Goal: Feedback & Contribution: Contribute content

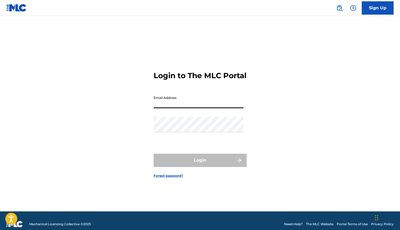
click at [172, 108] on input "Email Address" at bounding box center [198, 100] width 90 height 15
type input "[EMAIL_ADDRESS][DOMAIN_NAME]"
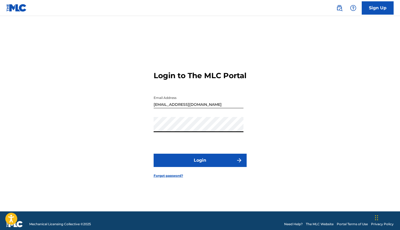
click at [198, 164] on button "Login" at bounding box center [199, 159] width 93 height 13
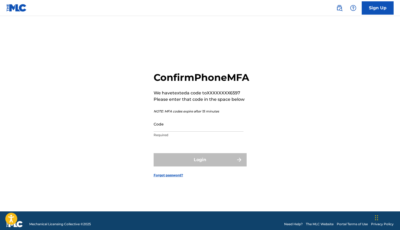
click at [179, 131] on input "Code" at bounding box center [198, 123] width 90 height 15
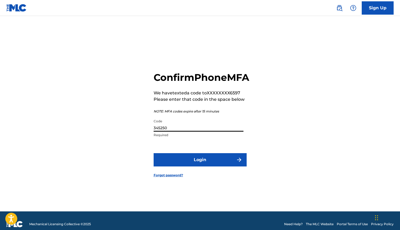
type input "345250"
click at [199, 166] on button "Login" at bounding box center [199, 159] width 93 height 13
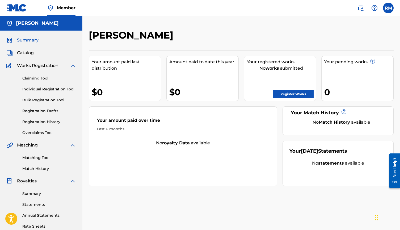
click at [290, 95] on link "Register Works" at bounding box center [292, 94] width 41 height 8
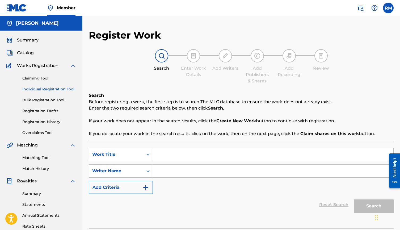
click at [170, 156] on input "Search Form" at bounding box center [273, 154] width 240 height 13
type input "b"
click at [173, 169] on input "Search Form" at bounding box center [273, 170] width 240 height 13
type input "B"
type input "[PERSON_NAME]"
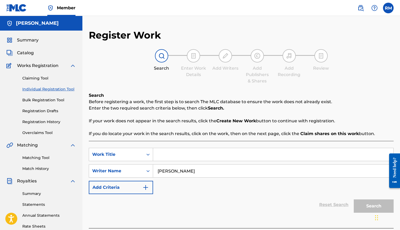
drag, startPoint x: 213, startPoint y: 177, endPoint x: 278, endPoint y: 192, distance: 66.9
click at [278, 192] on div "SearchWithCriteria525eca41-b2b5-4693-a1ab-18b09ba701c9 Work Title SearchWithCri…" at bounding box center [241, 171] width 305 height 46
click at [192, 150] on input "Search Form" at bounding box center [273, 154] width 240 height 13
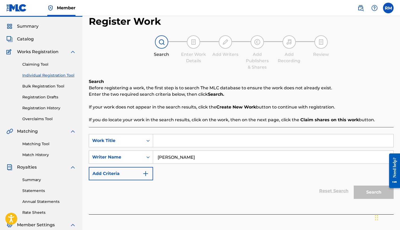
scroll to position [8, 0]
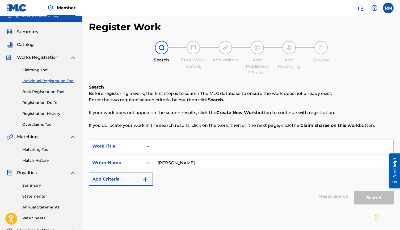
click at [35, 71] on link "Claiming Tool" at bounding box center [49, 70] width 54 height 6
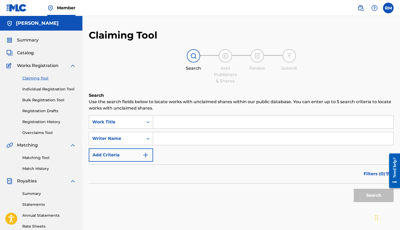
click at [138, 154] on button "Add Criteria" at bounding box center [121, 154] width 64 height 13
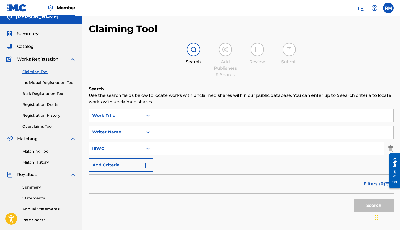
click at [148, 153] on div "Search Form" at bounding box center [148, 149] width 10 height 10
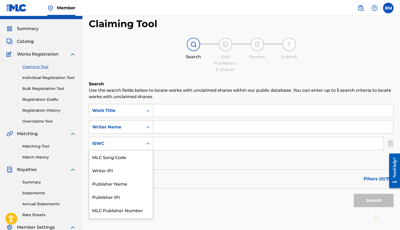
scroll to position [12, 0]
click at [187, 159] on div "SearchWithCriteria55f2fc79-493b-46a8-bee0-4a9b1a13cbbb Work Title SearchWithCri…" at bounding box center [241, 135] width 305 height 63
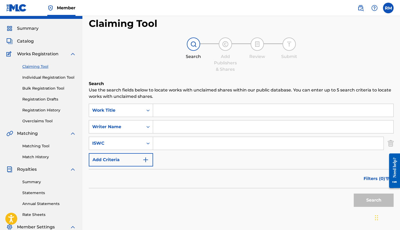
click at [172, 109] on input "Search Form" at bounding box center [273, 110] width 240 height 13
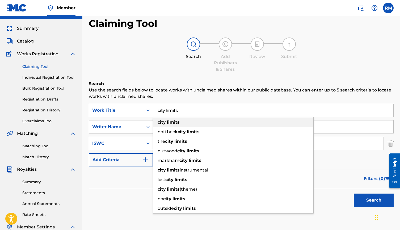
click at [166, 122] on span "Search Form" at bounding box center [166, 121] width 1 height 5
type input "city limits"
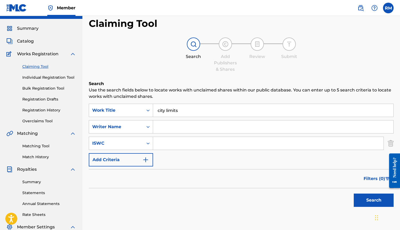
click at [168, 128] on input "Search Form" at bounding box center [273, 126] width 240 height 13
drag, startPoint x: 193, startPoint y: 138, endPoint x: 362, endPoint y: 199, distance: 180.1
click at [362, 199] on button "Search" at bounding box center [373, 199] width 40 height 13
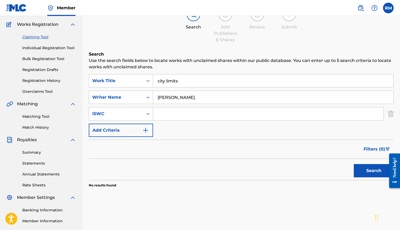
scroll to position [41, 0]
drag, startPoint x: 172, startPoint y: 97, endPoint x: 149, endPoint y: 97, distance: 23.6
click at [149, 97] on div "SearchWithCriteriaaf3d4e59-4044-4747-9015-9eb5e665655d Writer Name [PERSON_NAME]" at bounding box center [241, 97] width 305 height 13
type input "[PERSON_NAME]"
click at [363, 170] on button "Search" at bounding box center [373, 170] width 40 height 13
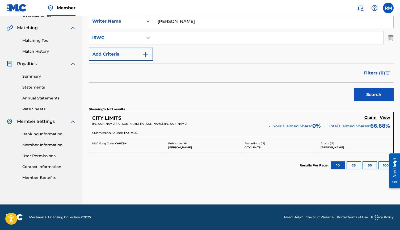
scroll to position [117, 0]
click at [368, 118] on h5 "Claim" at bounding box center [370, 117] width 12 height 5
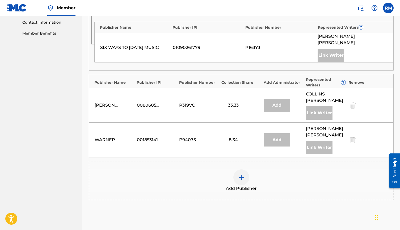
scroll to position [265, 0]
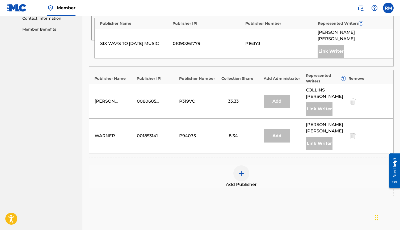
click at [243, 170] on img at bounding box center [241, 173] width 6 height 6
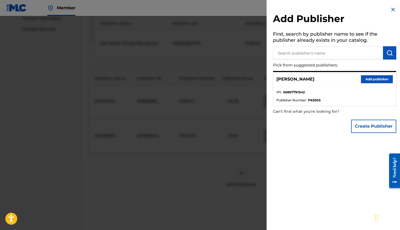
click at [367, 79] on button "Add publisher" at bounding box center [377, 79] width 32 height 8
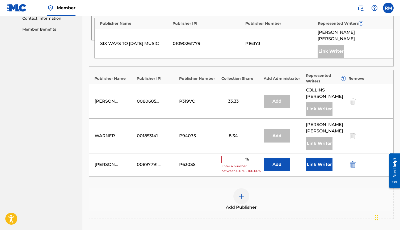
scroll to position [8, 0]
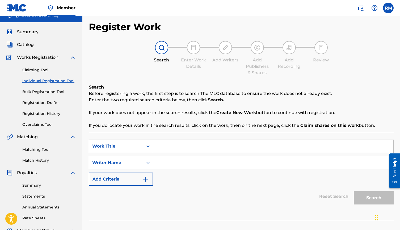
click at [171, 145] on input "Search Form" at bounding box center [273, 146] width 240 height 13
type input "city limits"
click at [183, 166] on input "Search Form" at bounding box center [273, 162] width 240 height 13
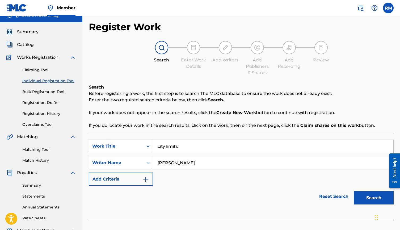
type input "[PERSON_NAME]"
click at [369, 196] on button "Search" at bounding box center [373, 197] width 40 height 13
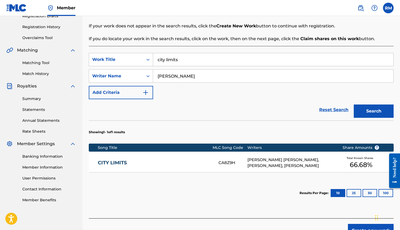
scroll to position [95, 0]
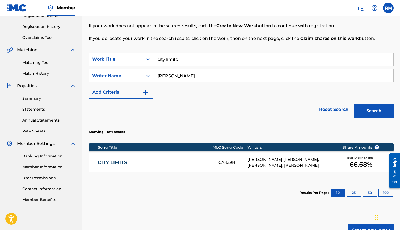
click at [330, 162] on div "[PERSON_NAME] [PERSON_NAME], [PERSON_NAME], [PERSON_NAME]" at bounding box center [290, 162] width 87 height 12
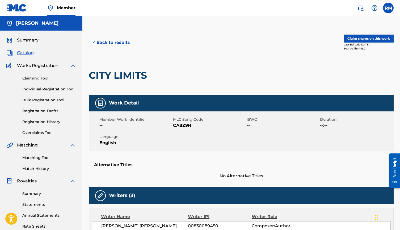
click at [365, 38] on button "Claim shares on this work" at bounding box center [368, 39] width 50 height 8
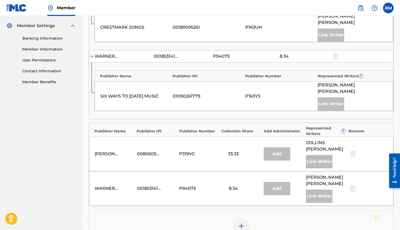
scroll to position [217, 0]
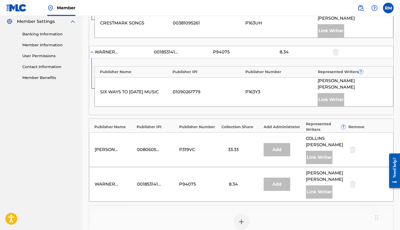
click at [242, 213] on div at bounding box center [241, 221] width 16 height 16
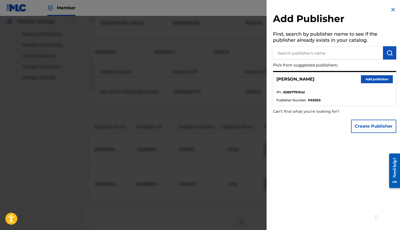
click at [368, 127] on button "Create Publisher" at bounding box center [373, 125] width 45 height 13
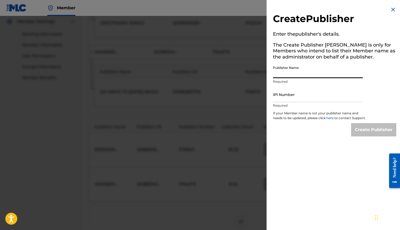
click at [306, 73] on input "Publisher Name" at bounding box center [318, 70] width 90 height 15
type input "Good Problems Music"
click at [289, 97] on input "IPI Number" at bounding box center [318, 94] width 90 height 15
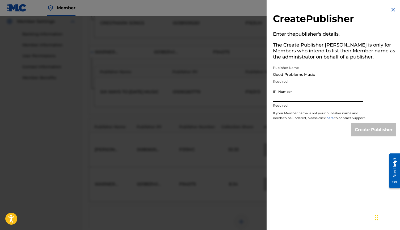
paste input "01302043521"
type input "01302043521"
click at [366, 133] on input "Create Publisher" at bounding box center [373, 129] width 45 height 13
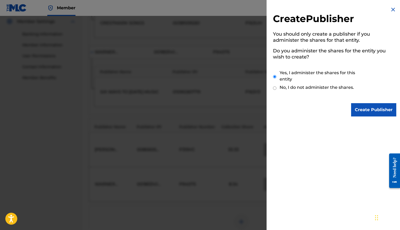
click at [363, 108] on input "Create Publisher" at bounding box center [373, 109] width 45 height 13
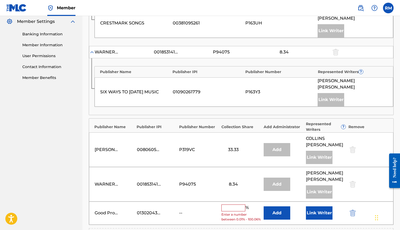
click at [228, 204] on input "text" at bounding box center [233, 207] width 24 height 7
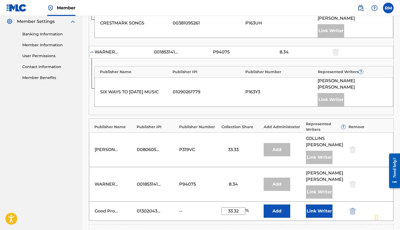
type input "33.32"
click at [320, 204] on button "Link Writer" at bounding box center [319, 210] width 27 height 13
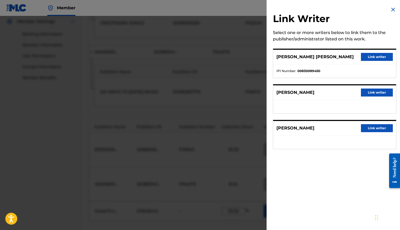
click at [373, 129] on button "Link writer" at bounding box center [377, 128] width 32 height 8
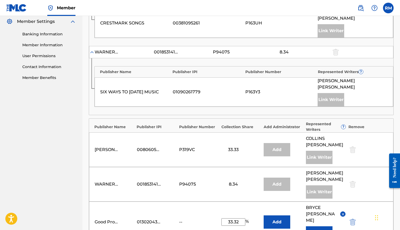
click at [268, 215] on button "Add" at bounding box center [276, 221] width 27 height 13
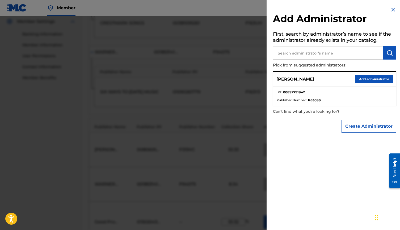
click at [364, 79] on button "Add administrator" at bounding box center [373, 79] width 37 height 8
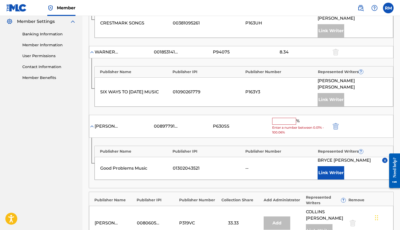
click at [336, 123] on img "submit" at bounding box center [335, 126] width 6 height 6
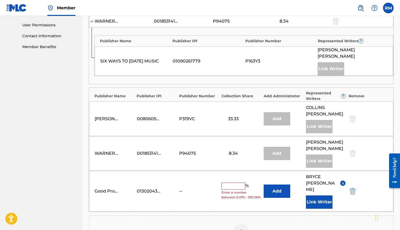
scroll to position [264, 0]
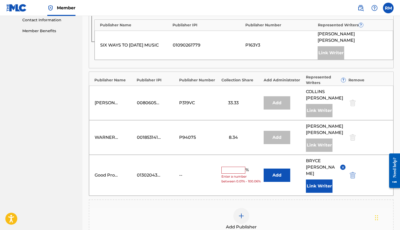
click at [238, 166] on input "text" at bounding box center [233, 169] width 24 height 7
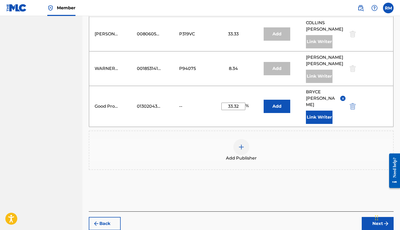
scroll to position [332, 0]
type input "33.32"
click at [374, 217] on button "Next" at bounding box center [377, 223] width 32 height 13
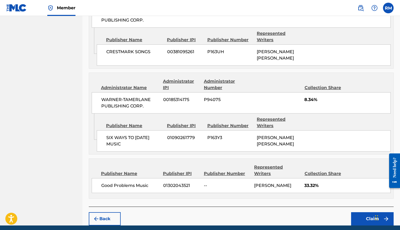
scroll to position [348, 0]
click at [373, 212] on button "Claim" at bounding box center [372, 218] width 42 height 13
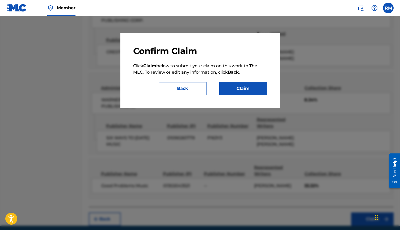
click at [238, 89] on button "Claim" at bounding box center [243, 88] width 48 height 13
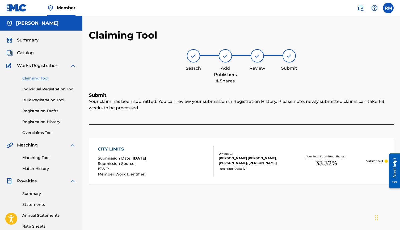
scroll to position [0, 0]
click at [37, 78] on link "Claiming Tool" at bounding box center [49, 78] width 54 height 6
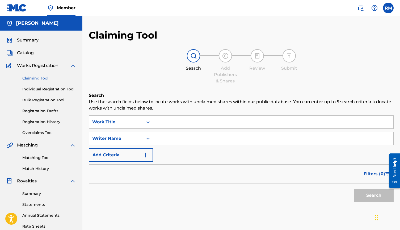
click at [177, 122] on input "Search Form" at bounding box center [273, 122] width 240 height 13
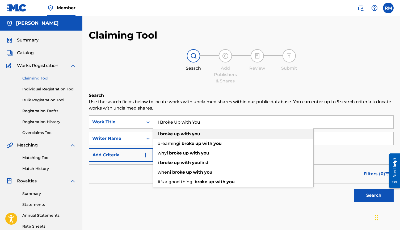
click at [188, 134] on strong "with" at bounding box center [186, 133] width 10 height 5
type input "i broke up with you"
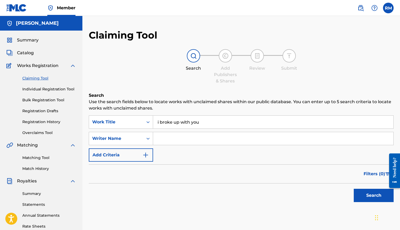
click at [178, 138] on input "Search Form" at bounding box center [273, 138] width 240 height 13
type input "[PERSON_NAME]"
drag, startPoint x: 192, startPoint y: 144, endPoint x: 246, endPoint y: 153, distance: 54.7
click at [246, 153] on div "SearchWithCriteria55f2fc79-493b-46a8-bee0-4a9b1a13cbbb Work Title i broke up wi…" at bounding box center [241, 138] width 305 height 46
click at [365, 195] on button "Search" at bounding box center [373, 195] width 40 height 13
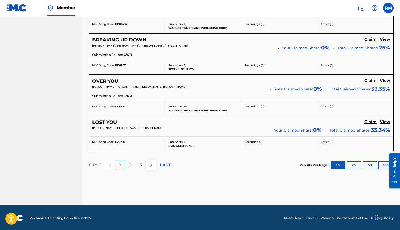
scroll to position [466, 0]
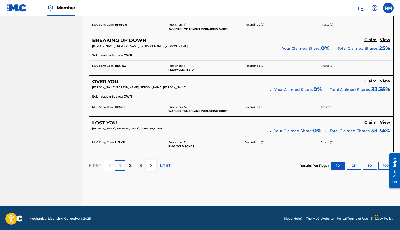
click at [132, 163] on div "2" at bounding box center [130, 165] width 10 height 10
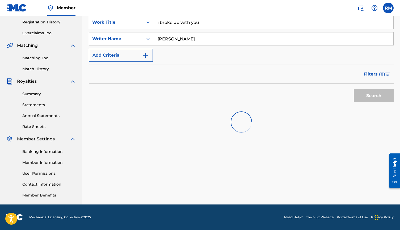
scroll to position [100, 0]
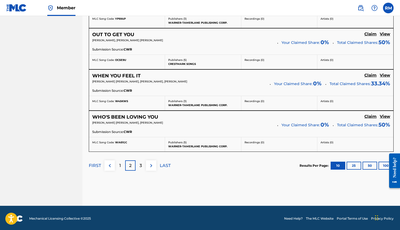
click at [142, 162] on p "3" at bounding box center [140, 165] width 2 height 6
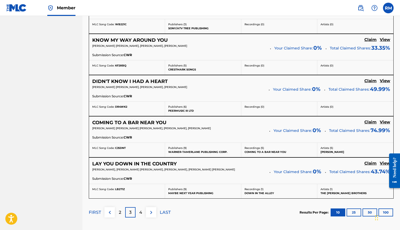
scroll to position [429, 0]
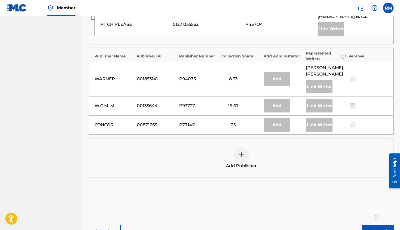
scroll to position [351, 0]
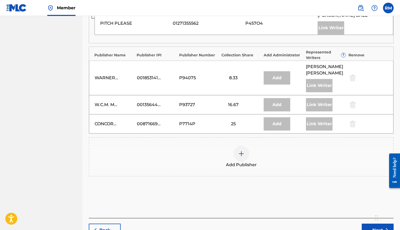
click at [241, 150] on img at bounding box center [241, 153] width 6 height 6
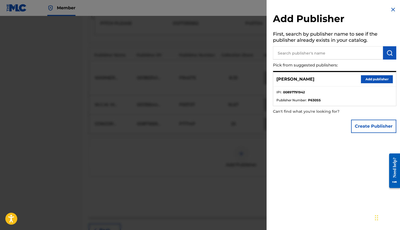
click at [312, 53] on input "text" at bounding box center [328, 52] width 110 height 13
type input "good problems music"
click at [363, 127] on button "Create Publisher" at bounding box center [373, 125] width 45 height 13
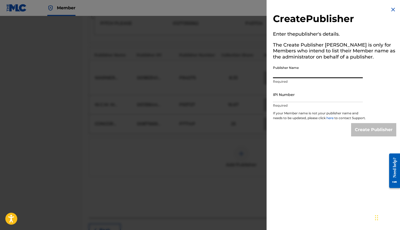
click at [294, 74] on input "Publisher Name" at bounding box center [318, 70] width 90 height 15
click at [392, 10] on img at bounding box center [393, 9] width 6 height 6
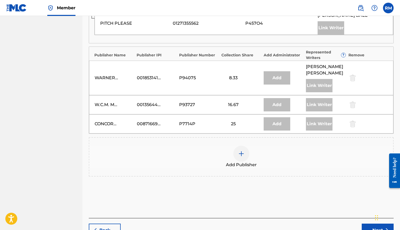
click at [243, 150] on img at bounding box center [241, 153] width 6 height 6
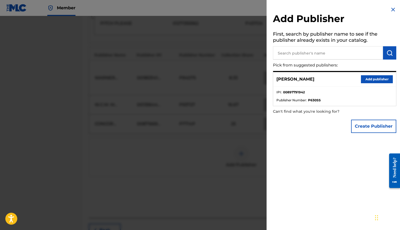
click at [370, 79] on button "Add publisher" at bounding box center [377, 79] width 32 height 8
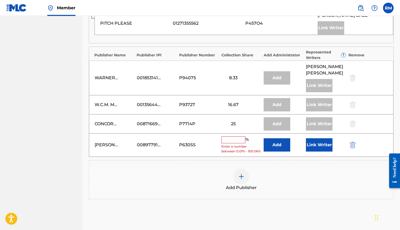
click at [354, 142] on img "submit" at bounding box center [352, 145] width 6 height 6
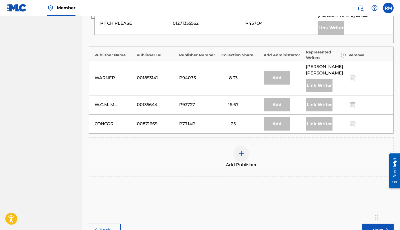
click at [242, 150] on img at bounding box center [241, 153] width 6 height 6
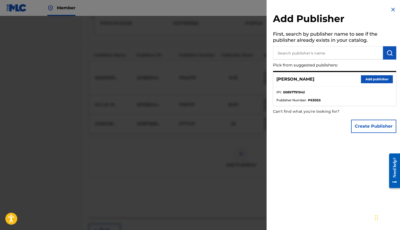
click at [369, 126] on button "Create Publisher" at bounding box center [373, 125] width 45 height 13
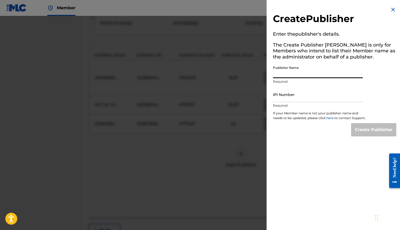
click at [304, 73] on input "Publisher Name" at bounding box center [318, 70] width 90 height 15
type input "Good Problems Music"
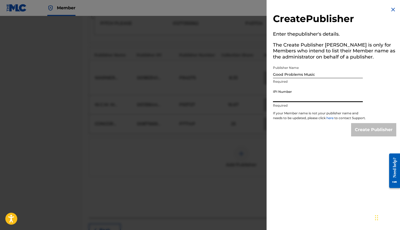
click at [300, 99] on input "IPI Number" at bounding box center [318, 94] width 90 height 15
paste input "01302043521"
type input "01302043521"
click at [365, 132] on input "Create Publisher" at bounding box center [373, 129] width 45 height 13
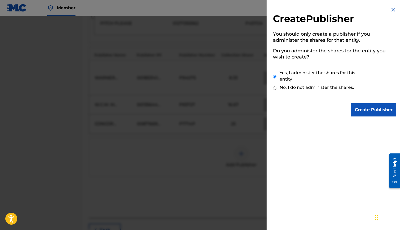
click at [362, 111] on input "Create Publisher" at bounding box center [373, 109] width 45 height 13
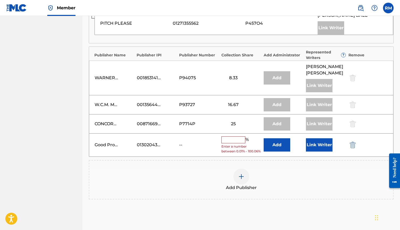
click at [228, 136] on input "text" at bounding box center [233, 139] width 24 height 7
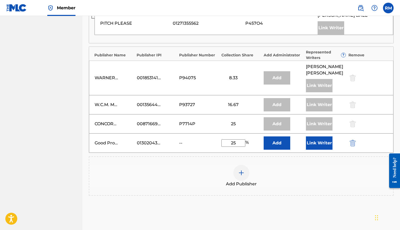
type input "25"
click at [315, 136] on button "Link Writer" at bounding box center [319, 142] width 27 height 13
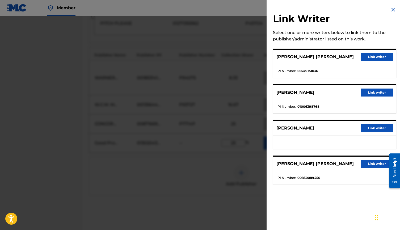
click at [374, 128] on button "Link writer" at bounding box center [377, 128] width 32 height 8
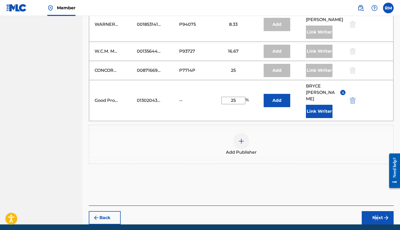
click at [373, 211] on button "Next" at bounding box center [377, 217] width 32 height 13
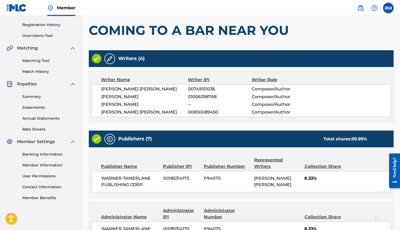
scroll to position [98, 0]
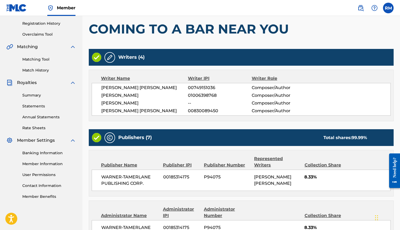
click at [111, 58] on img at bounding box center [109, 57] width 6 height 6
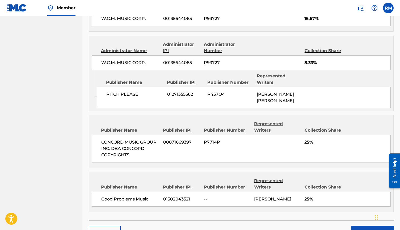
scroll to position [478, 0]
click at [363, 226] on button "Claim" at bounding box center [372, 232] width 42 height 13
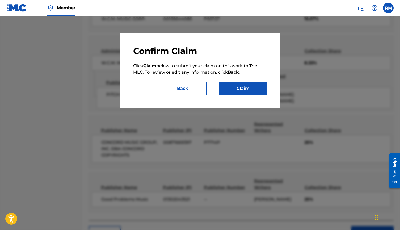
click at [242, 92] on button "Claim" at bounding box center [243, 88] width 48 height 13
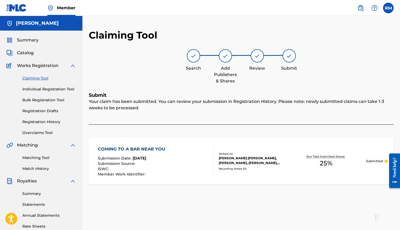
scroll to position [0, 0]
click at [39, 77] on link "Claiming Tool" at bounding box center [49, 78] width 54 height 6
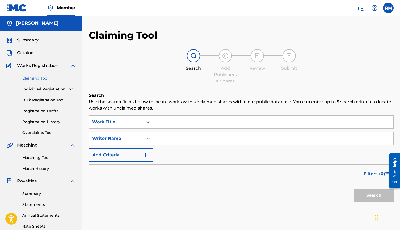
click at [173, 137] on input "Search Form" at bounding box center [273, 138] width 240 height 13
type input "[PERSON_NAME]"
click at [363, 198] on button "Search" at bounding box center [373, 195] width 40 height 13
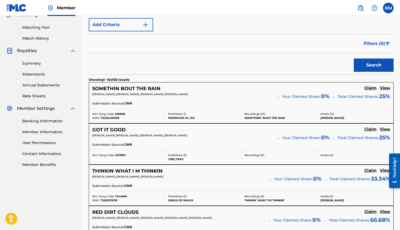
scroll to position [134, 0]
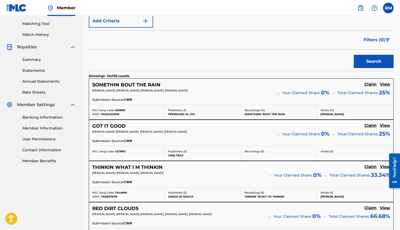
click at [369, 84] on h5 "Claim" at bounding box center [370, 84] width 12 height 5
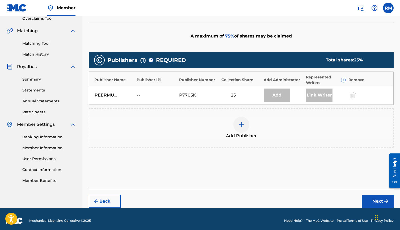
scroll to position [116, 0]
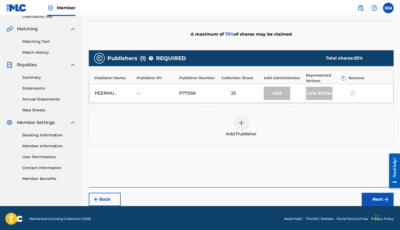
click at [241, 127] on div at bounding box center [241, 123] width 16 height 16
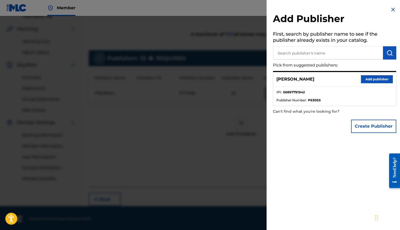
click at [361, 127] on button "Create Publisher" at bounding box center [373, 125] width 45 height 13
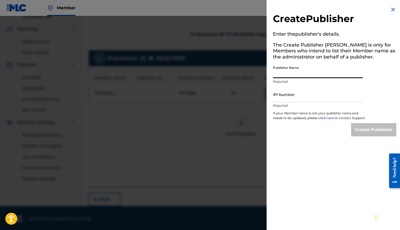
click at [314, 71] on input "Publisher Name" at bounding box center [318, 70] width 90 height 15
type input "g"
type input "Good Problems Music"
click at [303, 98] on input "IPI Number" at bounding box center [318, 94] width 90 height 15
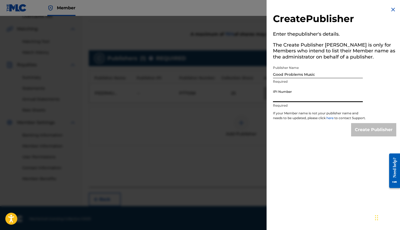
paste input "01302043521"
type input "01302043521"
click at [366, 134] on input "Create Publisher" at bounding box center [373, 129] width 45 height 13
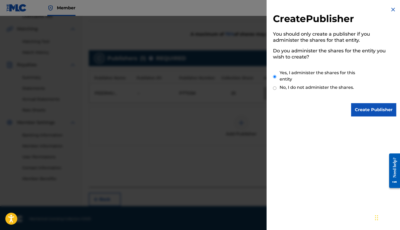
click at [370, 110] on input "Create Publisher" at bounding box center [373, 109] width 45 height 13
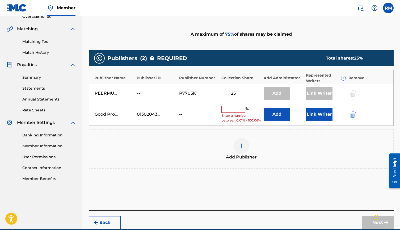
click at [228, 108] on input "text" at bounding box center [233, 109] width 24 height 7
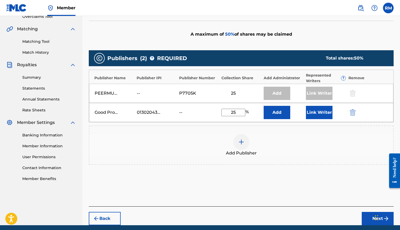
type input "25"
click at [313, 112] on button "Link Writer" at bounding box center [319, 112] width 27 height 13
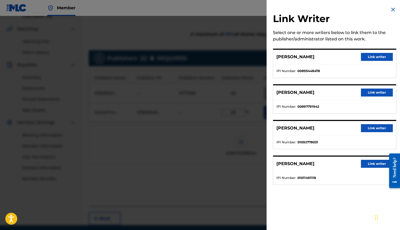
click at [373, 93] on button "Link writer" at bounding box center [377, 92] width 32 height 8
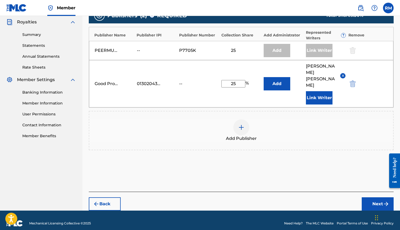
scroll to position [159, 0]
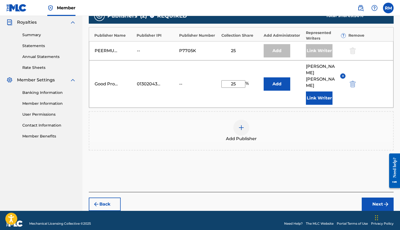
click at [377, 197] on button "Next" at bounding box center [377, 203] width 32 height 13
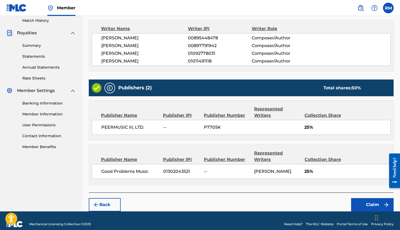
scroll to position [148, 0]
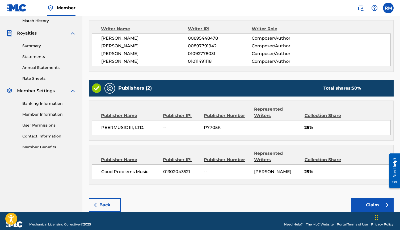
click at [369, 199] on button "Claim" at bounding box center [372, 204] width 42 height 13
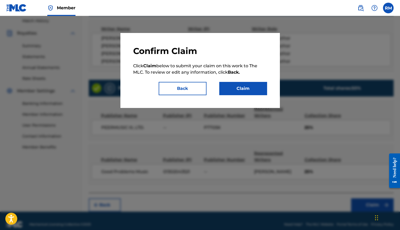
click at [239, 88] on button "Claim" at bounding box center [243, 88] width 48 height 13
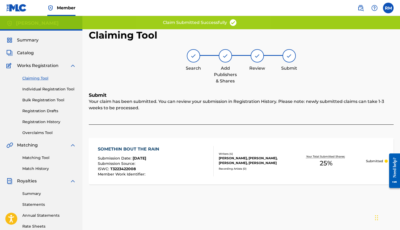
scroll to position [0, 0]
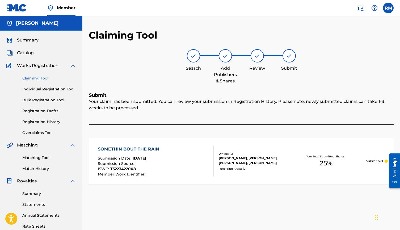
click at [37, 78] on link "Claiming Tool" at bounding box center [49, 78] width 54 height 6
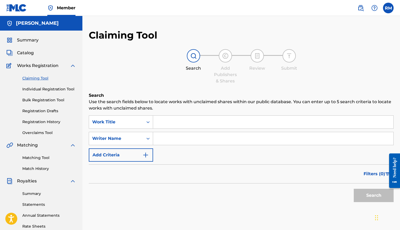
click at [191, 139] on input "Search Form" at bounding box center [273, 138] width 240 height 13
type input "[PERSON_NAME]"
drag, startPoint x: 206, startPoint y: 148, endPoint x: 362, endPoint y: 196, distance: 163.5
click at [362, 196] on button "Search" at bounding box center [373, 195] width 40 height 13
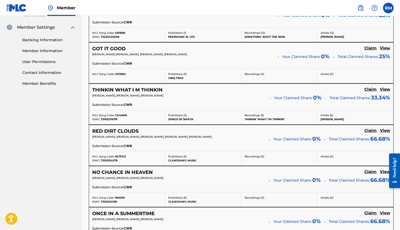
scroll to position [211, 0]
click at [368, 10] on h5 "Claim" at bounding box center [370, 7] width 12 height 5
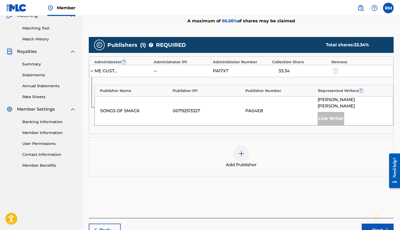
scroll to position [127, 0]
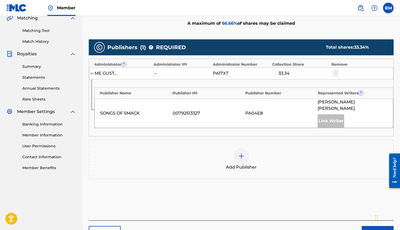
click at [243, 153] on img at bounding box center [241, 156] width 6 height 6
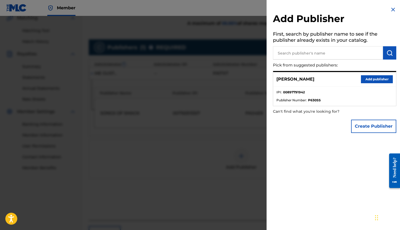
click at [367, 125] on button "Create Publisher" at bounding box center [373, 125] width 45 height 13
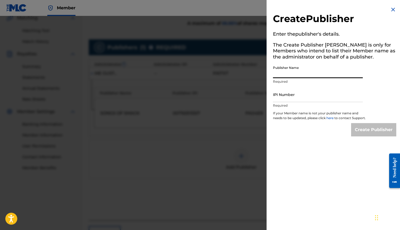
click at [286, 73] on input "Publisher Name" at bounding box center [318, 70] width 90 height 15
type input "Good Problems Music"
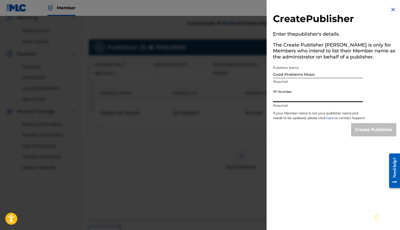
click at [278, 101] on input "IPI Number" at bounding box center [318, 94] width 90 height 15
paste input "01302043521"
type input "01302043521"
click at [331, 118] on link "here" at bounding box center [330, 118] width 8 height 4
click at [368, 135] on input "Create Publisher" at bounding box center [373, 129] width 45 height 13
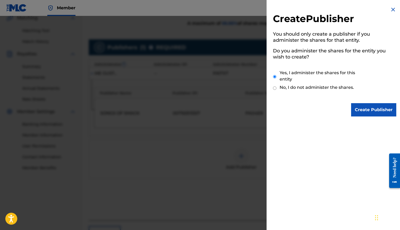
click at [368, 107] on input "Create Publisher" at bounding box center [373, 109] width 45 height 13
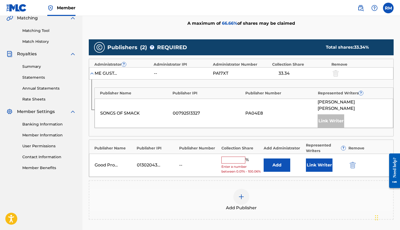
click at [231, 156] on input "text" at bounding box center [233, 159] width 24 height 7
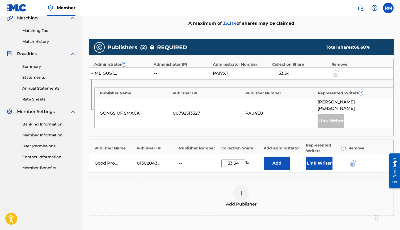
type input "33.34"
click at [318, 156] on button "Link Writer" at bounding box center [319, 162] width 27 height 13
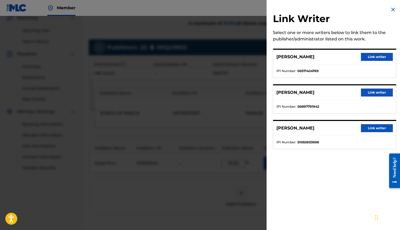
click at [369, 91] on button "Link writer" at bounding box center [377, 92] width 32 height 8
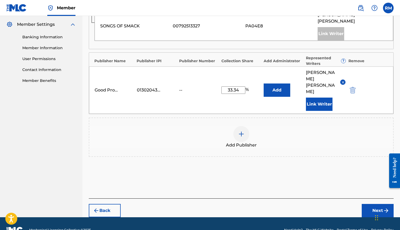
scroll to position [214, 0]
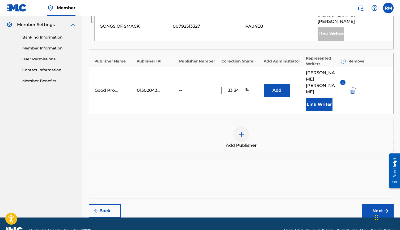
click at [374, 204] on button "Next" at bounding box center [377, 210] width 32 height 13
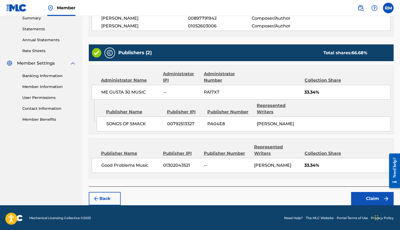
scroll to position [175, 0]
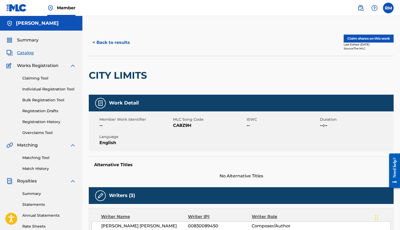
click at [40, 79] on link "Claiming Tool" at bounding box center [49, 78] width 54 height 6
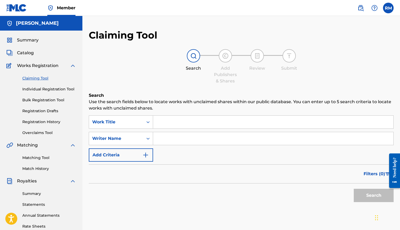
click at [173, 135] on input "Search Form" at bounding box center [273, 138] width 240 height 13
type input "[PERSON_NAME]"
click at [369, 198] on button "Search" at bounding box center [373, 195] width 40 height 13
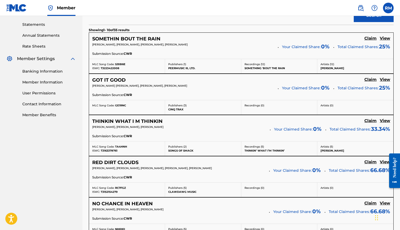
scroll to position [182, 0]
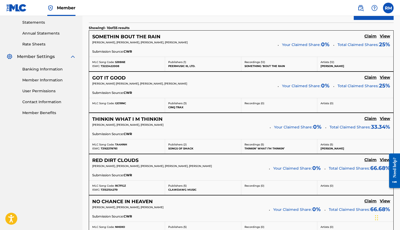
click at [369, 39] on h5 "Claim" at bounding box center [370, 36] width 12 height 5
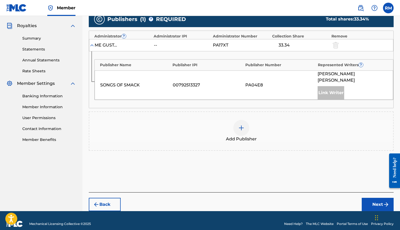
click at [244, 125] on img at bounding box center [241, 128] width 6 height 6
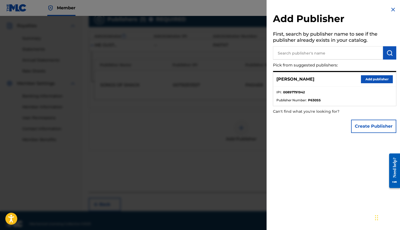
click at [366, 125] on button "Create Publisher" at bounding box center [373, 125] width 45 height 13
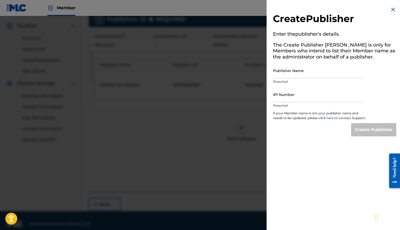
click at [289, 73] on input "Publisher Name" at bounding box center [318, 70] width 90 height 15
type input "Good Problems Music"
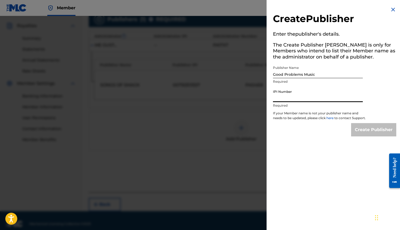
click at [285, 98] on input "IPI Number" at bounding box center [318, 94] width 90 height 15
paste input "01302043521"
type input "01302043521"
click at [368, 135] on input "Create Publisher" at bounding box center [373, 129] width 45 height 13
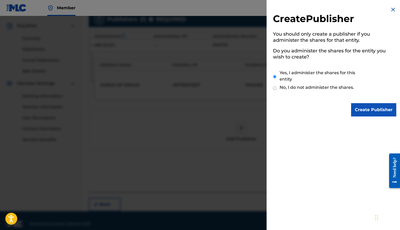
click at [370, 110] on input "Create Publisher" at bounding box center [373, 109] width 45 height 13
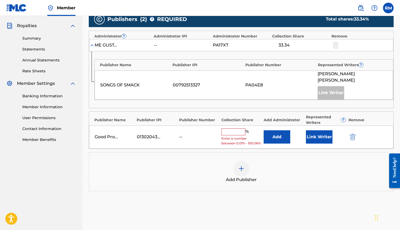
click at [228, 128] on input "text" at bounding box center [233, 131] width 24 height 7
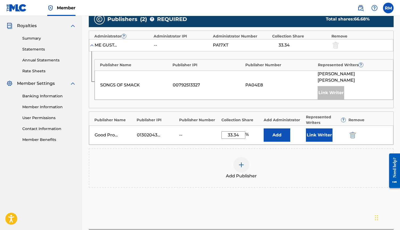
type input "33.34"
click at [278, 128] on button "Add" at bounding box center [276, 134] width 27 height 13
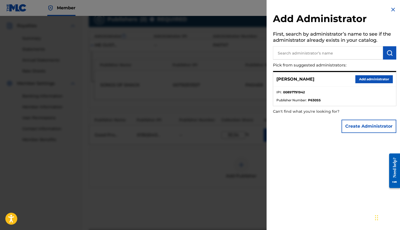
click at [367, 80] on button "Add administrator" at bounding box center [373, 79] width 37 height 8
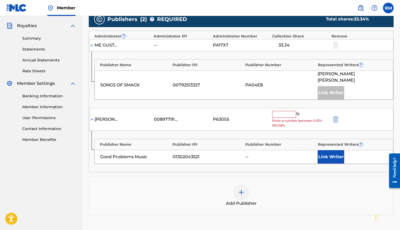
click at [280, 111] on input "text" at bounding box center [284, 114] width 24 height 7
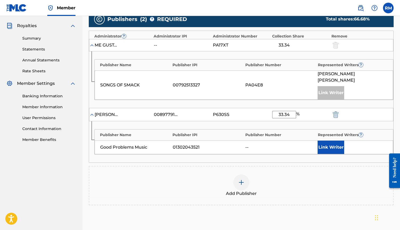
type input "33.34"
click at [331, 141] on button "Link Writer" at bounding box center [330, 146] width 27 height 13
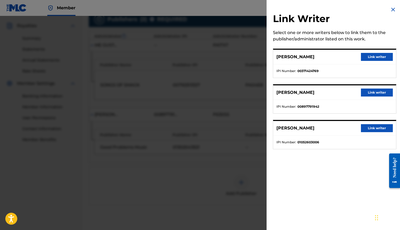
click at [372, 93] on button "Link writer" at bounding box center [377, 92] width 32 height 8
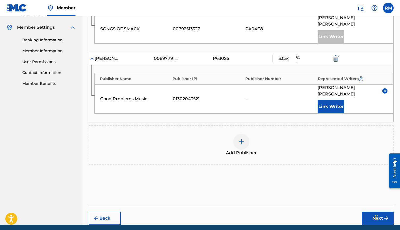
scroll to position [212, 0]
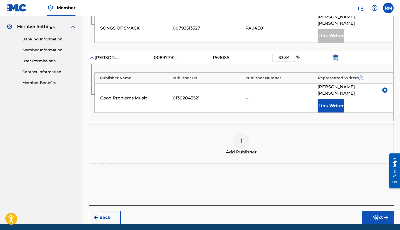
click at [379, 211] on button "Next" at bounding box center [377, 217] width 32 height 13
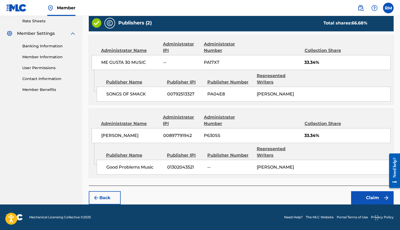
scroll to position [210, 0]
click at [371, 198] on button "Claim" at bounding box center [372, 197] width 42 height 13
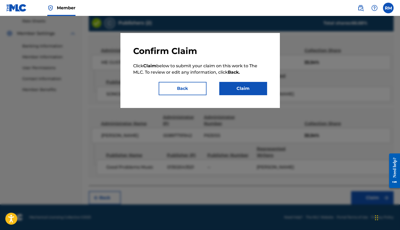
click at [244, 87] on button "Claim" at bounding box center [243, 88] width 48 height 13
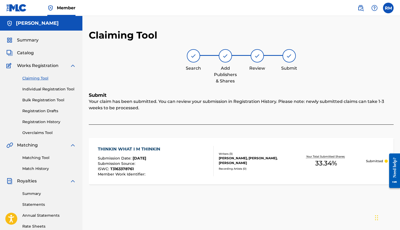
scroll to position [0, 0]
click at [38, 78] on link "Claiming Tool" at bounding box center [49, 78] width 54 height 6
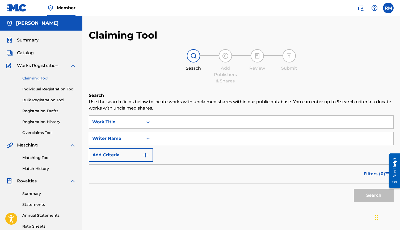
click at [202, 142] on input "Search Form" at bounding box center [273, 138] width 240 height 13
type input "[PERSON_NAME]"
click at [370, 193] on button "Search" at bounding box center [373, 195] width 40 height 13
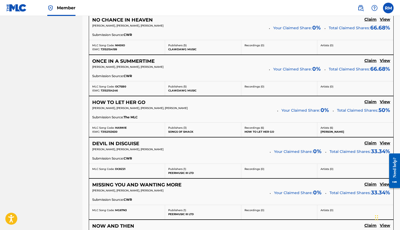
scroll to position [365, 0]
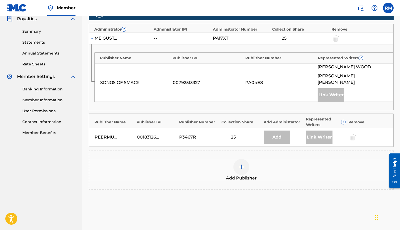
scroll to position [166, 0]
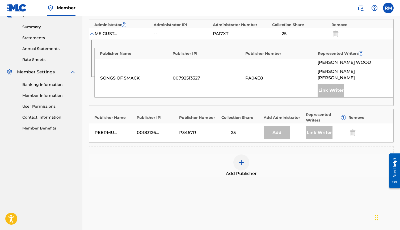
click at [245, 156] on div at bounding box center [241, 162] width 16 height 16
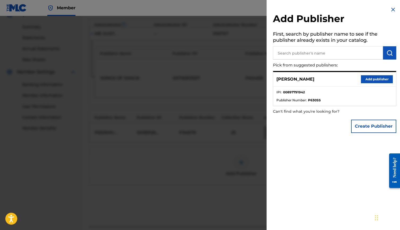
click at [368, 126] on button "Create Publisher" at bounding box center [373, 125] width 45 height 13
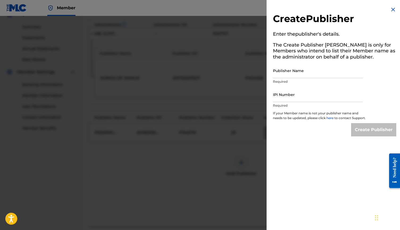
click at [294, 72] on input "Publisher Name" at bounding box center [318, 70] width 90 height 15
type input "Good Problems Music"
click at [290, 99] on input "IPI Number" at bounding box center [318, 94] width 90 height 15
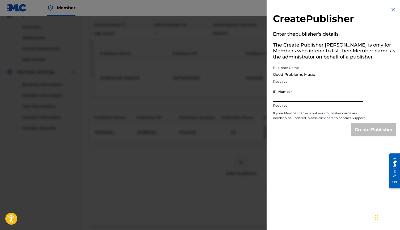
paste input "01302043521"
type input "01302043521"
click at [372, 134] on input "Create Publisher" at bounding box center [373, 129] width 45 height 13
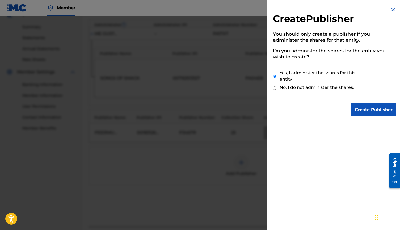
click at [364, 110] on input "Create Publisher" at bounding box center [373, 109] width 45 height 13
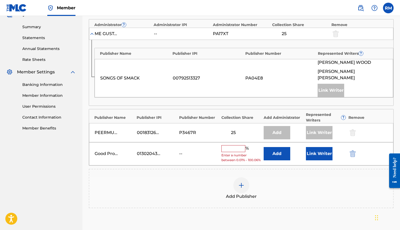
click at [229, 145] on input "text" at bounding box center [233, 148] width 24 height 7
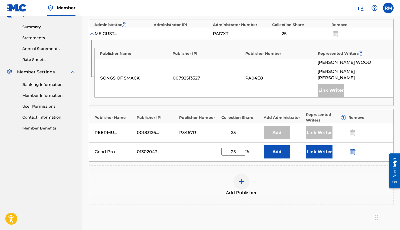
type input "25"
click at [281, 147] on button "Add" at bounding box center [276, 151] width 27 height 13
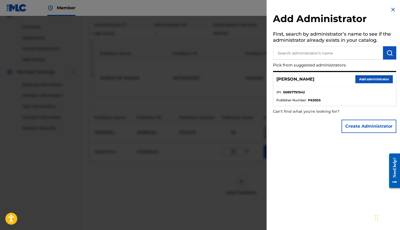
click at [382, 79] on button "Add administrator" at bounding box center [373, 79] width 37 height 8
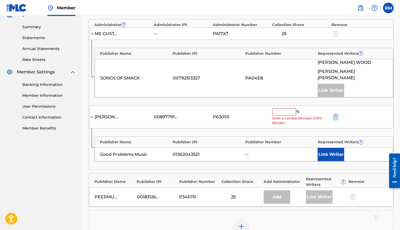
click at [281, 108] on input "text" at bounding box center [284, 111] width 24 height 7
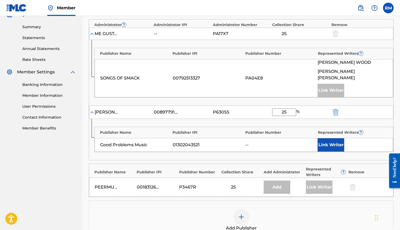
type input "25"
click at [330, 138] on button "Link Writer" at bounding box center [330, 144] width 27 height 13
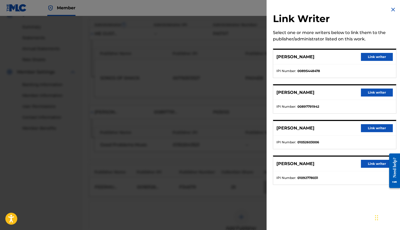
click at [371, 91] on button "Link writer" at bounding box center [377, 92] width 32 height 8
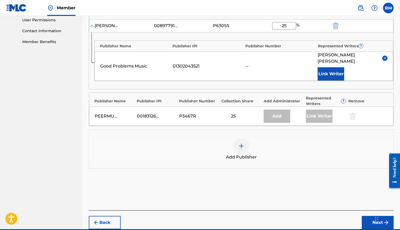
click at [375, 216] on button "Next" at bounding box center [377, 222] width 32 height 13
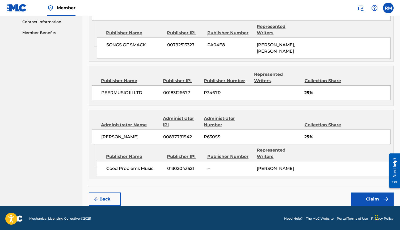
scroll to position [262, 0]
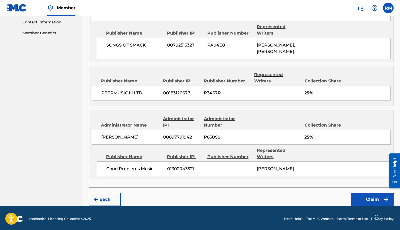
click at [366, 196] on button "Claim" at bounding box center [372, 199] width 42 height 13
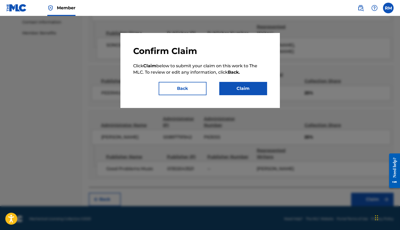
click at [236, 89] on button "Claim" at bounding box center [243, 88] width 48 height 13
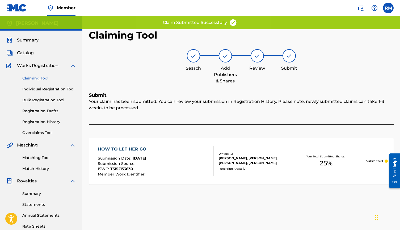
scroll to position [0, 0]
click at [39, 77] on link "Claiming Tool" at bounding box center [49, 78] width 54 height 6
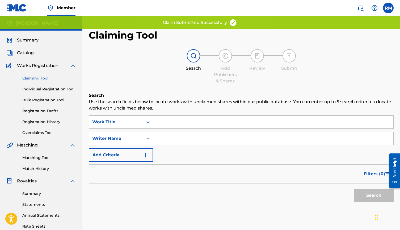
click at [179, 140] on input "Search Form" at bounding box center [273, 138] width 240 height 13
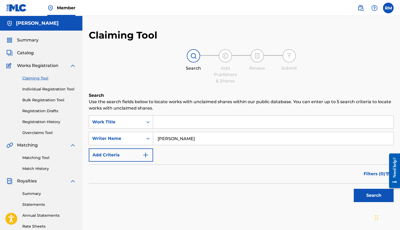
type input "[PERSON_NAME]"
click at [365, 194] on button "Search" at bounding box center [373, 195] width 40 height 13
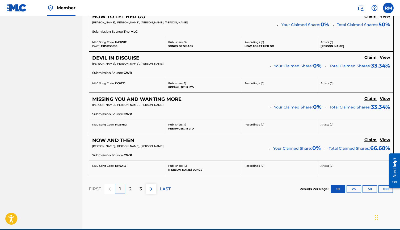
scroll to position [449, 0]
click at [130, 188] on p "2" at bounding box center [130, 189] width 2 height 6
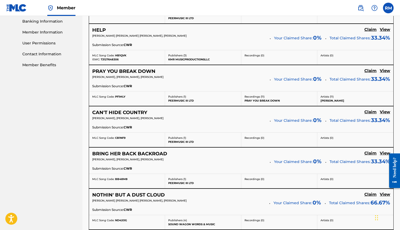
scroll to position [232, 0]
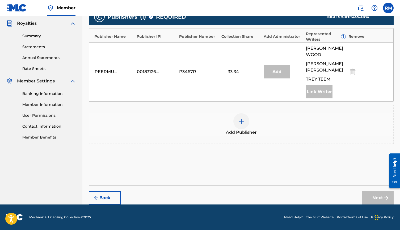
scroll to position [151, 0]
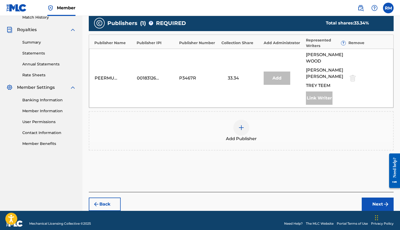
click at [238, 124] on img at bounding box center [241, 127] width 6 height 6
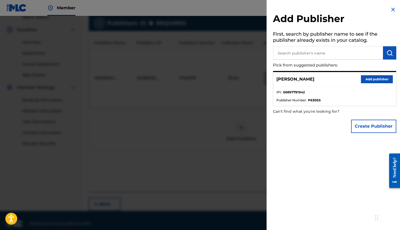
click at [366, 126] on button "Create Publisher" at bounding box center [373, 125] width 45 height 13
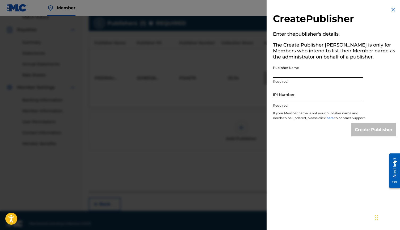
click at [300, 72] on input "Publisher Name" at bounding box center [318, 70] width 90 height 15
type input "Good Problems Music"
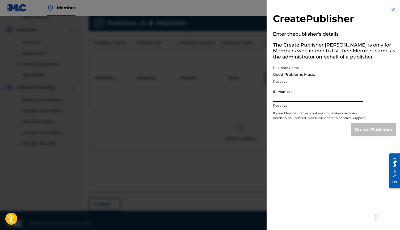
click at [295, 99] on input "IPI Number" at bounding box center [318, 94] width 90 height 15
paste input "01302043521"
type input "01302043521"
click at [367, 134] on input "Create Publisher" at bounding box center [373, 129] width 45 height 13
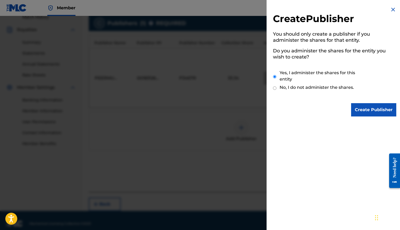
click at [367, 113] on input "Create Publisher" at bounding box center [373, 109] width 45 height 13
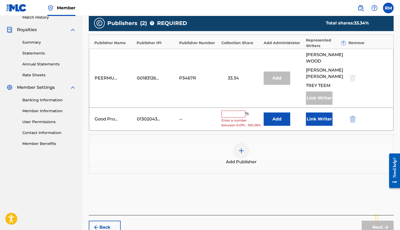
click at [228, 110] on input "text" at bounding box center [233, 113] width 24 height 7
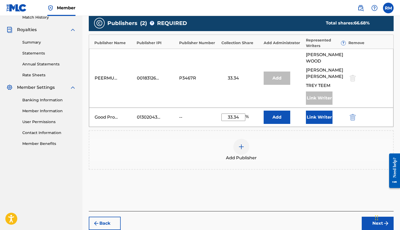
type input "33.34"
click at [276, 110] on button "Add" at bounding box center [276, 116] width 27 height 13
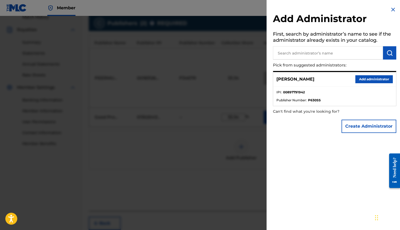
click at [359, 80] on button "Add administrator" at bounding box center [373, 79] width 37 height 8
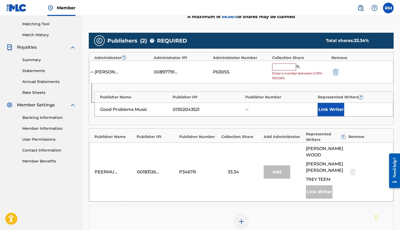
scroll to position [131, 0]
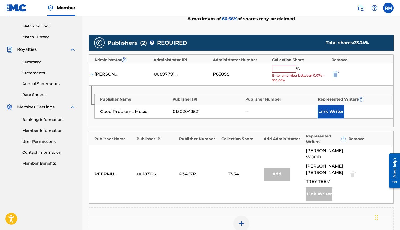
click at [278, 68] on input "text" at bounding box center [284, 69] width 24 height 7
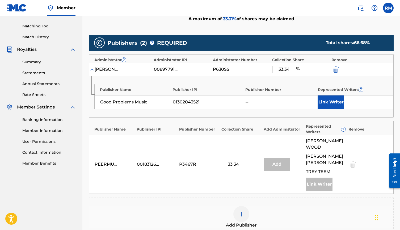
type input "33.34"
click at [334, 100] on button "Link Writer" at bounding box center [330, 101] width 27 height 13
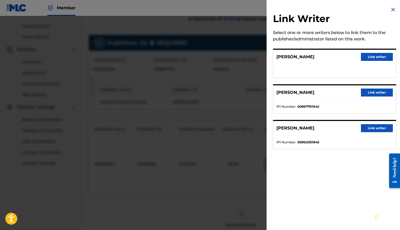
click at [363, 93] on button "Link writer" at bounding box center [377, 92] width 32 height 8
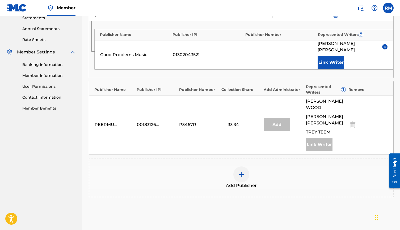
scroll to position [180, 0]
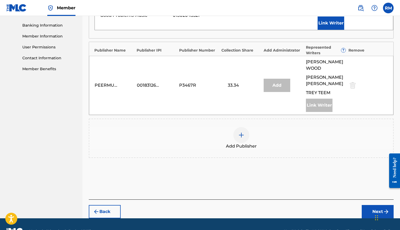
click at [373, 205] on button "Next" at bounding box center [377, 211] width 32 height 13
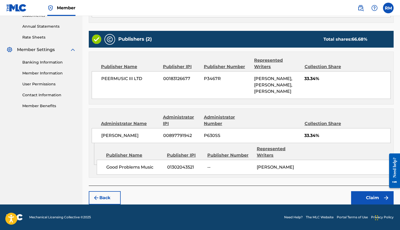
scroll to position [194, 0]
click at [361, 196] on button "Claim" at bounding box center [372, 197] width 42 height 13
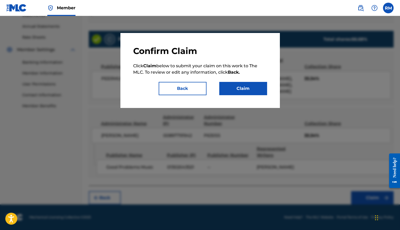
click at [243, 88] on button "Claim" at bounding box center [243, 88] width 48 height 13
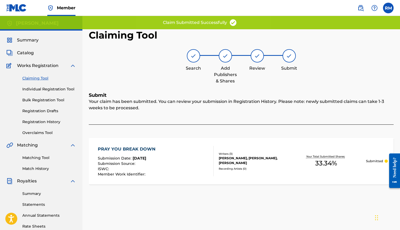
scroll to position [0, 0]
click at [38, 78] on link "Claiming Tool" at bounding box center [49, 78] width 54 height 6
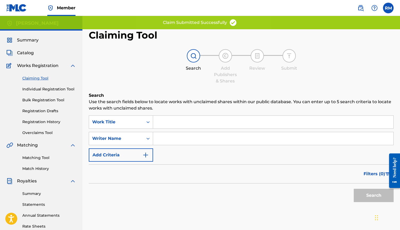
click at [189, 141] on input "Search Form" at bounding box center [273, 138] width 240 height 13
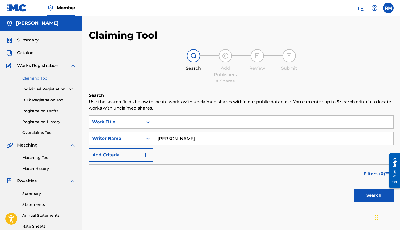
type input "[PERSON_NAME]"
click at [367, 195] on button "Search" at bounding box center [373, 195] width 40 height 13
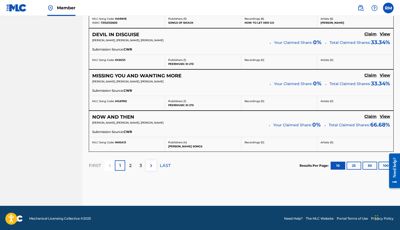
click at [140, 166] on p "3" at bounding box center [140, 165] width 2 height 6
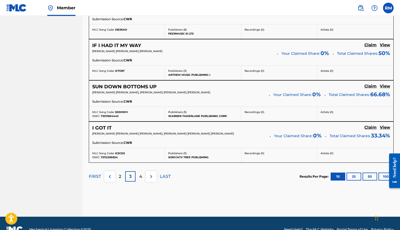
click at [119, 176] on p "2" at bounding box center [120, 176] width 2 height 6
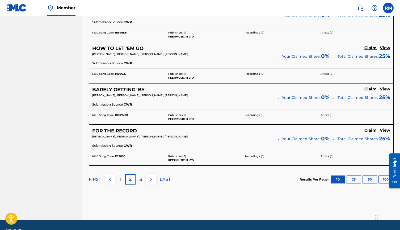
scroll to position [458, 0]
click at [142, 176] on div "3" at bounding box center [140, 179] width 10 height 10
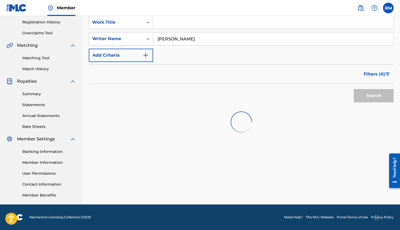
scroll to position [100, 0]
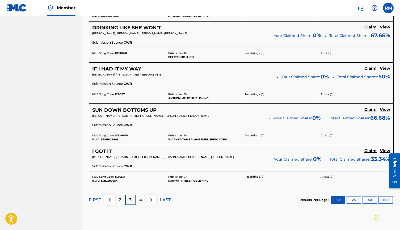
click at [141, 198] on p "4" at bounding box center [140, 199] width 3 height 6
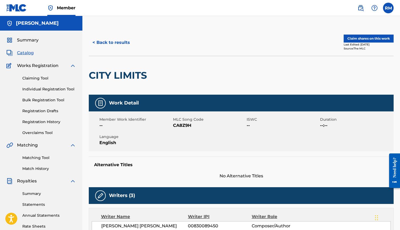
click at [40, 78] on link "Claiming Tool" at bounding box center [49, 78] width 54 height 6
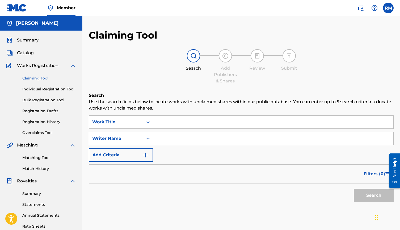
click at [161, 141] on input "Search Form" at bounding box center [273, 138] width 240 height 13
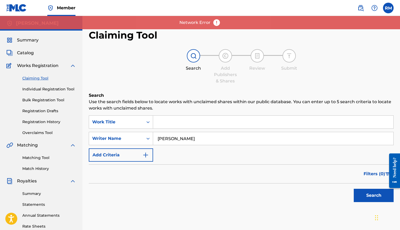
type input "[PERSON_NAME]"
click at [384, 196] on button "Search" at bounding box center [373, 195] width 40 height 13
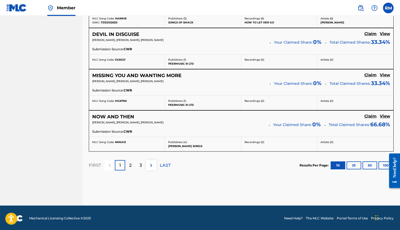
scroll to position [472, 0]
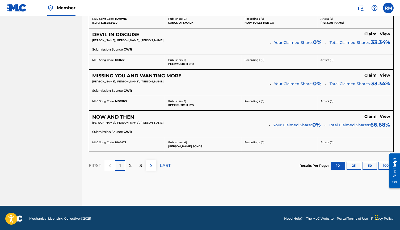
click at [152, 164] on img at bounding box center [151, 165] width 6 height 6
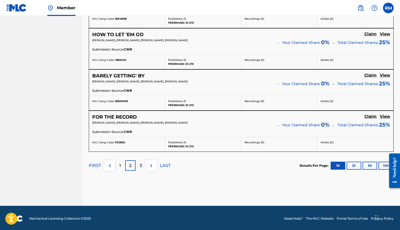
click at [152, 164] on img at bounding box center [151, 165] width 6 height 6
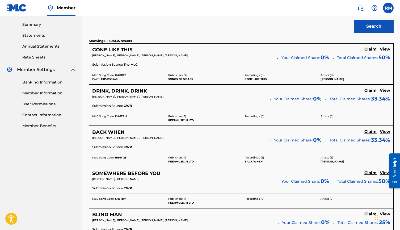
scroll to position [162, 0]
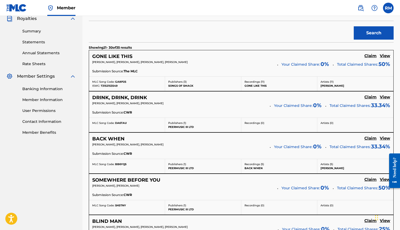
click at [370, 54] on h5 "Claim" at bounding box center [370, 55] width 12 height 5
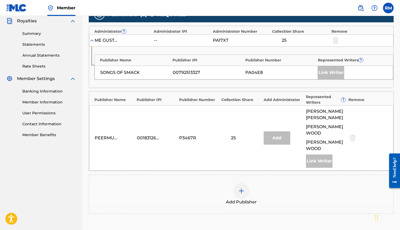
scroll to position [160, 0]
click at [237, 183] on div at bounding box center [241, 191] width 16 height 16
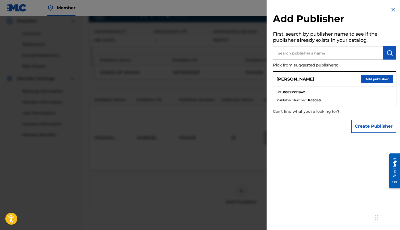
click at [368, 122] on button "Create Publisher" at bounding box center [373, 125] width 45 height 13
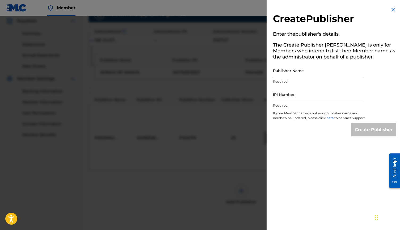
click at [293, 74] on input "Publisher Name" at bounding box center [318, 70] width 90 height 15
type input "Good Problems Music"
click at [294, 100] on input "IPI Number" at bounding box center [318, 94] width 90 height 15
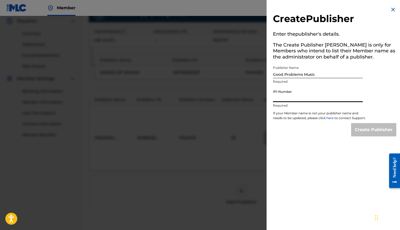
paste input "01302043521"
type input "01302043521"
click at [361, 134] on input "Create Publisher" at bounding box center [373, 129] width 45 height 13
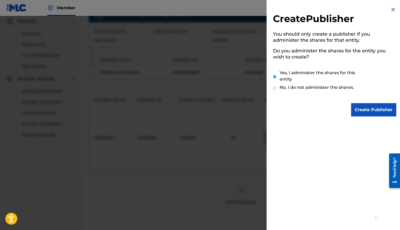
click at [365, 112] on input "Create Publisher" at bounding box center [373, 109] width 45 height 13
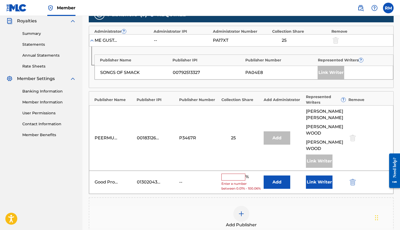
click at [269, 175] on button "Add" at bounding box center [276, 181] width 27 height 13
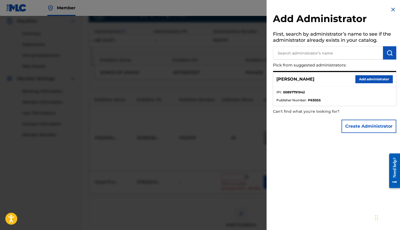
click at [363, 80] on button "Add administrator" at bounding box center [373, 79] width 37 height 8
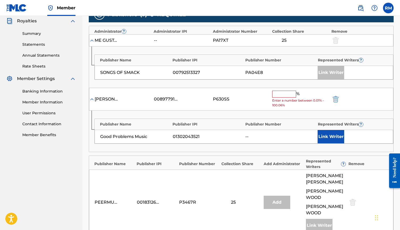
click at [284, 94] on input "text" at bounding box center [284, 94] width 24 height 7
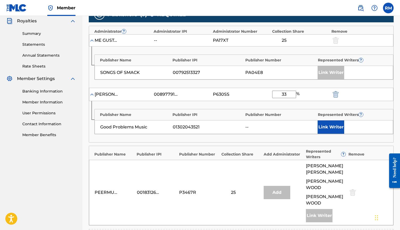
type input "3"
type input "25"
click at [329, 124] on button "Link Writer" at bounding box center [330, 126] width 27 height 13
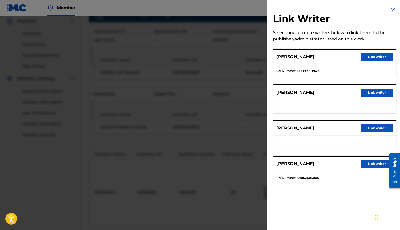
click at [370, 55] on button "Link writer" at bounding box center [377, 57] width 32 height 8
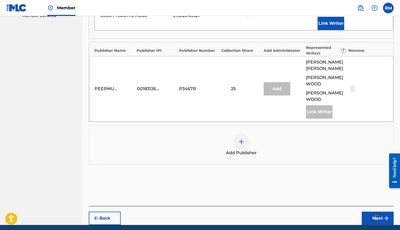
click at [377, 211] on button "Next" at bounding box center [377, 217] width 32 height 13
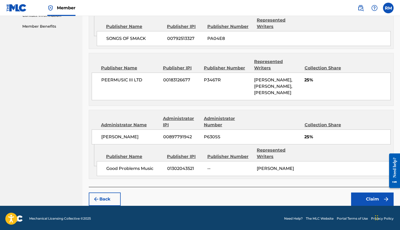
scroll to position [268, 0]
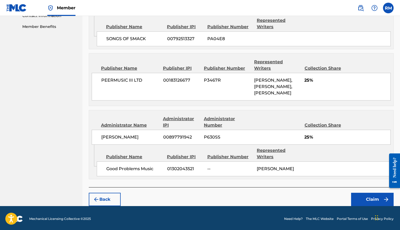
click at [367, 196] on button "Claim" at bounding box center [372, 199] width 42 height 13
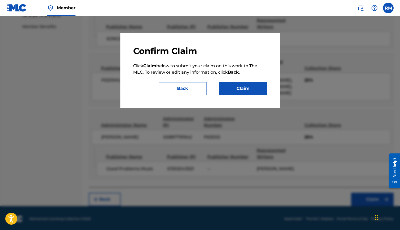
click at [236, 86] on button "Claim" at bounding box center [243, 88] width 48 height 13
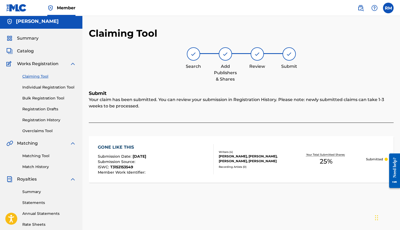
scroll to position [0, 0]
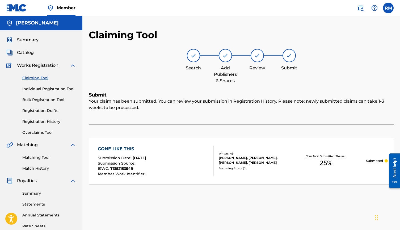
click at [43, 78] on link "Claiming Tool" at bounding box center [49, 78] width 54 height 6
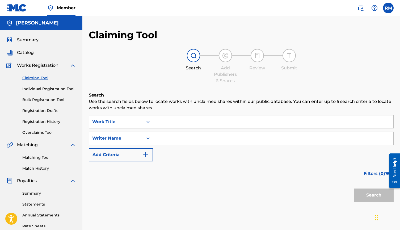
scroll to position [0, 0]
click at [172, 140] on input "Search Form" at bounding box center [273, 138] width 240 height 13
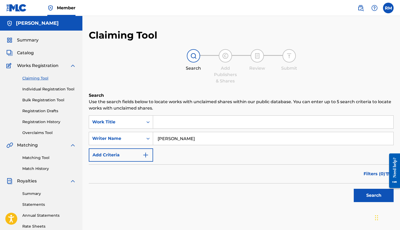
type input "[PERSON_NAME]"
click at [374, 198] on button "Search" at bounding box center [373, 195] width 40 height 13
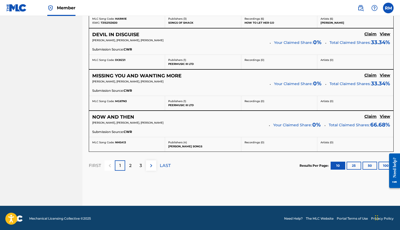
click at [151, 165] on img at bounding box center [151, 165] width 6 height 6
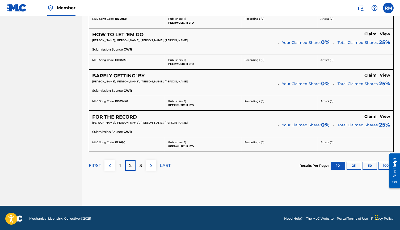
click at [151, 162] on img at bounding box center [151, 165] width 6 height 6
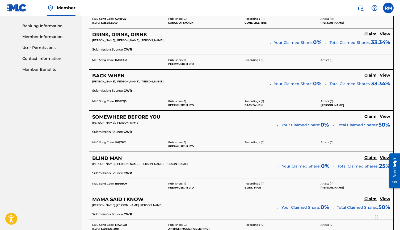
scroll to position [226, 0]
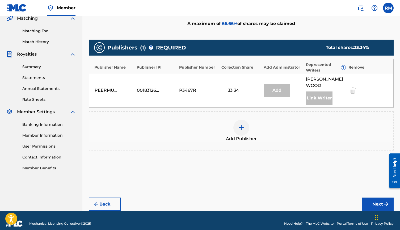
click at [240, 124] on img at bounding box center [241, 127] width 6 height 6
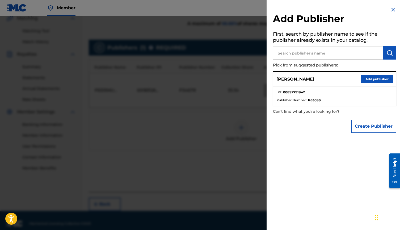
click at [370, 130] on button "Create Publisher" at bounding box center [373, 125] width 45 height 13
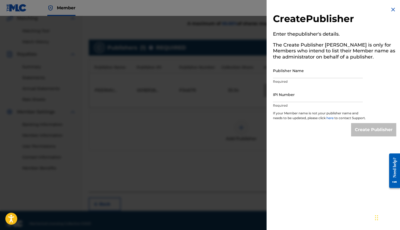
click at [293, 72] on input "Publisher Name" at bounding box center [318, 70] width 90 height 15
type input "Good Problems Music"
click at [290, 100] on input "IPI Number" at bounding box center [318, 94] width 90 height 15
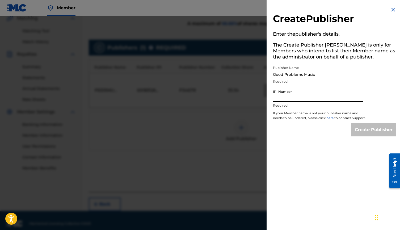
paste input "01302043521"
type input "01302043521"
click at [359, 132] on input "Create Publisher" at bounding box center [373, 129] width 45 height 13
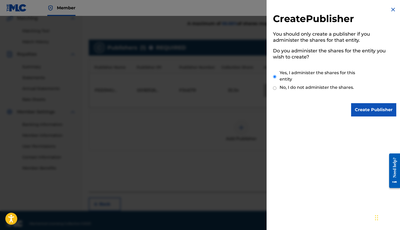
click at [364, 111] on input "Create Publisher" at bounding box center [373, 109] width 45 height 13
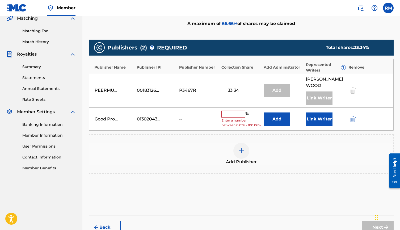
click at [271, 113] on button "Add" at bounding box center [276, 118] width 27 height 13
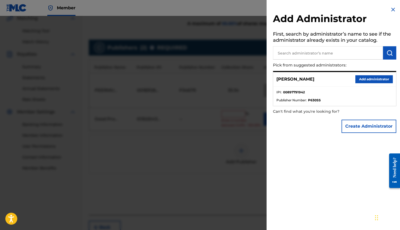
click at [371, 78] on button "Add administrator" at bounding box center [373, 79] width 37 height 8
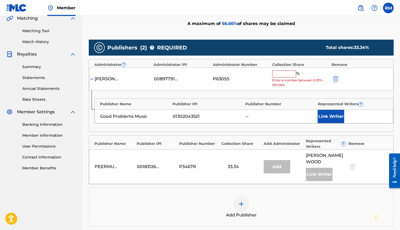
click at [280, 73] on input "text" at bounding box center [284, 73] width 24 height 7
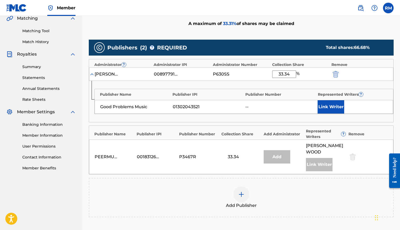
type input "33.34"
click at [327, 105] on button "Link Writer" at bounding box center [330, 106] width 27 height 13
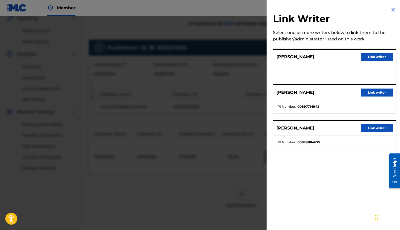
click at [377, 94] on button "Link writer" at bounding box center [377, 92] width 32 height 8
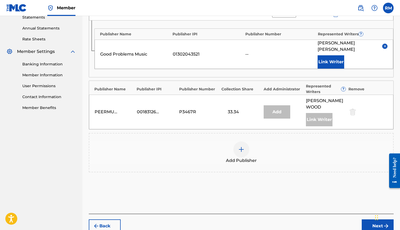
scroll to position [188, 0]
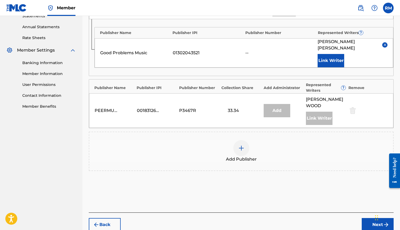
click at [375, 213] on div "Chat Widget" at bounding box center [386, 216] width 27 height 25
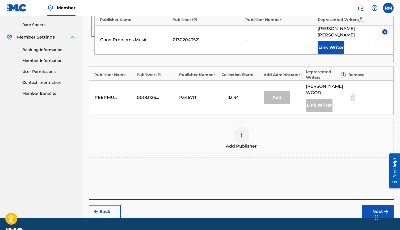
click at [372, 205] on button "Next" at bounding box center [377, 211] width 32 height 13
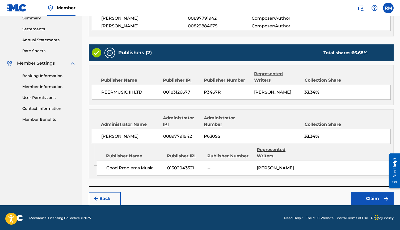
scroll to position [175, 0]
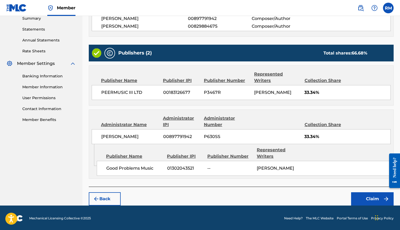
click at [366, 196] on button "Claim" at bounding box center [372, 198] width 42 height 13
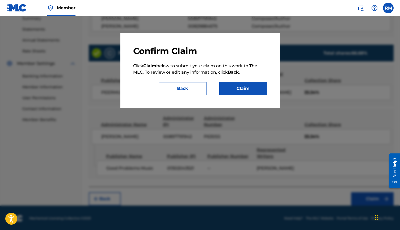
click at [249, 89] on button "Claim" at bounding box center [243, 88] width 48 height 13
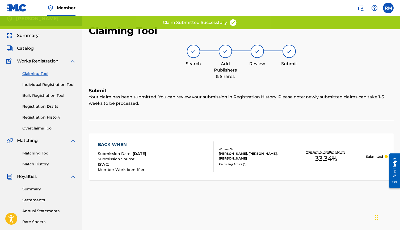
scroll to position [4, 0]
click at [41, 74] on link "Claiming Tool" at bounding box center [49, 74] width 54 height 6
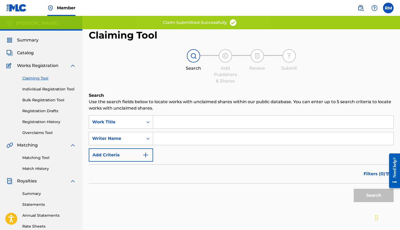
click at [182, 138] on input "Search Form" at bounding box center [273, 138] width 240 height 13
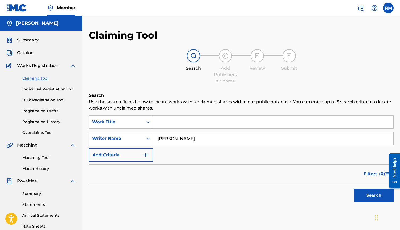
type input "[PERSON_NAME]"
click at [365, 196] on button "Search" at bounding box center [373, 195] width 40 height 13
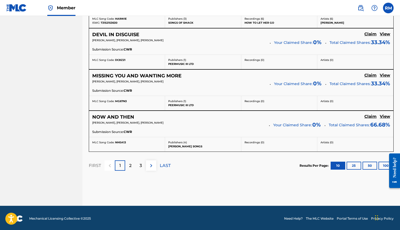
click at [146, 166] on button at bounding box center [151, 165] width 10 height 10
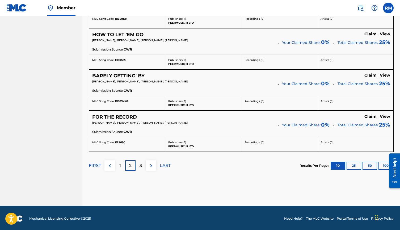
click at [151, 164] on img at bounding box center [151, 165] width 6 height 6
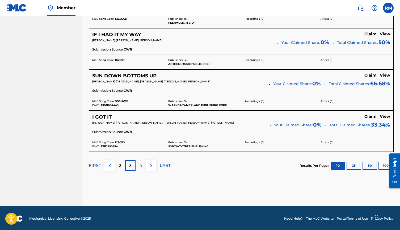
click at [152, 162] on img at bounding box center [151, 165] width 6 height 6
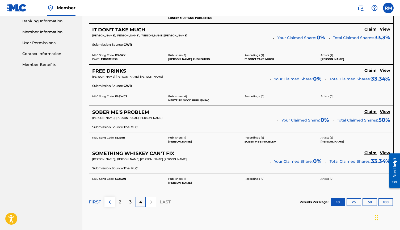
scroll to position [233, 0]
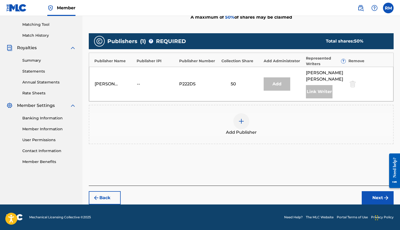
scroll to position [133, 0]
click at [239, 123] on img at bounding box center [241, 121] width 6 height 6
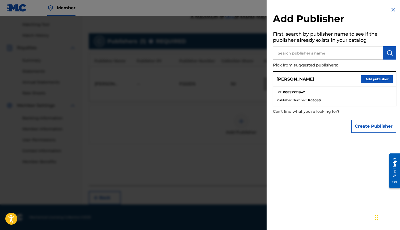
click at [367, 124] on button "Create Publisher" at bounding box center [373, 125] width 45 height 13
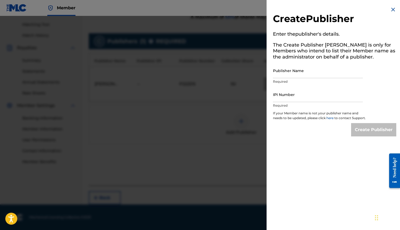
click at [300, 73] on input "Publisher Name" at bounding box center [318, 70] width 90 height 15
type input "Good Problems Music"
click at [285, 98] on input "IPI Number" at bounding box center [318, 94] width 90 height 15
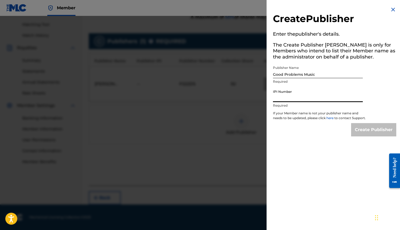
paste input "01302043521"
type input "01302043521"
click at [369, 133] on input "Create Publisher" at bounding box center [373, 129] width 45 height 13
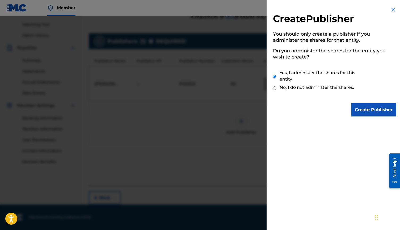
click at [365, 109] on input "Create Publisher" at bounding box center [373, 109] width 45 height 13
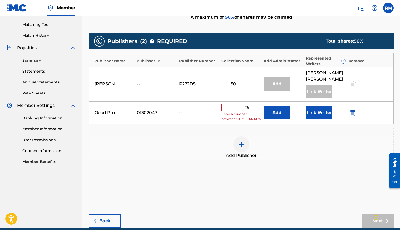
click at [281, 114] on button "Add" at bounding box center [276, 112] width 27 height 13
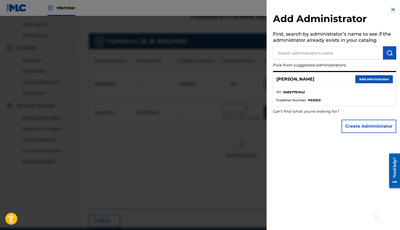
click at [363, 80] on button "Add administrator" at bounding box center [373, 79] width 37 height 8
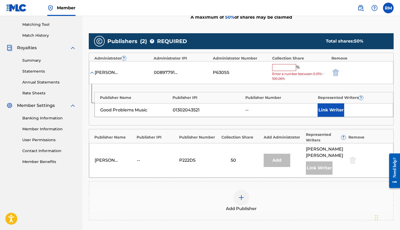
click at [327, 106] on button "Link Writer" at bounding box center [330, 109] width 27 height 13
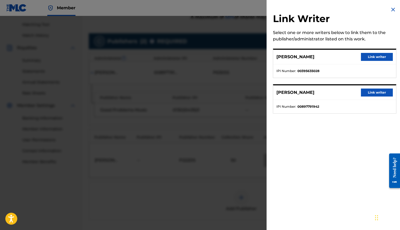
click at [375, 93] on button "Link writer" at bounding box center [377, 92] width 32 height 8
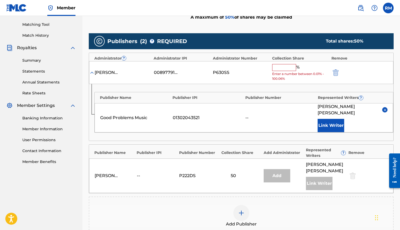
click at [282, 66] on input "text" at bounding box center [284, 67] width 24 height 7
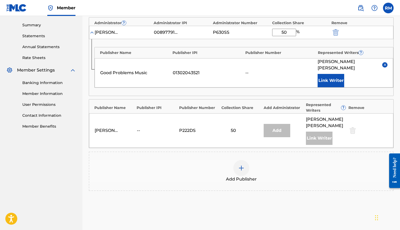
scroll to position [169, 0]
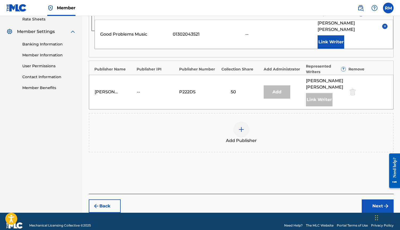
type input "50"
click at [373, 199] on button "Next" at bounding box center [377, 205] width 32 height 13
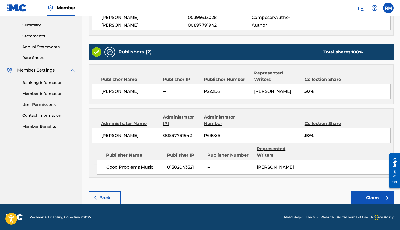
scroll to position [174, 0]
click at [363, 197] on button "Claim" at bounding box center [372, 197] width 42 height 13
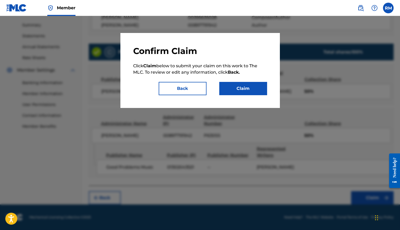
click at [247, 86] on button "Claim" at bounding box center [243, 88] width 48 height 13
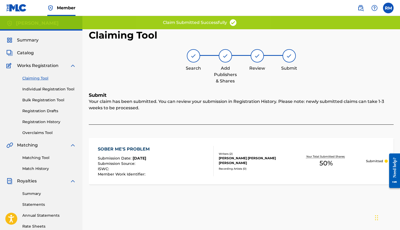
scroll to position [0, 0]
click at [42, 78] on link "Claiming Tool" at bounding box center [49, 78] width 54 height 6
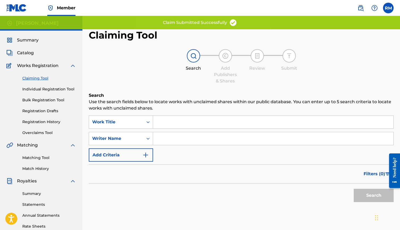
click at [187, 139] on input "Search Form" at bounding box center [273, 138] width 240 height 13
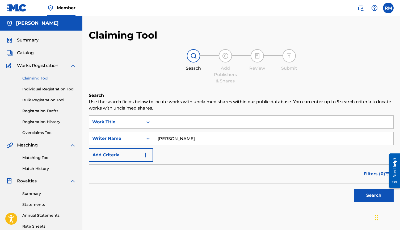
type input "[PERSON_NAME]"
click at [378, 194] on button "Search" at bounding box center [373, 195] width 40 height 13
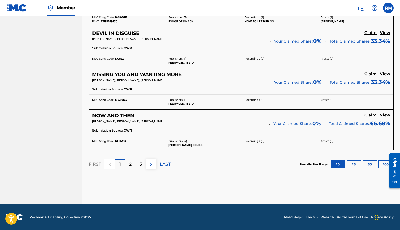
scroll to position [473, 0]
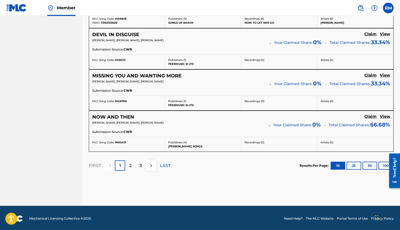
click at [151, 163] on img at bounding box center [151, 165] width 6 height 6
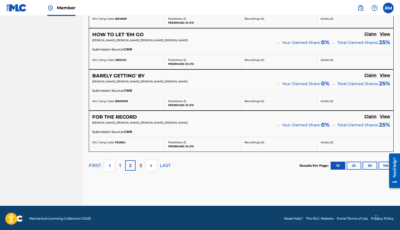
click at [150, 163] on img at bounding box center [151, 165] width 6 height 6
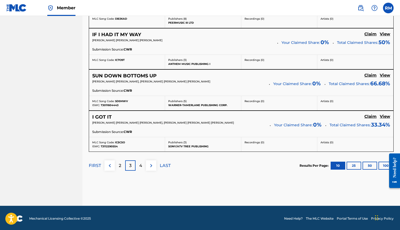
click at [155, 164] on button at bounding box center [151, 165] width 10 height 10
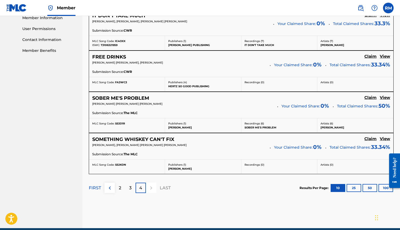
scroll to position [243, 0]
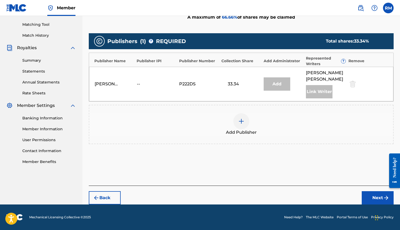
scroll to position [133, 0]
click at [238, 121] on img at bounding box center [241, 121] width 6 height 6
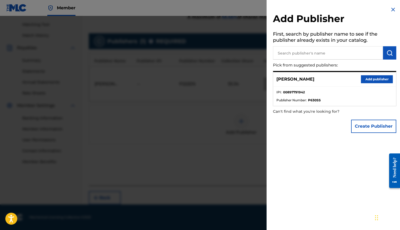
click at [369, 125] on button "Create Publisher" at bounding box center [373, 125] width 45 height 13
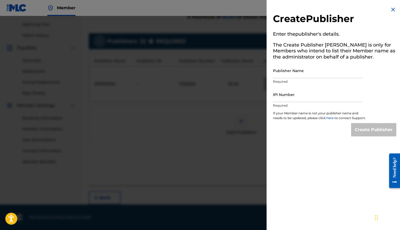
click at [305, 74] on input "Publisher Name" at bounding box center [318, 70] width 90 height 15
type input "Good Problems Music"
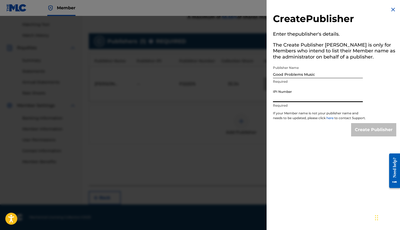
click at [300, 100] on input "IPI Number" at bounding box center [318, 94] width 90 height 15
paste input "01302043521"
type input "01302043521"
click at [365, 132] on input "Create Publisher" at bounding box center [373, 129] width 45 height 13
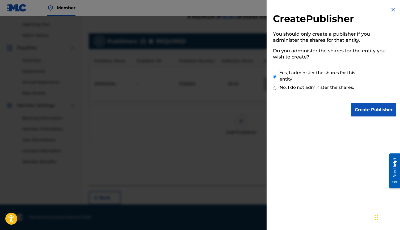
click at [364, 113] on input "Create Publisher" at bounding box center [373, 109] width 45 height 13
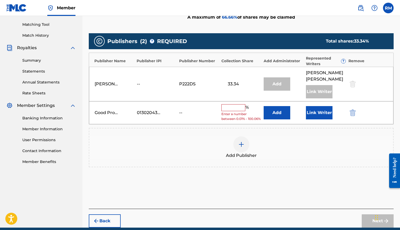
click at [277, 115] on button "Add" at bounding box center [276, 112] width 27 height 13
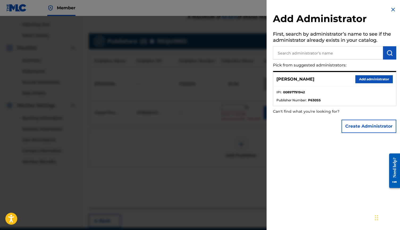
click at [360, 79] on button "Add administrator" at bounding box center [373, 79] width 37 height 8
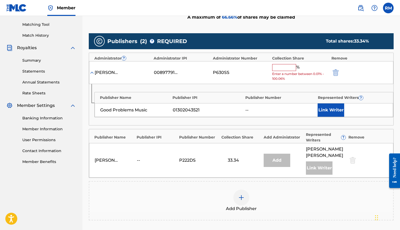
click at [281, 67] on input "text" at bounding box center [284, 67] width 24 height 7
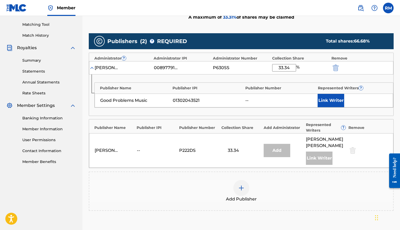
type input "33.34"
click at [326, 98] on button "Link Writer" at bounding box center [330, 100] width 27 height 13
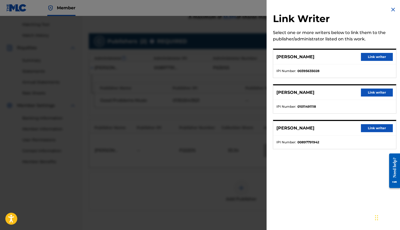
click at [373, 129] on button "Link writer" at bounding box center [377, 128] width 32 height 8
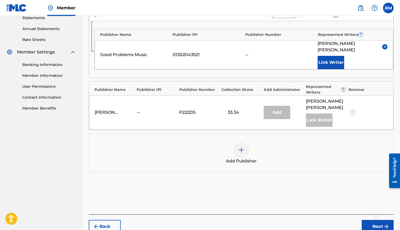
scroll to position [188, 0]
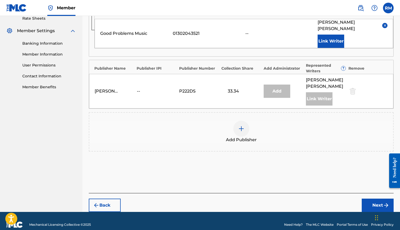
click at [375, 198] on button "Next" at bounding box center [377, 204] width 32 height 13
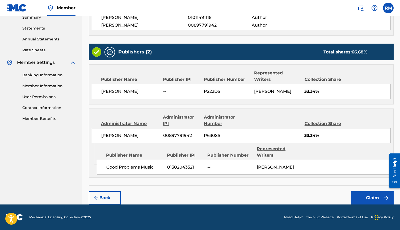
scroll to position [181, 0]
click at [366, 195] on button "Claim" at bounding box center [372, 197] width 42 height 13
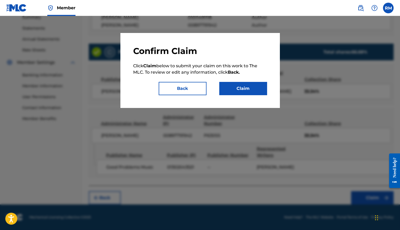
click at [242, 88] on button "Claim" at bounding box center [243, 88] width 48 height 13
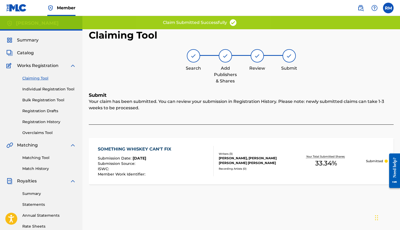
scroll to position [0, 0]
click at [38, 78] on link "Claiming Tool" at bounding box center [49, 78] width 54 height 6
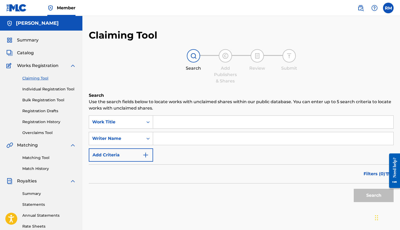
click at [163, 122] on input "Search Form" at bounding box center [273, 122] width 240 height 13
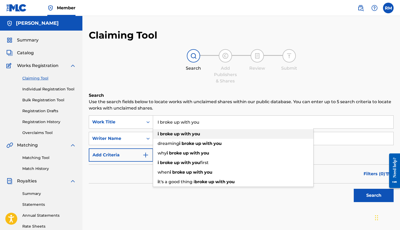
click at [177, 135] on strong "up" at bounding box center [177, 133] width 6 height 5
type input "i broke up with you"
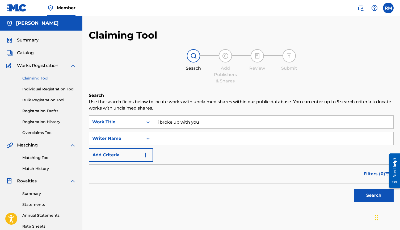
click at [173, 139] on input "Search Form" at bounding box center [273, 138] width 240 height 13
type input "[PERSON_NAME]"
click at [367, 192] on button "Search" at bounding box center [373, 195] width 40 height 13
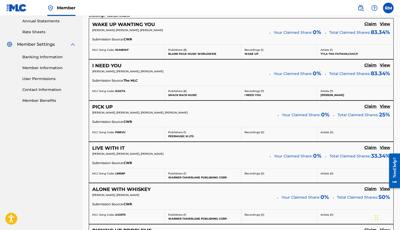
scroll to position [195, 0]
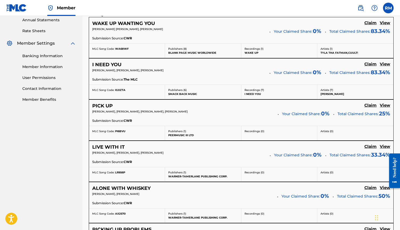
click at [370, 25] on h5 "Claim" at bounding box center [370, 22] width 12 height 5
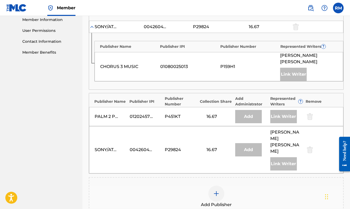
scroll to position [249, 0]
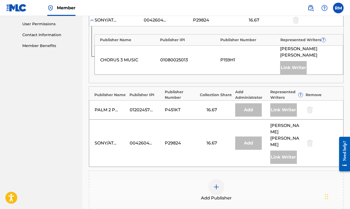
click at [216, 179] on div at bounding box center [216, 187] width 16 height 16
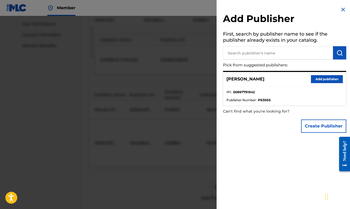
click at [317, 124] on button "Create Publisher" at bounding box center [323, 125] width 45 height 13
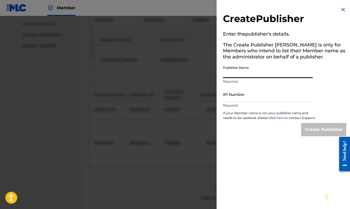
click at [251, 72] on input "Publisher Name" at bounding box center [268, 70] width 90 height 15
type input "g"
type input "Good Problems Music"
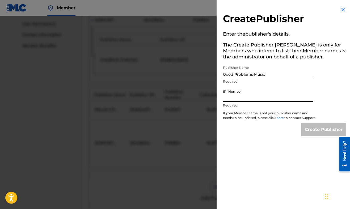
click at [245, 96] on input "IPI Number" at bounding box center [268, 94] width 90 height 15
paste input "01302043521"
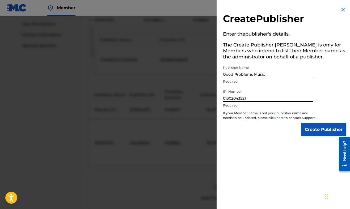
type input "01302043521"
click at [311, 134] on input "Create Publisher" at bounding box center [323, 129] width 45 height 13
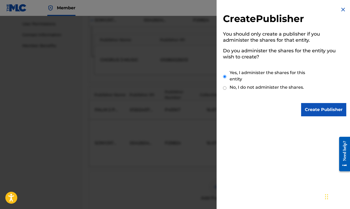
click at [313, 108] on input "Create Publisher" at bounding box center [323, 109] width 45 height 13
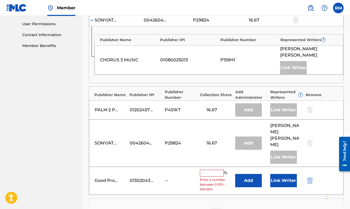
click at [246, 174] on button "Add" at bounding box center [248, 180] width 27 height 13
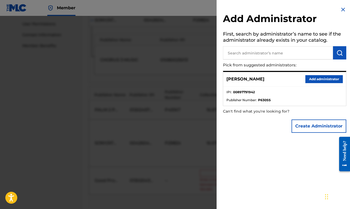
click at [313, 79] on button "Add administrator" at bounding box center [323, 79] width 37 height 8
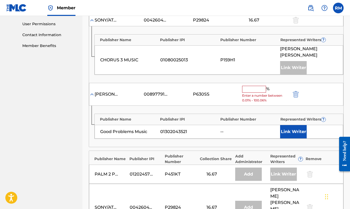
click at [250, 86] on input "text" at bounding box center [254, 89] width 24 height 7
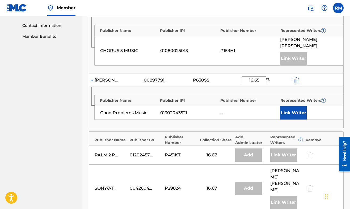
scroll to position [259, 0]
type input "16.65"
click at [289, 106] on button "Link Writer" at bounding box center [293, 112] width 27 height 13
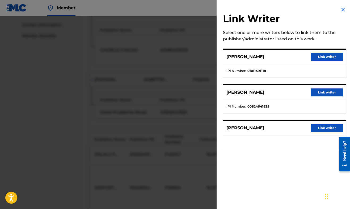
click at [322, 130] on button "Link writer" at bounding box center [327, 128] width 32 height 8
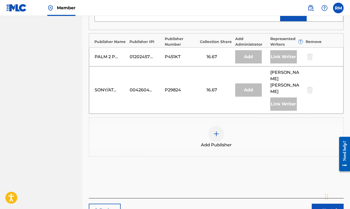
click at [324, 204] on button "Next" at bounding box center [327, 210] width 32 height 13
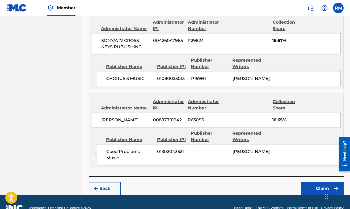
scroll to position [397, 0]
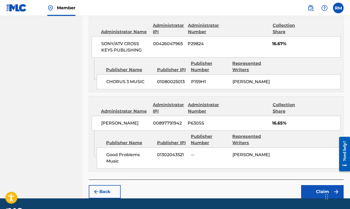
click at [280, 104] on div "Collection Share" at bounding box center [290, 108] width 36 height 13
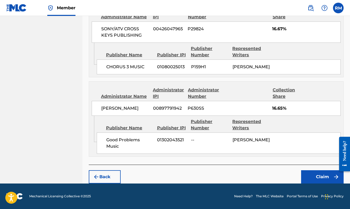
scroll to position [416, 0]
click at [321, 175] on button "Claim" at bounding box center [322, 176] width 42 height 13
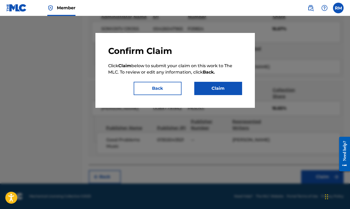
click at [225, 89] on button "Claim" at bounding box center [218, 88] width 48 height 13
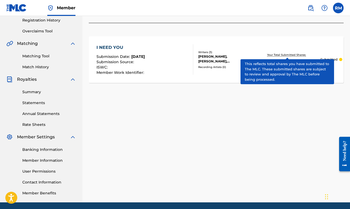
scroll to position [103, 0]
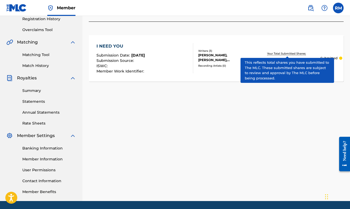
click at [276, 52] on p "Your Total Submitted Shares:" at bounding box center [287, 54] width 40 height 4
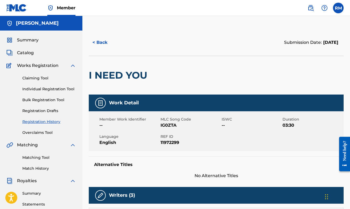
click at [36, 78] on link "Claiming Tool" at bounding box center [49, 78] width 54 height 6
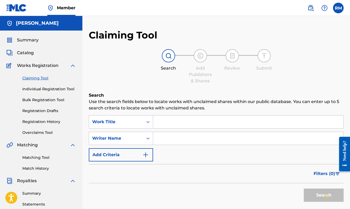
click at [169, 120] on input "Search Form" at bounding box center [248, 122] width 190 height 13
click at [159, 138] on input "Search Form" at bounding box center [248, 138] width 190 height 13
type input "[PERSON_NAME]"
click at [310, 199] on button "Search" at bounding box center [324, 195] width 40 height 13
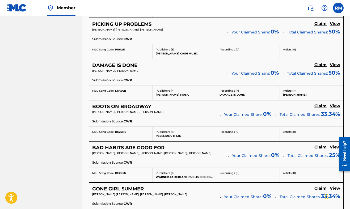
scroll to position [322, 0]
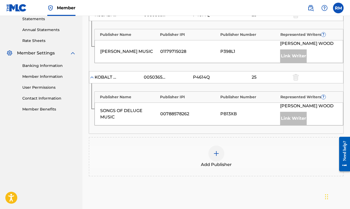
scroll to position [186, 0]
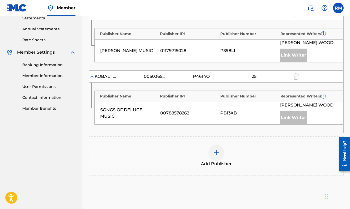
click at [219, 149] on img at bounding box center [216, 152] width 6 height 6
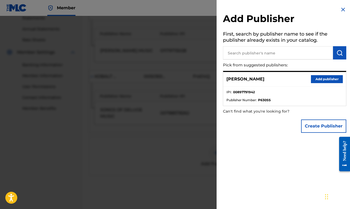
click at [318, 123] on button "Create Publisher" at bounding box center [323, 125] width 45 height 13
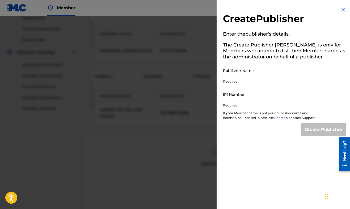
click at [242, 74] on input "Publisher Name" at bounding box center [268, 70] width 90 height 15
type input "Good Problems Music"
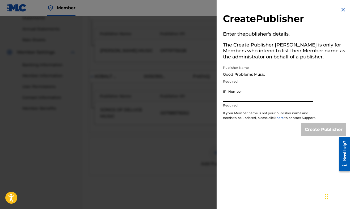
click at [237, 99] on input "IPI Number" at bounding box center [268, 94] width 90 height 15
paste input "01302043521"
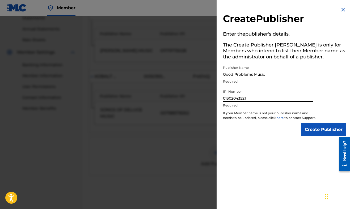
type input "01302043521"
click at [317, 136] on input "Create Publisher" at bounding box center [323, 129] width 45 height 13
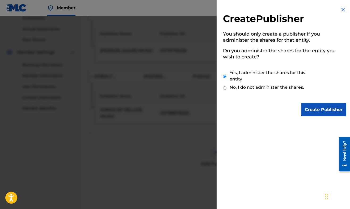
click at [319, 111] on input "Create Publisher" at bounding box center [323, 109] width 45 height 13
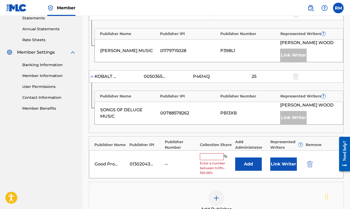
click at [246, 162] on button "Add" at bounding box center [248, 163] width 27 height 13
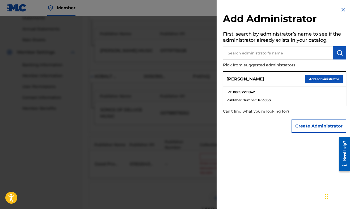
click at [312, 80] on button "Add administrator" at bounding box center [323, 79] width 37 height 8
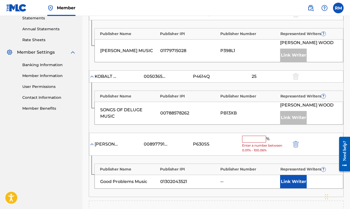
click at [295, 179] on button "Link Writer" at bounding box center [293, 181] width 27 height 13
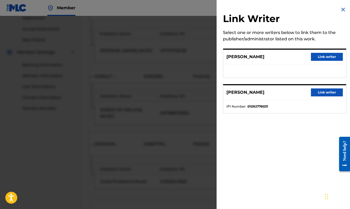
click at [323, 58] on button "Link writer" at bounding box center [327, 57] width 32 height 8
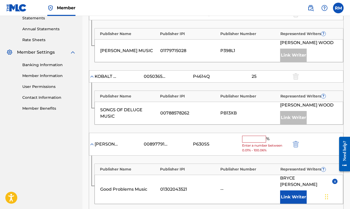
click at [254, 138] on input "text" at bounding box center [254, 139] width 24 height 7
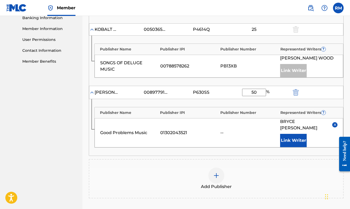
scroll to position [236, 0]
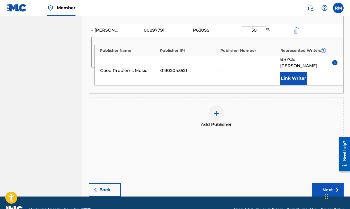
type input "50"
click at [323, 183] on button "Next" at bounding box center [327, 189] width 32 height 13
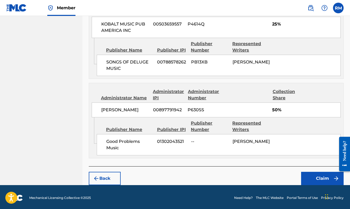
scroll to position [321, 0]
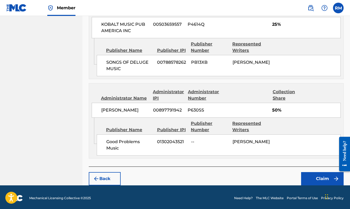
click at [316, 173] on button "Claim" at bounding box center [322, 178] width 42 height 13
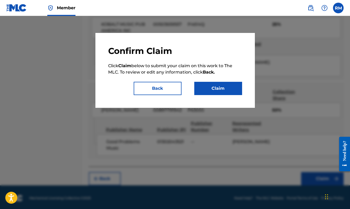
click at [213, 89] on button "Claim" at bounding box center [218, 88] width 48 height 13
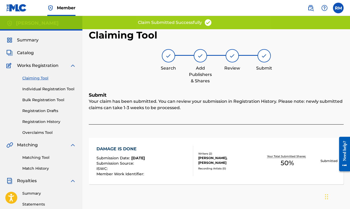
scroll to position [0, 0]
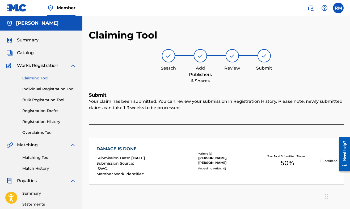
click at [36, 77] on link "Claiming Tool" at bounding box center [49, 78] width 54 height 6
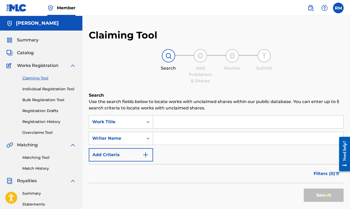
click at [167, 137] on input "Search Form" at bounding box center [248, 138] width 190 height 13
type input "[PERSON_NAME]"
click at [309, 195] on button "Search" at bounding box center [324, 195] width 40 height 13
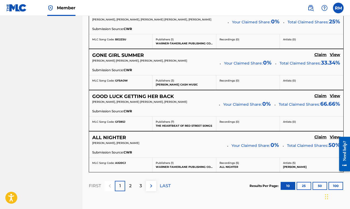
scroll to position [458, 0]
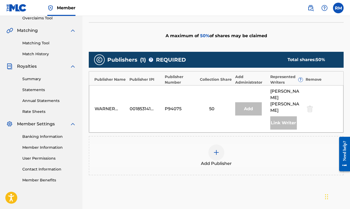
scroll to position [115, 0]
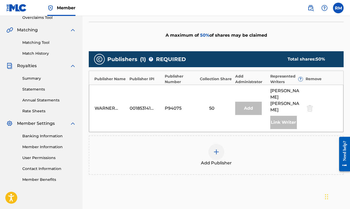
click at [218, 149] on img at bounding box center [216, 152] width 6 height 6
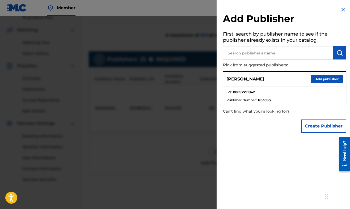
click at [308, 126] on button "Create Publisher" at bounding box center [323, 125] width 45 height 13
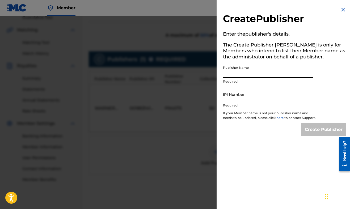
click at [247, 74] on input "Publisher Name" at bounding box center [268, 70] width 90 height 15
type input "Good Problems Music"
click at [241, 101] on input "IPI Number" at bounding box center [268, 94] width 90 height 15
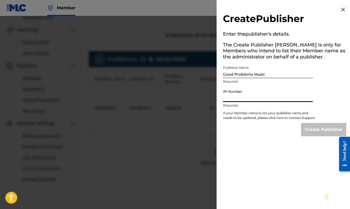
paste input "01302043521"
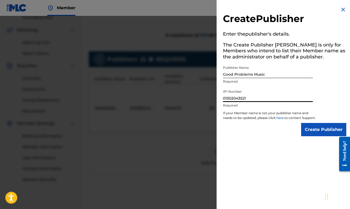
type input "01302043521"
click at [320, 135] on input "Create Publisher" at bounding box center [323, 129] width 45 height 13
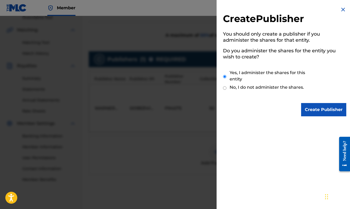
click at [317, 111] on input "Create Publisher" at bounding box center [323, 109] width 45 height 13
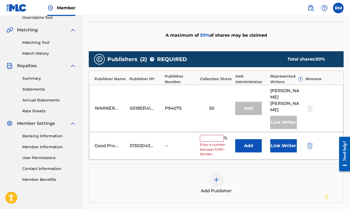
click at [210, 135] on input "text" at bounding box center [212, 138] width 24 height 7
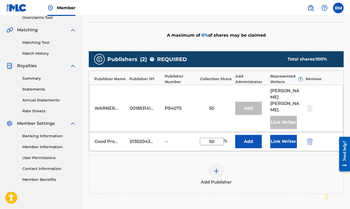
type input "50"
click at [254, 135] on button "Add" at bounding box center [248, 141] width 27 height 13
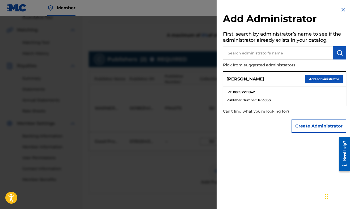
click at [322, 77] on button "Add administrator" at bounding box center [323, 79] width 37 height 8
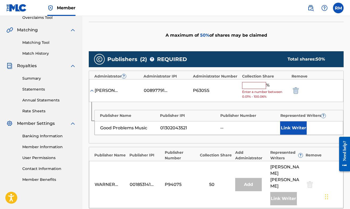
click at [250, 83] on input "text" at bounding box center [254, 85] width 24 height 7
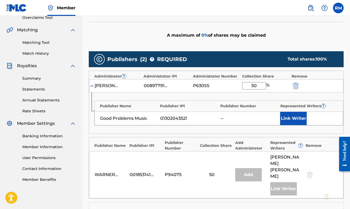
type input "50"
click at [290, 114] on button "Link Writer" at bounding box center [293, 118] width 27 height 13
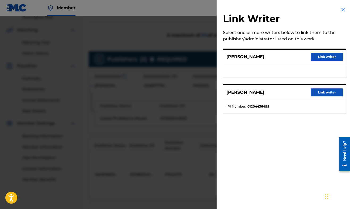
click at [322, 57] on button "Link writer" at bounding box center [327, 57] width 32 height 8
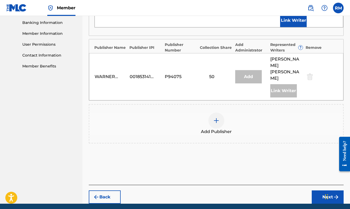
click at [327, 190] on button "Next" at bounding box center [327, 196] width 32 height 13
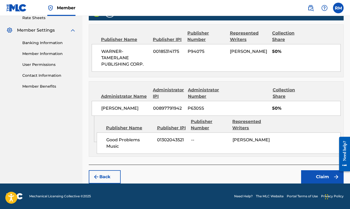
scroll to position [213, 0]
click at [317, 176] on button "Claim" at bounding box center [322, 176] width 42 height 13
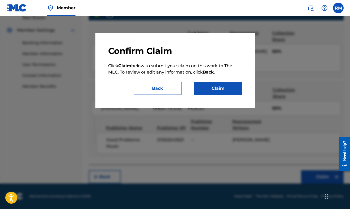
click at [212, 89] on button "Claim" at bounding box center [218, 88] width 48 height 13
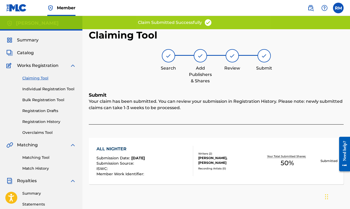
scroll to position [0, 0]
click at [36, 78] on link "Claiming Tool" at bounding box center [49, 78] width 54 height 6
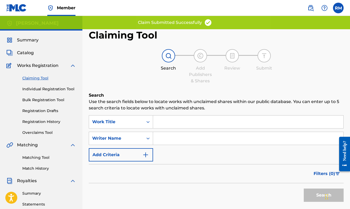
click at [170, 138] on input "Search Form" at bounding box center [248, 138] width 190 height 13
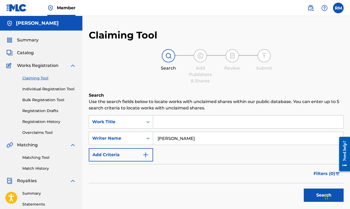
type input "[PERSON_NAME]"
click at [321, 194] on button "Search" at bounding box center [324, 195] width 40 height 13
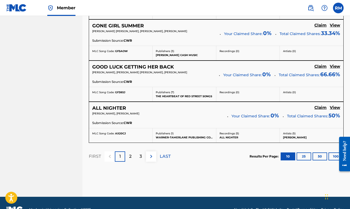
click at [150, 153] on img at bounding box center [151, 156] width 6 height 6
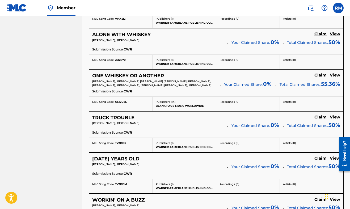
scroll to position [349, 0]
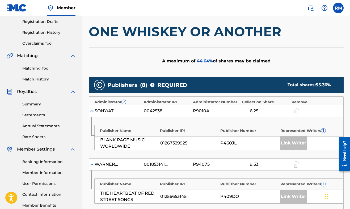
scroll to position [84, 0]
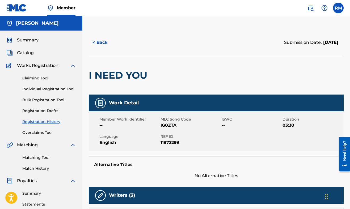
click at [44, 78] on link "Claiming Tool" at bounding box center [49, 78] width 54 height 6
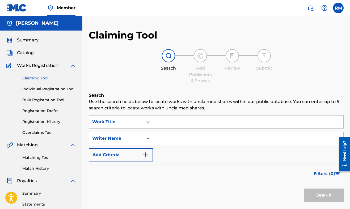
click at [164, 137] on input "Search Form" at bounding box center [248, 138] width 190 height 13
type input "[PERSON_NAME]"
click at [323, 195] on button "Search" at bounding box center [324, 195] width 40 height 13
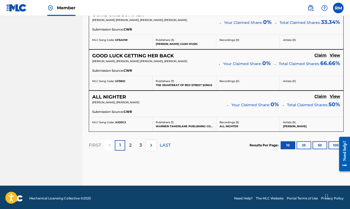
click at [153, 143] on img at bounding box center [151, 145] width 6 height 6
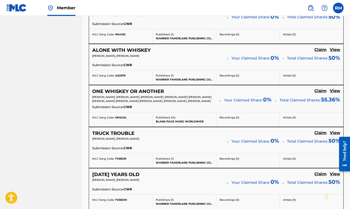
scroll to position [330, 0]
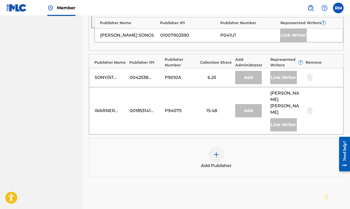
scroll to position [496, 0]
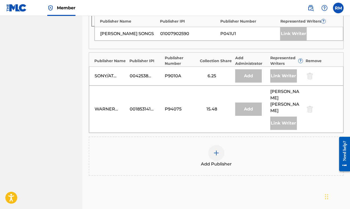
click at [216, 150] on img at bounding box center [216, 153] width 6 height 6
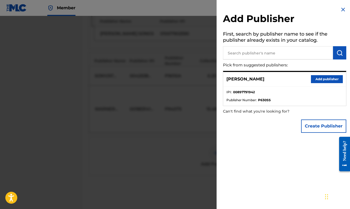
click at [319, 126] on button "Create Publisher" at bounding box center [323, 125] width 45 height 13
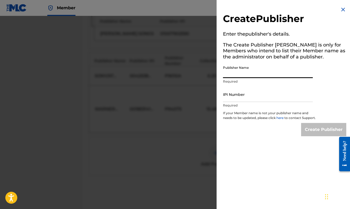
click at [254, 72] on input "Publisher Name" at bounding box center [268, 70] width 90 height 15
type input "Good Problems Music"
click at [249, 100] on input "IPI Number" at bounding box center [268, 94] width 90 height 15
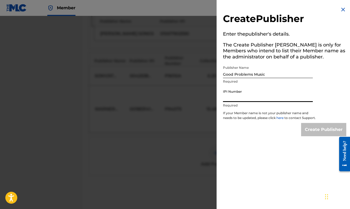
paste input "01302043521"
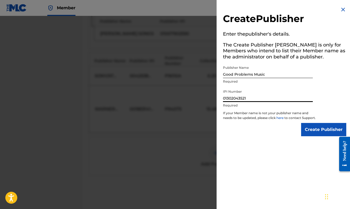
type input "01302043521"
click at [310, 134] on input "Create Publisher" at bounding box center [323, 129] width 45 height 13
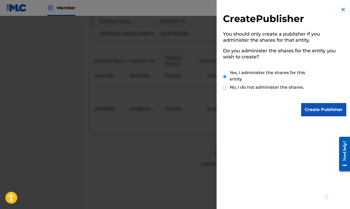
click at [316, 109] on input "Create Publisher" at bounding box center [323, 109] width 45 height 13
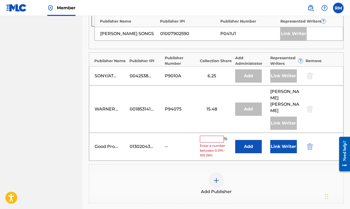
click at [250, 140] on button "Add" at bounding box center [248, 146] width 27 height 13
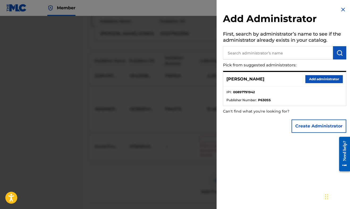
click at [316, 78] on button "Add administrator" at bounding box center [323, 79] width 37 height 8
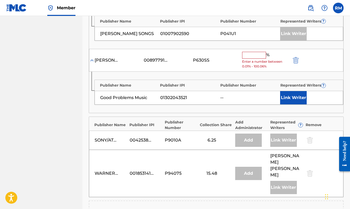
click at [255, 53] on input "text" at bounding box center [254, 55] width 24 height 7
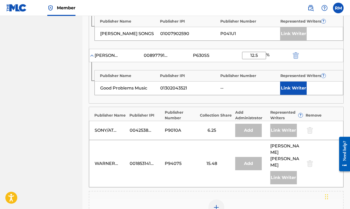
type input "12.5"
click at [297, 85] on button "Link Writer" at bounding box center [293, 88] width 27 height 13
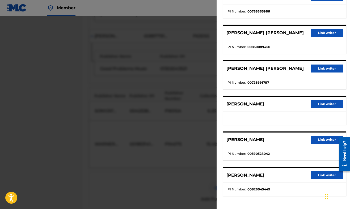
scroll to position [118, 0]
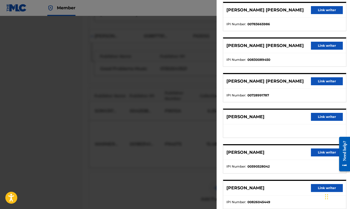
click at [321, 118] on button "Link writer" at bounding box center [327, 117] width 32 height 8
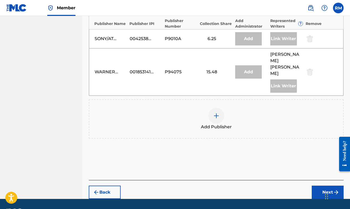
click at [325, 186] on button "Next" at bounding box center [327, 192] width 32 height 13
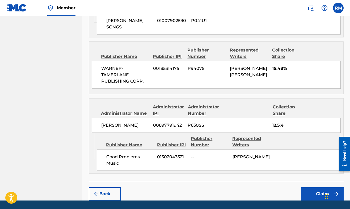
scroll to position [853, 0]
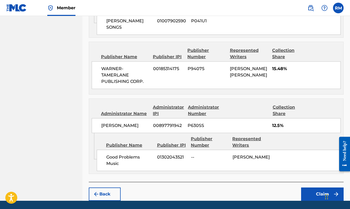
click at [320, 187] on button "Claim" at bounding box center [322, 193] width 42 height 13
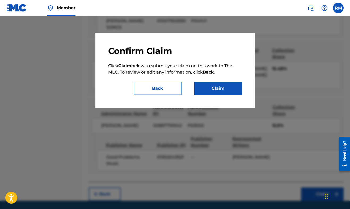
click at [222, 90] on button "Claim" at bounding box center [218, 88] width 48 height 13
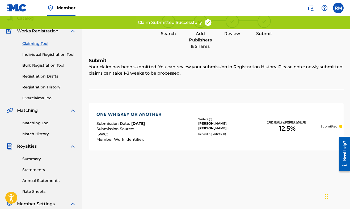
scroll to position [33, 0]
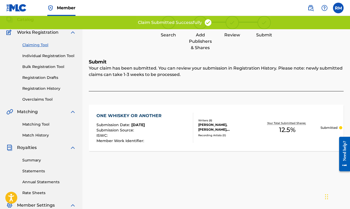
click at [40, 44] on link "Claiming Tool" at bounding box center [49, 45] width 54 height 6
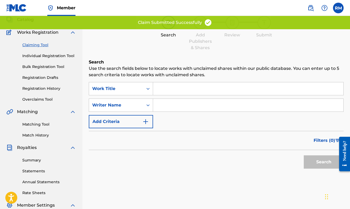
scroll to position [0, 0]
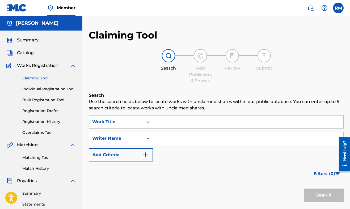
click at [172, 136] on input "Search Form" at bounding box center [248, 138] width 190 height 13
type input "[PERSON_NAME]"
click at [312, 195] on button "Search" at bounding box center [324, 195] width 40 height 13
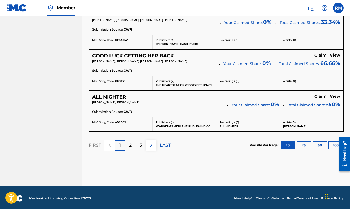
click at [149, 144] on img at bounding box center [151, 145] width 6 height 6
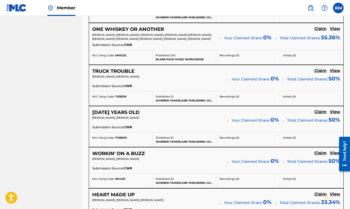
scroll to position [407, 0]
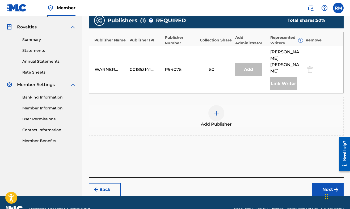
click at [215, 110] on img at bounding box center [216, 113] width 6 height 6
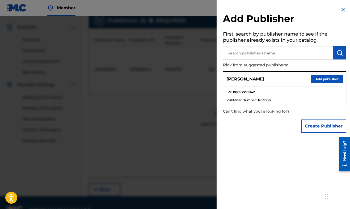
click at [311, 125] on button "Create Publisher" at bounding box center [323, 125] width 45 height 13
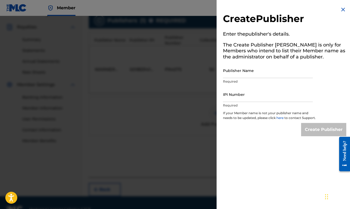
click at [255, 72] on input "Publisher Name" at bounding box center [268, 70] width 90 height 15
type input "Good Problems Music"
click at [244, 100] on input "IPI Number" at bounding box center [268, 94] width 90 height 15
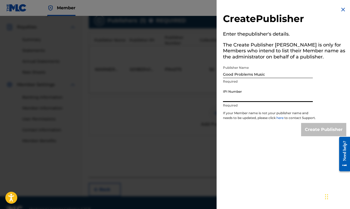
paste input "01302043521"
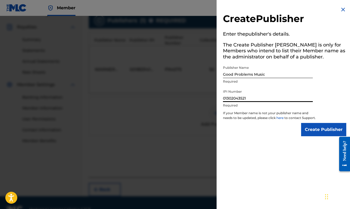
type input "01302043521"
click at [318, 134] on input "Create Publisher" at bounding box center [323, 129] width 45 height 13
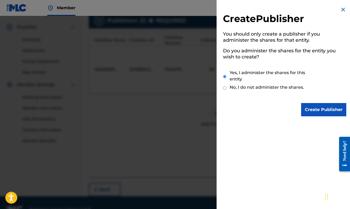
click at [316, 112] on input "Create Publisher" at bounding box center [323, 109] width 45 height 13
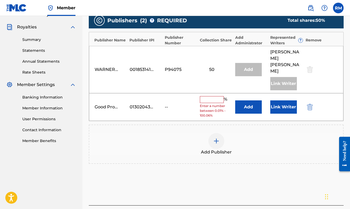
click at [207, 96] on input "text" at bounding box center [212, 99] width 24 height 7
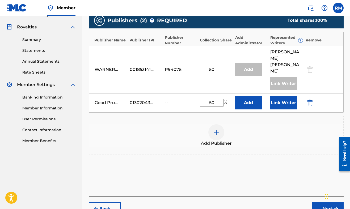
type input "50"
click at [248, 96] on button "Add" at bounding box center [248, 102] width 27 height 13
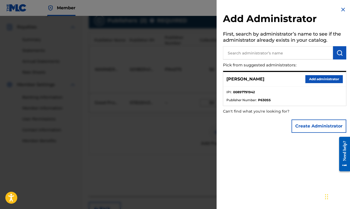
click at [320, 80] on button "Add administrator" at bounding box center [323, 79] width 37 height 8
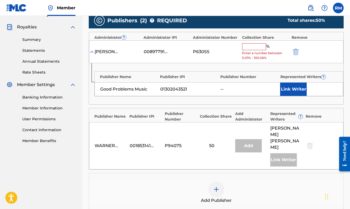
click at [250, 45] on input "text" at bounding box center [254, 46] width 24 height 7
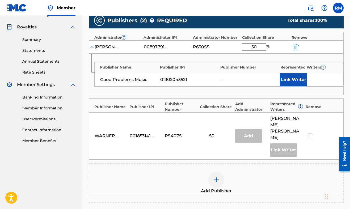
type input "50"
click at [292, 75] on button "Link Writer" at bounding box center [293, 79] width 27 height 13
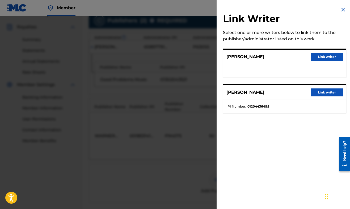
click at [319, 54] on button "Link writer" at bounding box center [327, 57] width 32 height 8
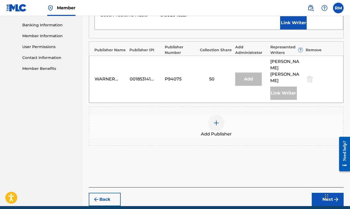
scroll to position [227, 0]
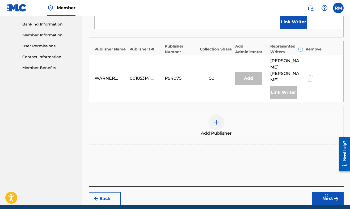
click at [323, 192] on button "Next" at bounding box center [327, 198] width 32 height 13
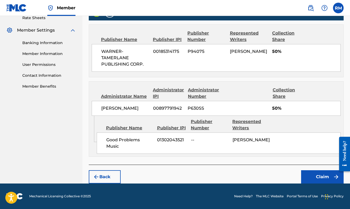
scroll to position [213, 0]
click at [319, 174] on button "Claim" at bounding box center [322, 176] width 42 height 13
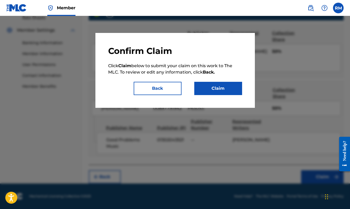
click at [223, 87] on button "Claim" at bounding box center [218, 88] width 48 height 13
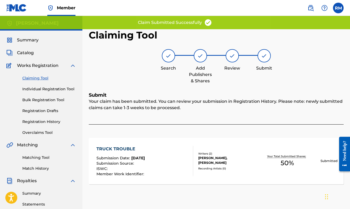
scroll to position [0, 0]
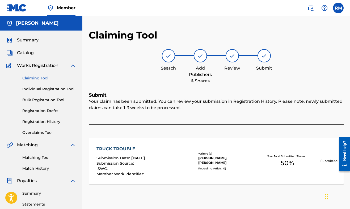
click at [36, 78] on link "Claiming Tool" at bounding box center [49, 78] width 54 height 6
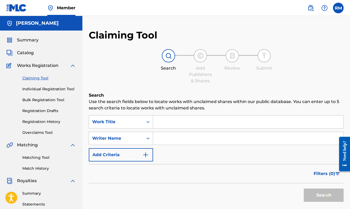
click at [163, 136] on input "Search Form" at bounding box center [248, 138] width 190 height 13
type input "[PERSON_NAME]"
click at [318, 198] on button "Search" at bounding box center [324, 195] width 40 height 13
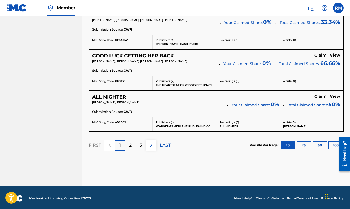
click at [152, 143] on img at bounding box center [151, 145] width 6 height 6
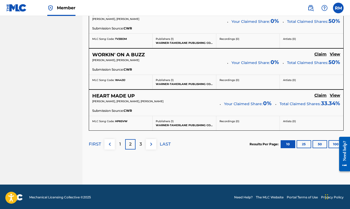
scroll to position [494, 0]
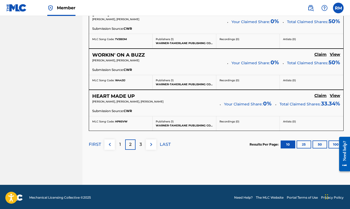
click at [153, 143] on img at bounding box center [151, 144] width 6 height 6
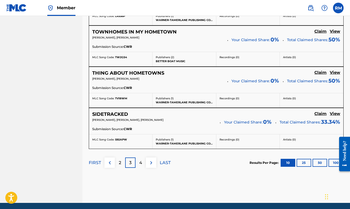
scroll to position [476, 0]
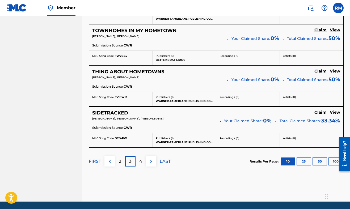
click at [152, 159] on img at bounding box center [151, 161] width 6 height 6
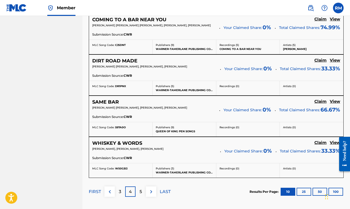
scroll to position [449, 0]
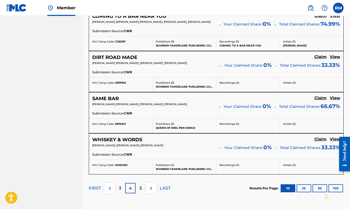
click at [151, 187] on img at bounding box center [151, 188] width 6 height 6
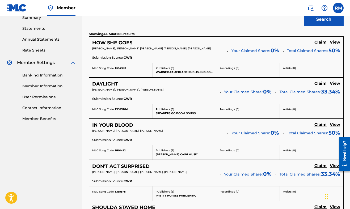
scroll to position [176, 0]
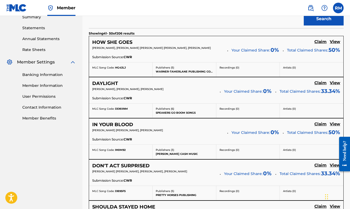
click at [320, 44] on h5 "Claim" at bounding box center [320, 41] width 12 height 5
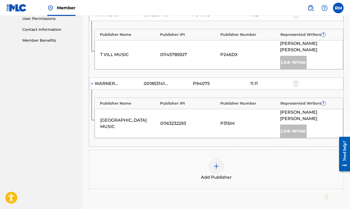
scroll to position [254, 0]
click at [215, 163] on img at bounding box center [216, 166] width 6 height 6
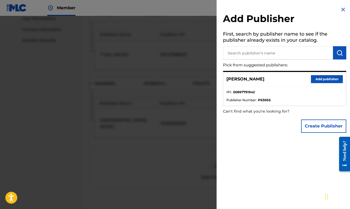
click at [317, 125] on button "Create Publisher" at bounding box center [323, 125] width 45 height 13
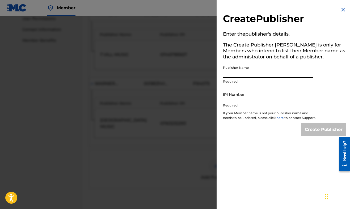
click at [249, 73] on input "Publisher Name" at bounding box center [268, 70] width 90 height 15
type input "Good Problems Music"
click at [245, 98] on input "IPI Number" at bounding box center [268, 94] width 90 height 15
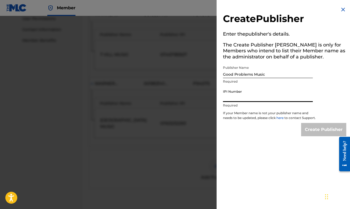
paste input "01302043521"
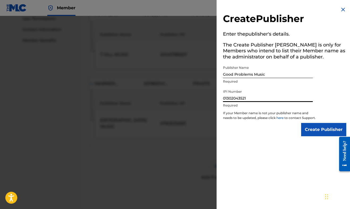
type input "01302043521"
click at [309, 132] on input "Create Publisher" at bounding box center [323, 129] width 45 height 13
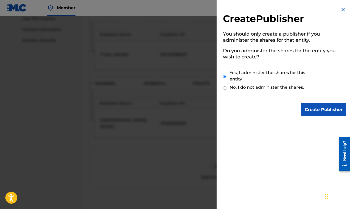
click at [307, 110] on input "Create Publisher" at bounding box center [323, 109] width 45 height 13
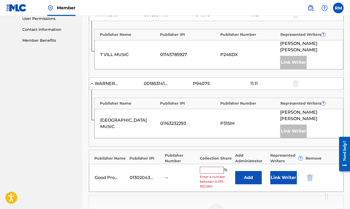
click at [240, 171] on button "Add" at bounding box center [248, 177] width 27 height 13
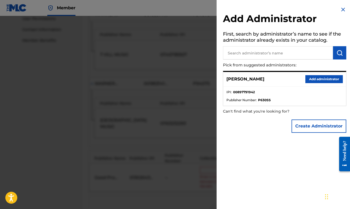
click at [318, 78] on button "Add administrator" at bounding box center [323, 79] width 37 height 8
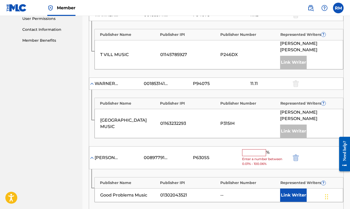
click at [254, 149] on input "text" at bounding box center [254, 152] width 24 height 7
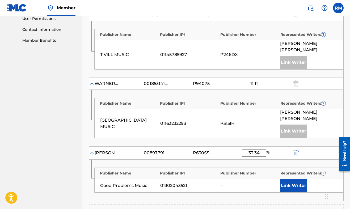
type input "33.34"
click at [292, 179] on button "Link Writer" at bounding box center [293, 185] width 27 height 13
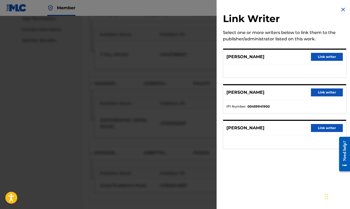
click at [322, 128] on button "Link writer" at bounding box center [327, 128] width 32 height 8
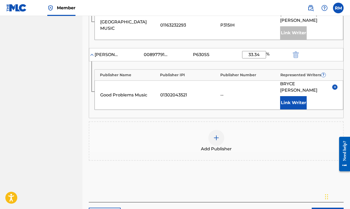
scroll to position [353, 0]
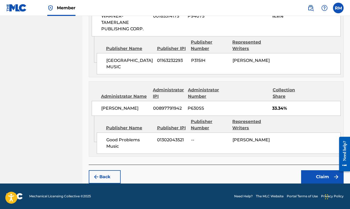
scroll to position [439, 0]
click at [316, 176] on button "Claim" at bounding box center [322, 176] width 42 height 13
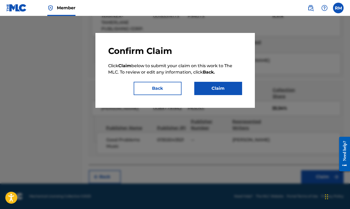
click at [220, 87] on button "Claim" at bounding box center [218, 88] width 48 height 13
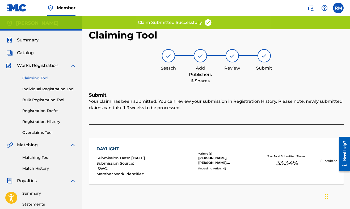
scroll to position [0, 0]
click at [31, 78] on link "Claiming Tool" at bounding box center [49, 78] width 54 height 6
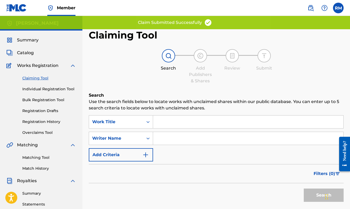
click at [176, 139] on input "Search Form" at bounding box center [248, 138] width 190 height 13
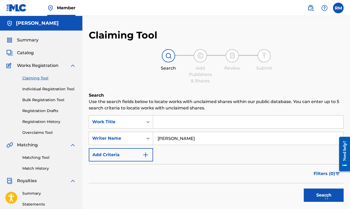
type input "[PERSON_NAME]"
click at [313, 195] on button "Search" at bounding box center [324, 195] width 40 height 13
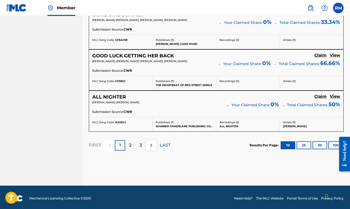
click at [138, 145] on div "3" at bounding box center [140, 145] width 10 height 10
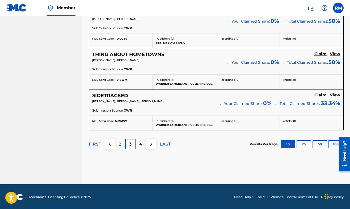
scroll to position [493, 0]
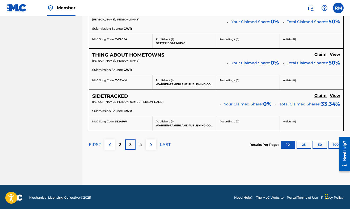
click at [142, 143] on p "4" at bounding box center [140, 145] width 3 height 6
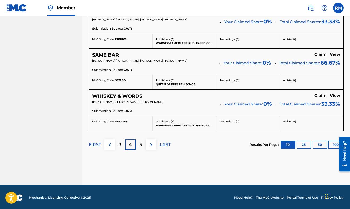
click at [152, 144] on img at bounding box center [151, 145] width 6 height 6
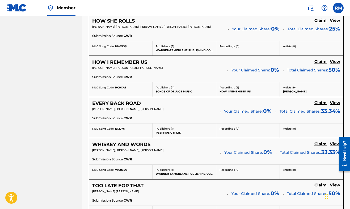
scroll to position [403, 0]
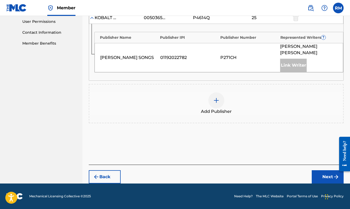
scroll to position [251, 0]
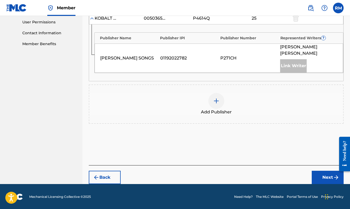
click at [217, 98] on img at bounding box center [216, 101] width 6 height 6
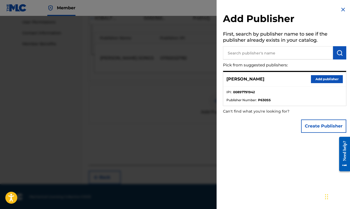
click at [322, 123] on button "Create Publisher" at bounding box center [323, 125] width 45 height 13
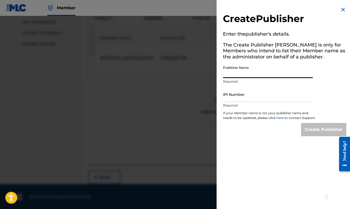
click at [250, 75] on input "Publisher Name" at bounding box center [268, 70] width 90 height 15
type input "Good Problems Music"
click at [238, 100] on input "IPI Number" at bounding box center [268, 94] width 90 height 15
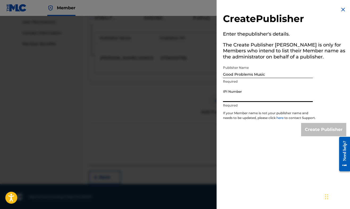
paste input "01302043521"
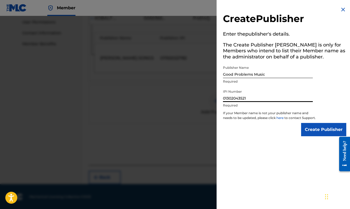
type input "01302043521"
click at [319, 133] on input "Create Publisher" at bounding box center [323, 129] width 45 height 13
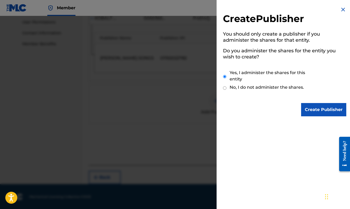
click at [316, 110] on input "Create Publisher" at bounding box center [323, 109] width 45 height 13
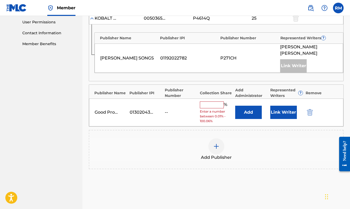
click at [251, 110] on button "Add" at bounding box center [248, 112] width 27 height 13
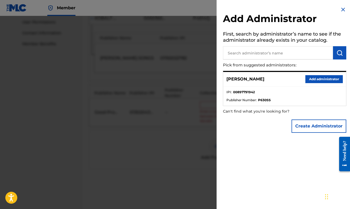
click at [312, 78] on button "Add administrator" at bounding box center [323, 79] width 37 height 8
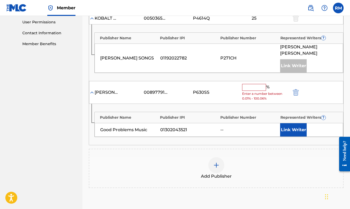
click at [255, 85] on input "text" at bounding box center [254, 87] width 24 height 7
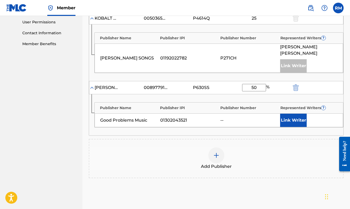
type input "50"
click at [295, 117] on button "Link Writer" at bounding box center [293, 120] width 27 height 13
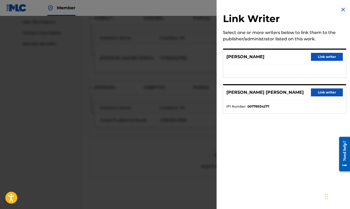
click at [319, 55] on button "Link writer" at bounding box center [327, 57] width 32 height 8
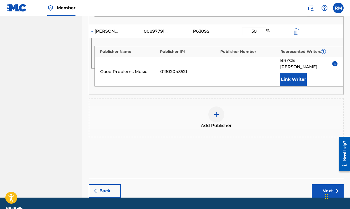
click at [330, 184] on button "Next" at bounding box center [327, 190] width 32 height 13
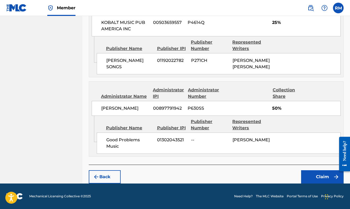
scroll to position [340, 0]
click at [321, 180] on button "Claim" at bounding box center [322, 176] width 42 height 13
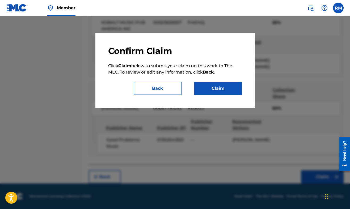
click at [210, 83] on button "Claim" at bounding box center [218, 88] width 48 height 13
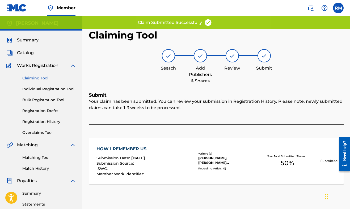
scroll to position [0, 0]
click at [34, 78] on link "Claiming Tool" at bounding box center [49, 78] width 54 height 6
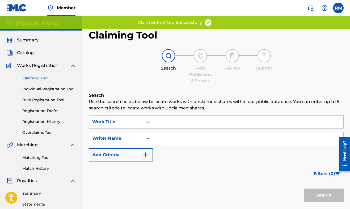
click at [174, 138] on input "Search Form" at bounding box center [248, 138] width 190 height 13
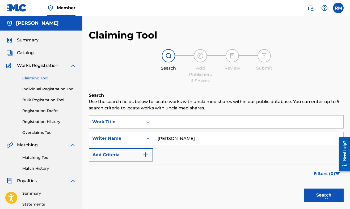
type input "[PERSON_NAME]"
click at [315, 196] on button "Search" at bounding box center [324, 195] width 40 height 13
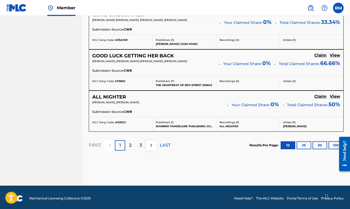
click at [141, 143] on p "3" at bounding box center [140, 145] width 2 height 6
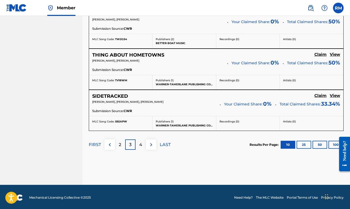
click at [140, 142] on p "4" at bounding box center [140, 145] width 3 height 6
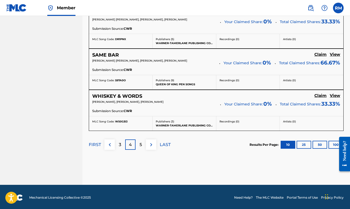
click at [143, 143] on div "5" at bounding box center [140, 144] width 10 height 10
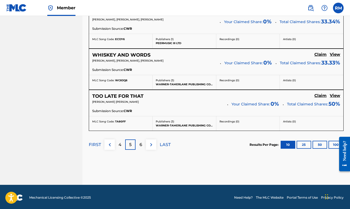
click at [142, 143] on p "6" at bounding box center [140, 145] width 3 height 6
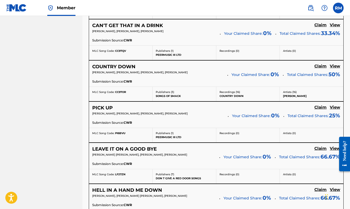
scroll to position [318, 0]
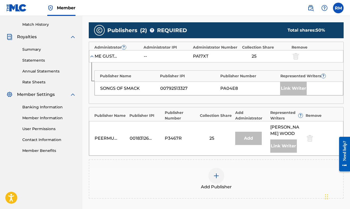
scroll to position [140, 0]
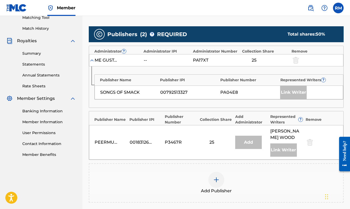
click at [216, 177] on img at bounding box center [216, 180] width 6 height 6
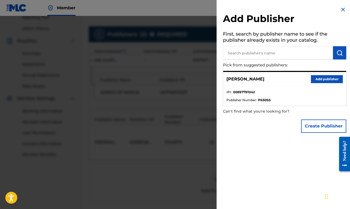
click at [315, 125] on button "Create Publisher" at bounding box center [323, 125] width 45 height 13
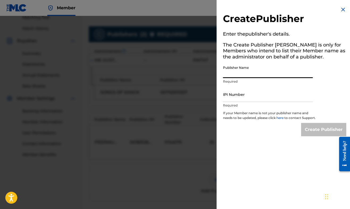
click at [245, 72] on input "Publisher Name" at bounding box center [268, 70] width 90 height 15
type input "Good Problems Music"
click at [233, 101] on input "IPI Number" at bounding box center [268, 94] width 90 height 15
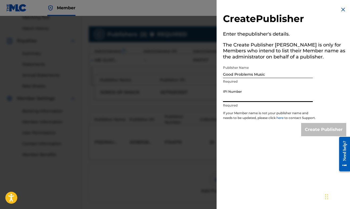
paste input "01302043521"
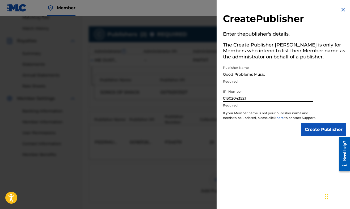
type input "01302043521"
click at [317, 134] on input "Create Publisher" at bounding box center [323, 129] width 45 height 13
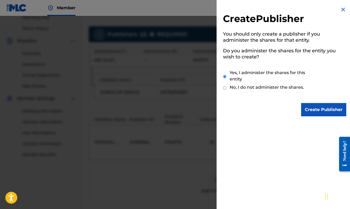
click at [315, 113] on input "Create Publisher" at bounding box center [323, 109] width 45 height 13
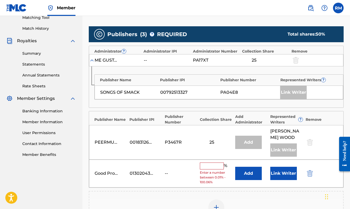
click at [249, 167] on button "Add" at bounding box center [248, 173] width 27 height 13
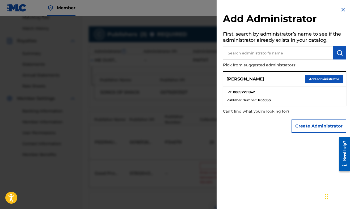
click at [317, 80] on button "Add administrator" at bounding box center [323, 79] width 37 height 8
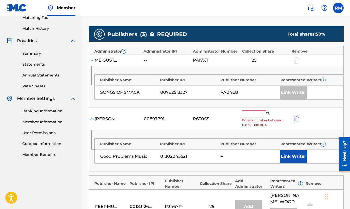
click at [259, 114] on input "text" at bounding box center [254, 113] width 24 height 7
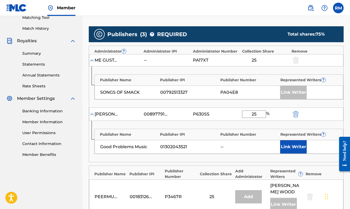
type input "25"
click at [290, 143] on button "Link Writer" at bounding box center [293, 146] width 27 height 13
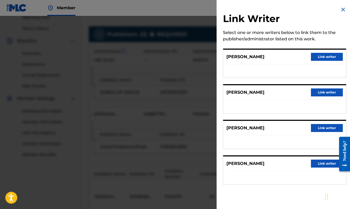
click at [317, 127] on button "Link writer" at bounding box center [327, 128] width 32 height 8
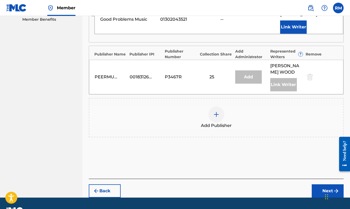
click at [326, 184] on button "Next" at bounding box center [327, 190] width 32 height 13
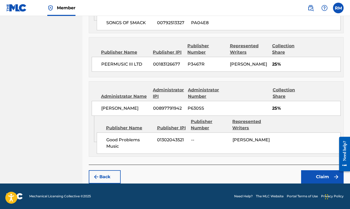
scroll to position [289, 0]
click at [316, 177] on button "Claim" at bounding box center [322, 176] width 42 height 13
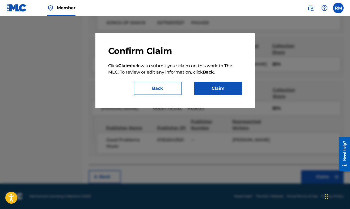
click at [221, 89] on button "Claim" at bounding box center [218, 88] width 48 height 13
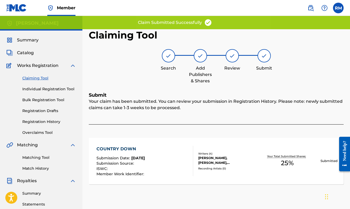
scroll to position [0, 0]
click at [41, 77] on link "Claiming Tool" at bounding box center [49, 78] width 54 height 6
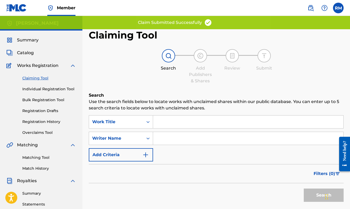
click at [160, 137] on input "Search Form" at bounding box center [248, 138] width 190 height 13
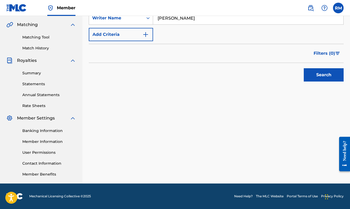
scroll to position [120, 0]
type input "[PERSON_NAME]"
click at [321, 77] on button "Search" at bounding box center [324, 74] width 40 height 13
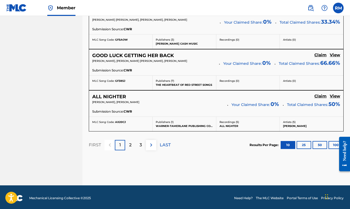
scroll to position [493, 0]
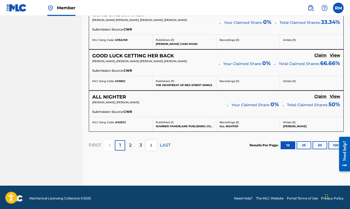
click at [143, 144] on div "3" at bounding box center [140, 145] width 10 height 10
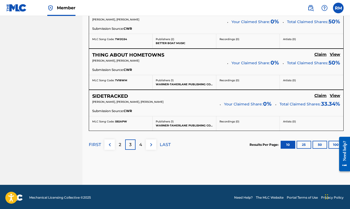
click at [143, 144] on div "4" at bounding box center [140, 144] width 10 height 10
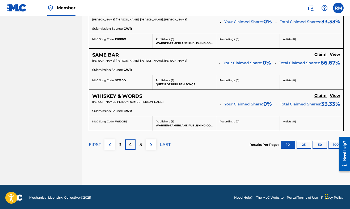
click at [155, 142] on button at bounding box center [151, 144] width 10 height 10
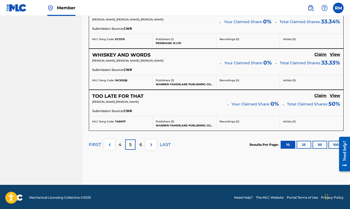
click at [150, 144] on img at bounding box center [151, 145] width 6 height 6
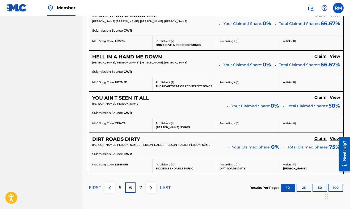
scroll to position [450, 0]
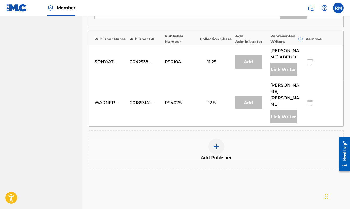
scroll to position [429, 0]
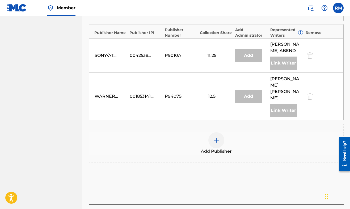
click at [216, 137] on img at bounding box center [216, 140] width 6 height 6
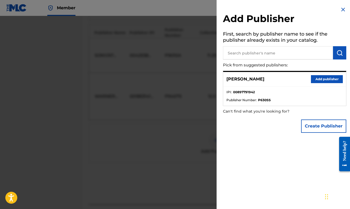
click at [320, 126] on button "Create Publisher" at bounding box center [323, 125] width 45 height 13
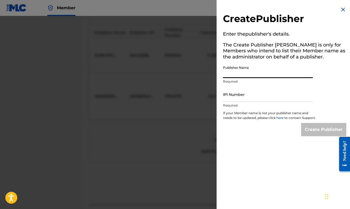
click at [240, 74] on input "Publisher Name" at bounding box center [268, 70] width 90 height 15
type input "g"
type input "Good Problems Music"
click at [246, 99] on input "IPI Number" at bounding box center [268, 94] width 90 height 15
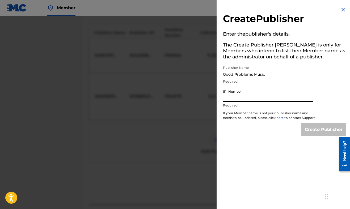
paste input "01302043521"
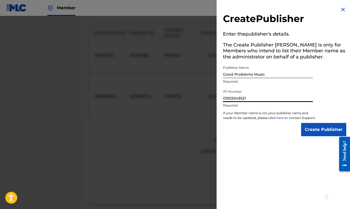
type input "01302043521"
click at [315, 134] on input "Create Publisher" at bounding box center [323, 129] width 45 height 13
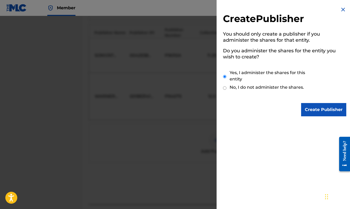
click at [317, 108] on input "Create Publisher" at bounding box center [323, 109] width 45 height 13
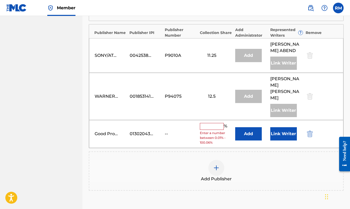
click at [247, 127] on button "Add" at bounding box center [248, 133] width 27 height 13
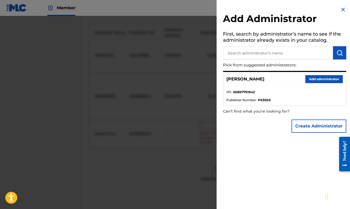
click at [324, 77] on button "Add administrator" at bounding box center [323, 79] width 37 height 8
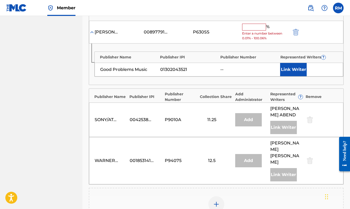
click at [252, 24] on input "text" at bounding box center [254, 27] width 24 height 7
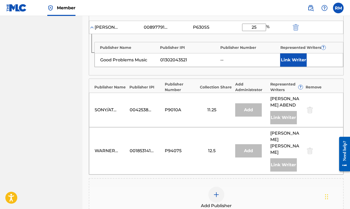
type input "25"
click at [291, 57] on button "Link Writer" at bounding box center [293, 59] width 27 height 13
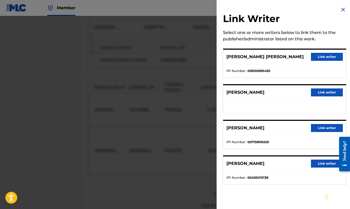
click at [326, 94] on button "Link writer" at bounding box center [327, 92] width 32 height 8
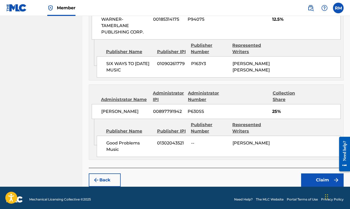
scroll to position [633, 0]
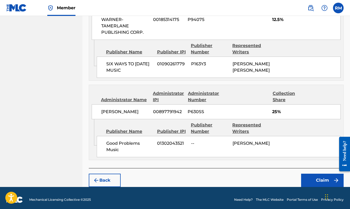
click at [314, 179] on button "Claim" at bounding box center [322, 180] width 42 height 13
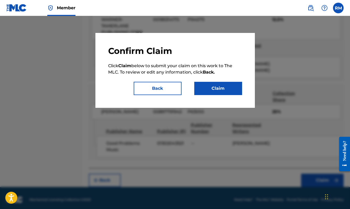
click at [226, 87] on button "Claim" at bounding box center [218, 88] width 48 height 13
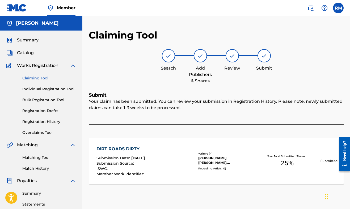
scroll to position [0, 0]
click at [43, 78] on link "Claiming Tool" at bounding box center [49, 78] width 54 height 6
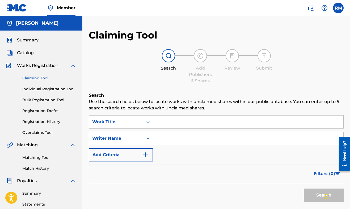
click at [171, 140] on input "Search Form" at bounding box center [248, 138] width 190 height 13
type input "[PERSON_NAME]"
click at [314, 195] on button "Search" at bounding box center [324, 195] width 40 height 13
click at [41, 79] on link "Claiming Tool" at bounding box center [49, 78] width 54 height 6
click at [198, 136] on input "[PERSON_NAME]" at bounding box center [248, 138] width 190 height 13
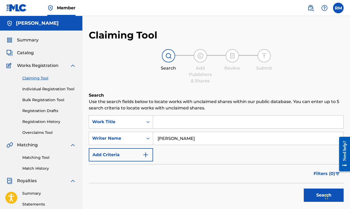
click at [317, 195] on button "Search" at bounding box center [324, 195] width 40 height 13
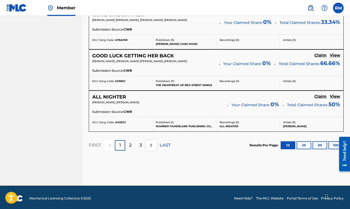
click at [152, 143] on img at bounding box center [151, 145] width 6 height 6
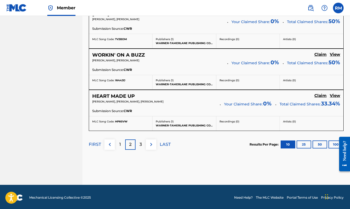
click at [139, 140] on div "3" at bounding box center [140, 144] width 10 height 10
click at [153, 143] on img at bounding box center [151, 145] width 6 height 6
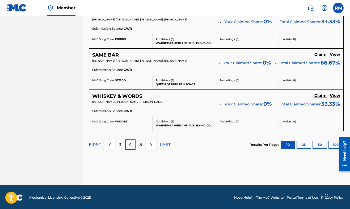
click at [152, 143] on img at bounding box center [151, 145] width 6 height 6
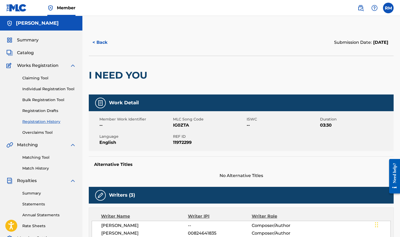
click at [38, 77] on link "Claiming Tool" at bounding box center [49, 78] width 54 height 6
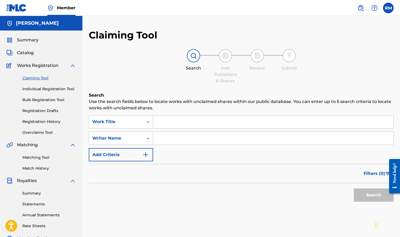
click at [173, 142] on input "Search Form" at bounding box center [273, 138] width 240 height 13
type input "[PERSON_NAME]"
click at [369, 195] on button "Search" at bounding box center [373, 195] width 40 height 13
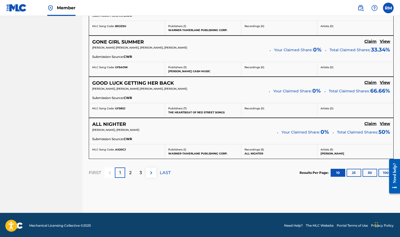
click at [152, 173] on img at bounding box center [151, 173] width 6 height 6
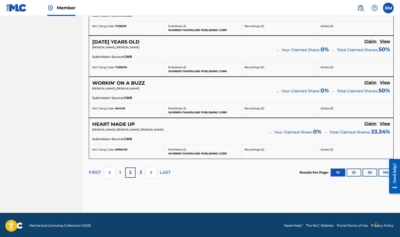
click at [151, 174] on img at bounding box center [151, 172] width 6 height 6
click at [152, 172] on img at bounding box center [151, 173] width 6 height 6
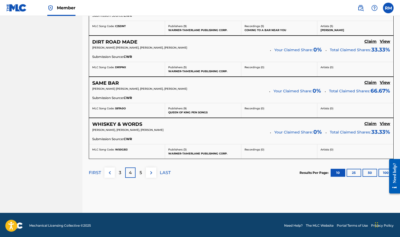
click at [152, 172] on img at bounding box center [151, 173] width 6 height 6
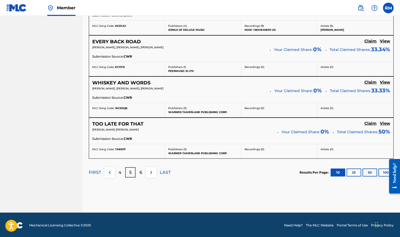
scroll to position [465, 0]
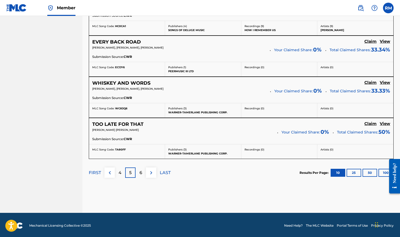
click at [152, 173] on img at bounding box center [151, 173] width 6 height 6
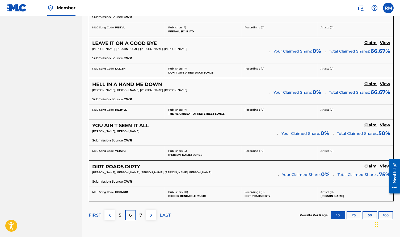
scroll to position [424, 0]
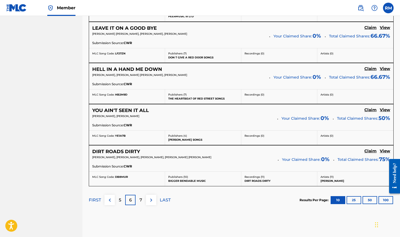
click at [151, 200] on img at bounding box center [151, 200] width 6 height 6
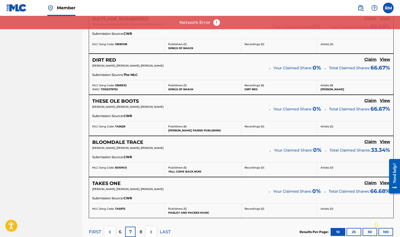
scroll to position [414, 0]
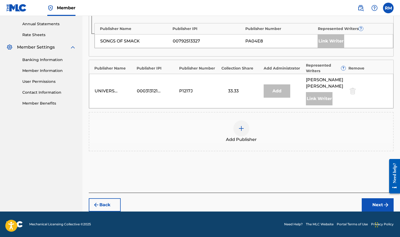
scroll to position [191, 0]
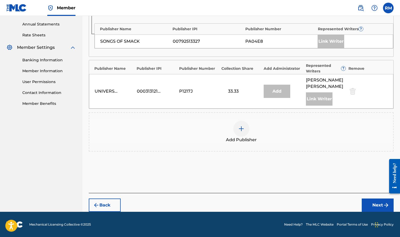
click at [242, 130] on img at bounding box center [241, 129] width 6 height 6
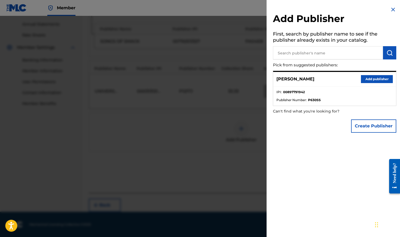
click at [364, 122] on button "Create Publisher" at bounding box center [373, 125] width 45 height 13
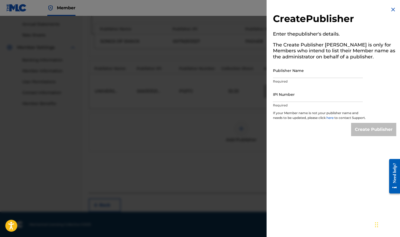
click at [290, 73] on input "Publisher Name" at bounding box center [318, 70] width 90 height 15
type input "Good Problems Music"
click at [283, 99] on input "IPI Number" at bounding box center [318, 94] width 90 height 15
paste input "01302043521"
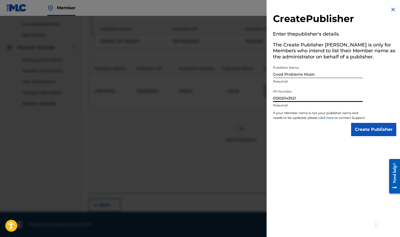
type input "01302043521"
click at [362, 135] on input "Create Publisher" at bounding box center [373, 129] width 45 height 13
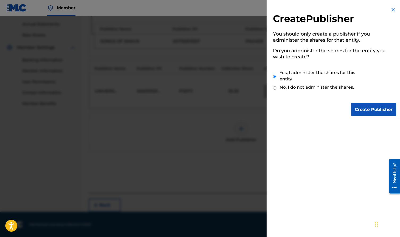
click at [366, 108] on input "Create Publisher" at bounding box center [373, 109] width 45 height 13
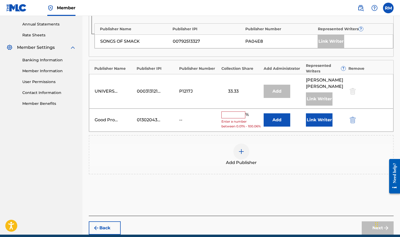
click at [280, 123] on button "Add" at bounding box center [276, 119] width 27 height 13
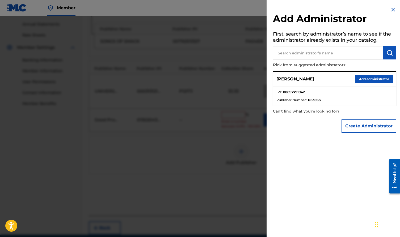
click at [373, 76] on button "Add administrator" at bounding box center [373, 79] width 37 height 8
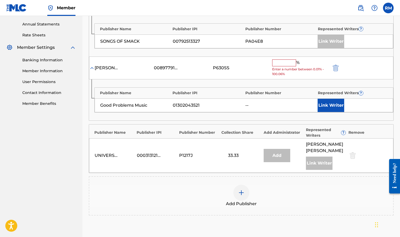
click at [283, 63] on input "text" at bounding box center [284, 62] width 24 height 7
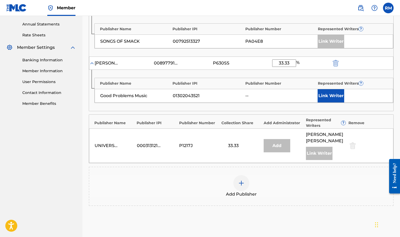
type input "33.33"
click at [332, 92] on button "Link Writer" at bounding box center [330, 95] width 27 height 13
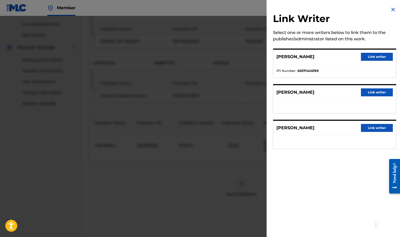
click at [367, 130] on button "Link writer" at bounding box center [377, 128] width 32 height 8
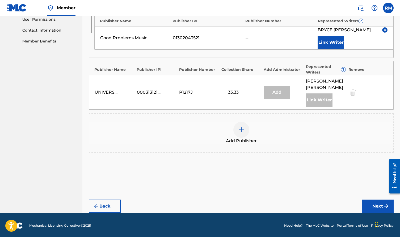
click at [375, 203] on button "Next" at bounding box center [377, 206] width 32 height 13
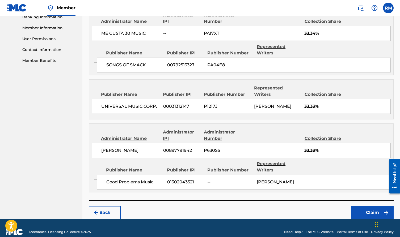
scroll to position [234, 0]
click at [370, 206] on button "Claim" at bounding box center [372, 212] width 42 height 13
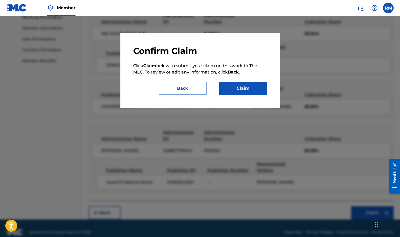
click at [240, 87] on button "Claim" at bounding box center [243, 88] width 48 height 13
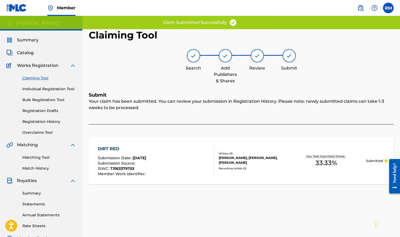
scroll to position [0, 0]
click at [41, 76] on link "Claiming Tool" at bounding box center [49, 78] width 54 height 6
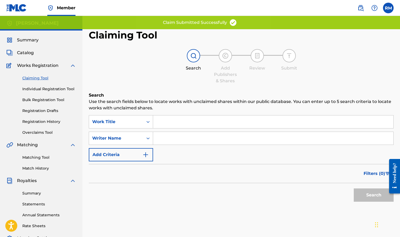
click at [172, 139] on input "Search Form" at bounding box center [273, 138] width 240 height 13
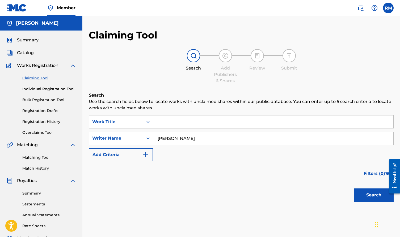
type input "[PERSON_NAME]"
click at [367, 198] on button "Search" at bounding box center [373, 195] width 40 height 13
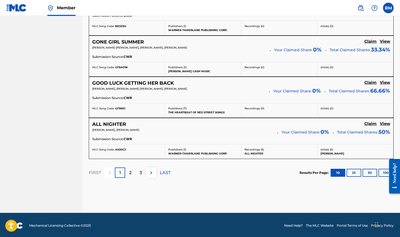
click at [152, 173] on img at bounding box center [151, 173] width 6 height 6
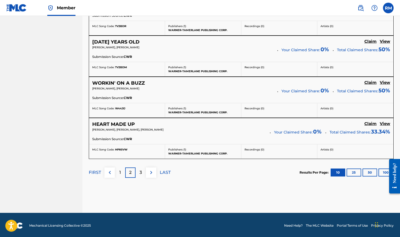
click at [150, 172] on img at bounding box center [151, 172] width 6 height 6
click at [150, 170] on img at bounding box center [151, 173] width 6 height 6
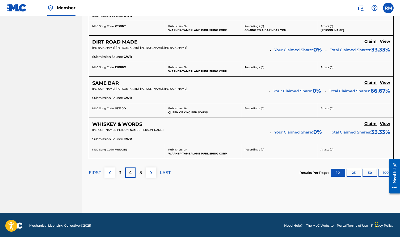
click at [152, 173] on img at bounding box center [151, 173] width 6 height 6
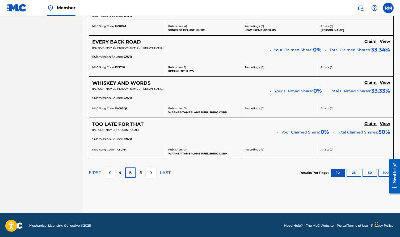
click at [151, 170] on img at bounding box center [151, 173] width 6 height 6
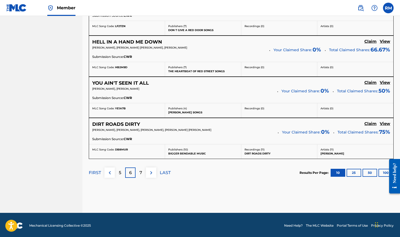
click at [152, 170] on img at bounding box center [151, 173] width 6 height 6
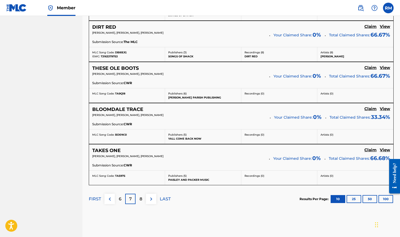
scroll to position [446, 0]
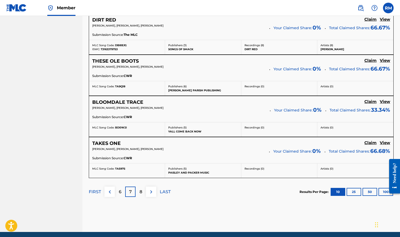
click at [150, 192] on img at bounding box center [151, 192] width 6 height 6
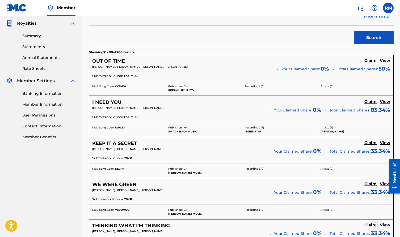
scroll to position [158, 0]
click at [371, 63] on h5 "Claim" at bounding box center [370, 60] width 12 height 5
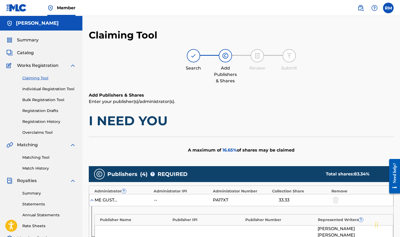
scroll to position [0, 0]
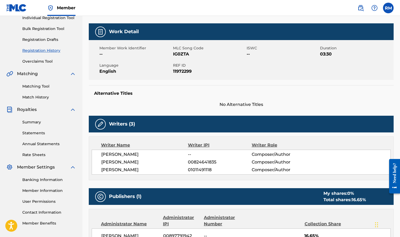
scroll to position [71, 0]
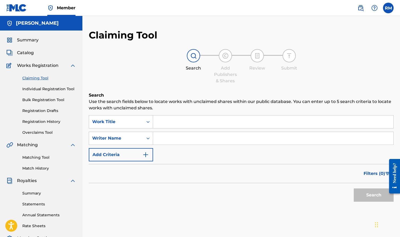
click at [172, 140] on input "Search Form" at bounding box center [273, 138] width 240 height 13
type input "[PERSON_NAME]"
click at [369, 197] on button "Search" at bounding box center [373, 195] width 40 height 13
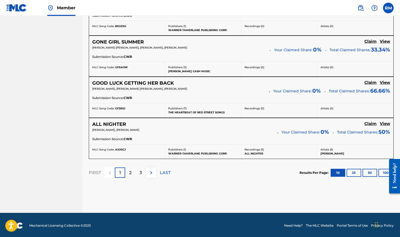
click at [141, 172] on p "3" at bounding box center [140, 173] width 2 height 6
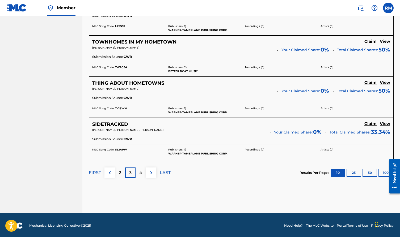
click at [141, 171] on p "4" at bounding box center [140, 173] width 3 height 6
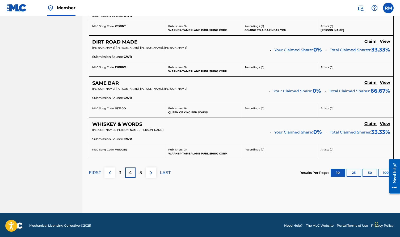
click at [152, 171] on img at bounding box center [151, 173] width 6 height 6
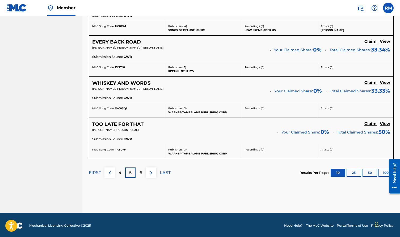
click at [148, 170] on img at bounding box center [151, 173] width 6 height 6
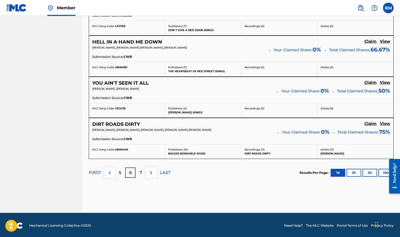
click at [152, 172] on img at bounding box center [151, 173] width 6 height 6
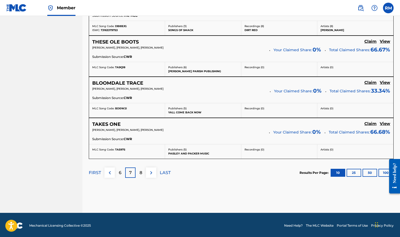
click at [154, 170] on img at bounding box center [151, 173] width 6 height 6
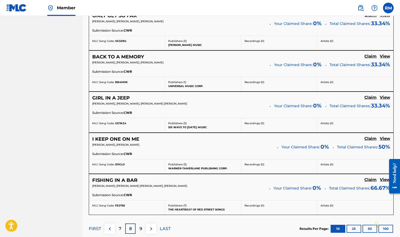
scroll to position [417, 0]
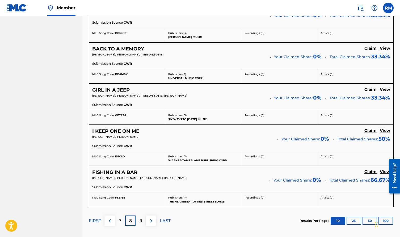
click at [140, 220] on p "9" at bounding box center [140, 221] width 3 height 6
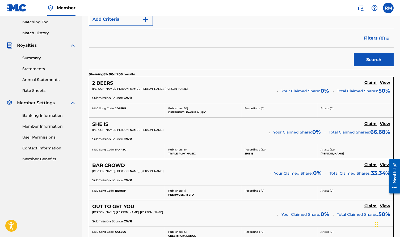
scroll to position [130, 0]
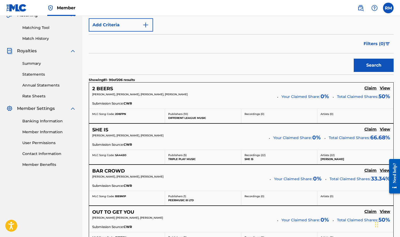
click at [368, 88] on h5 "Claim" at bounding box center [370, 88] width 12 height 5
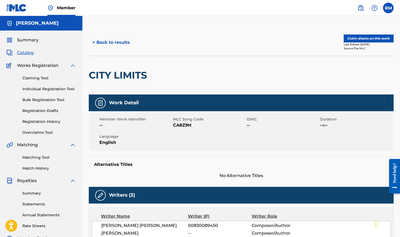
click at [37, 79] on link "Claiming Tool" at bounding box center [49, 78] width 54 height 6
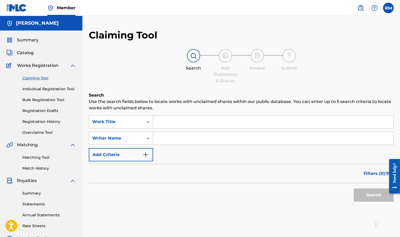
click at [185, 140] on input "Search Form" at bounding box center [273, 138] width 240 height 13
type input "[PERSON_NAME]"
click at [172, 121] on input "Search Form" at bounding box center [273, 122] width 240 height 13
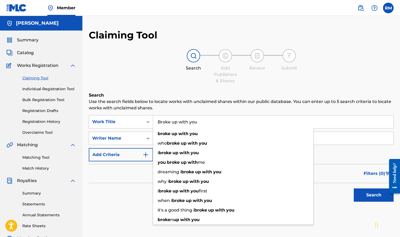
type input "Broke up with you"
click at [362, 199] on button "Search" at bounding box center [373, 195] width 40 height 13
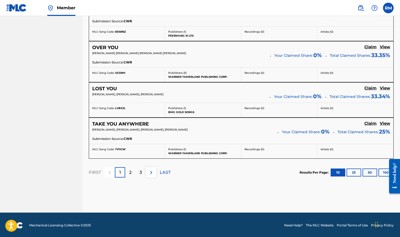
scroll to position [459, 0]
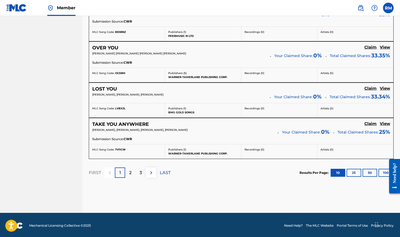
click at [154, 172] on img at bounding box center [151, 173] width 6 height 6
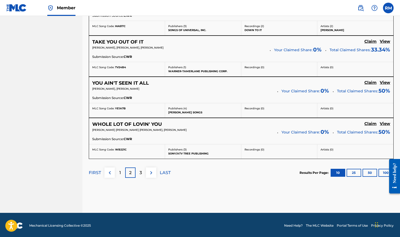
click at [155, 171] on button at bounding box center [151, 173] width 10 height 10
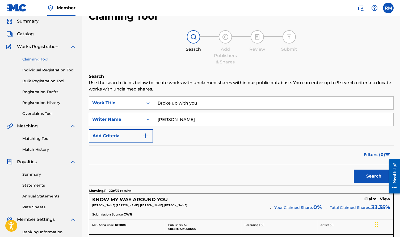
scroll to position [16, 0]
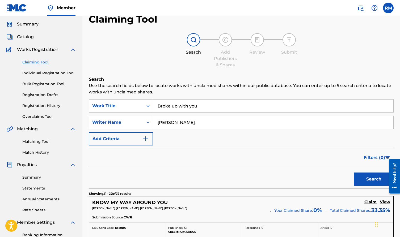
click at [202, 107] on input "Broke up with you" at bounding box center [273, 106] width 240 height 13
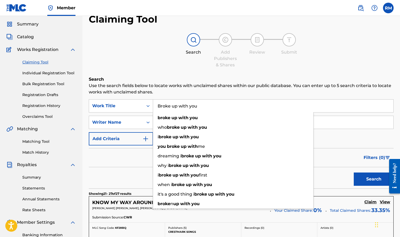
click at [202, 107] on input "Broke up with you" at bounding box center [273, 106] width 240 height 13
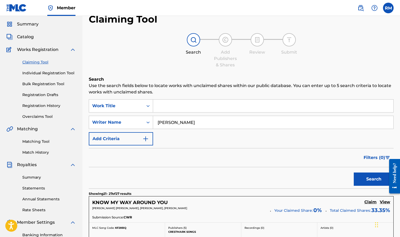
click at [367, 184] on button "Search" at bounding box center [373, 179] width 40 height 13
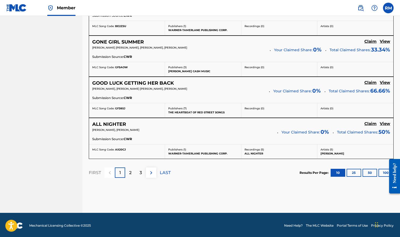
click at [151, 172] on img at bounding box center [151, 173] width 6 height 6
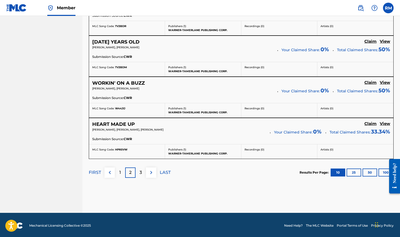
click at [152, 170] on img at bounding box center [151, 172] width 6 height 6
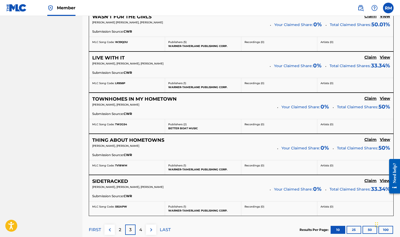
scroll to position [425, 0]
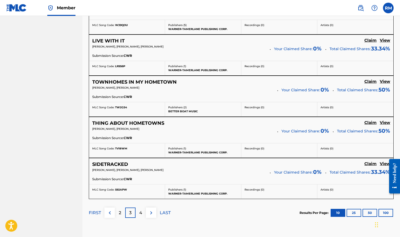
click at [152, 210] on img at bounding box center [151, 213] width 6 height 6
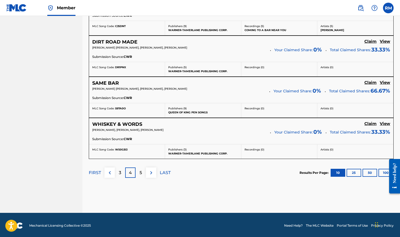
click at [149, 174] on img at bounding box center [151, 173] width 6 height 6
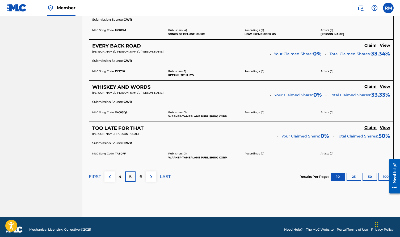
click at [151, 175] on img at bounding box center [151, 177] width 6 height 6
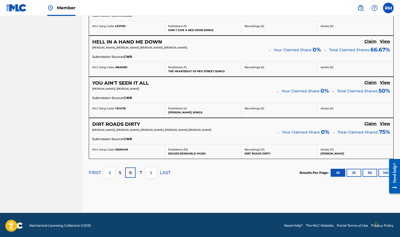
click at [152, 171] on img at bounding box center [151, 173] width 6 height 6
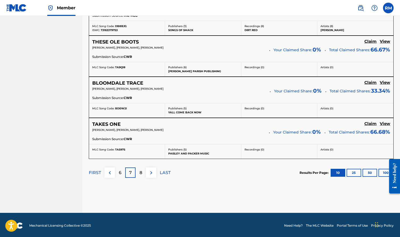
click at [153, 171] on img at bounding box center [151, 173] width 6 height 6
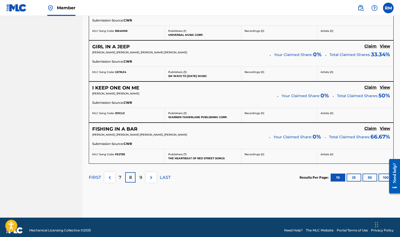
scroll to position [460, 0]
click at [152, 177] on img at bounding box center [151, 177] width 6 height 6
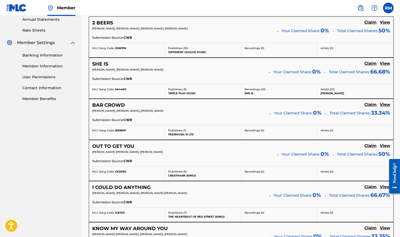
scroll to position [197, 0]
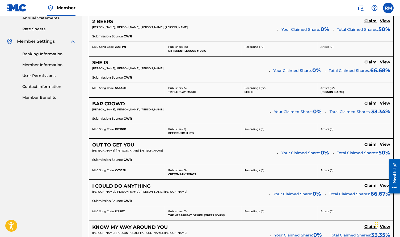
click at [367, 24] on h5 "Claim" at bounding box center [370, 21] width 12 height 5
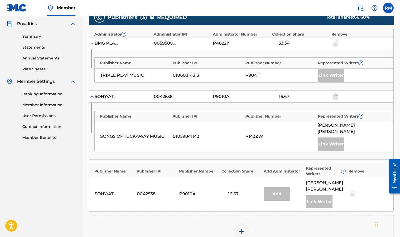
scroll to position [160, 0]
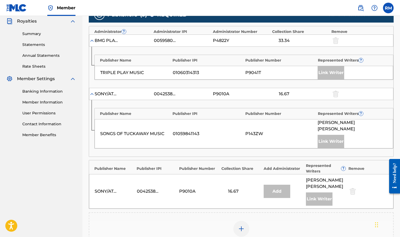
click at [240, 226] on img at bounding box center [241, 229] width 6 height 6
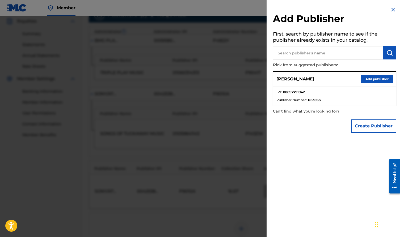
click at [366, 123] on button "Create Publisher" at bounding box center [373, 125] width 45 height 13
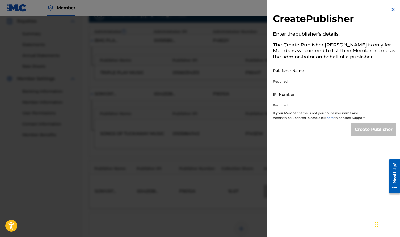
click at [300, 72] on input "Publisher Name" at bounding box center [318, 70] width 90 height 15
type input "Good Problems Music"
click at [301, 99] on input "IPI Number" at bounding box center [318, 94] width 90 height 15
paste input "01302043521"
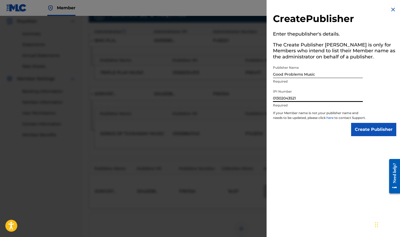
type input "01302043521"
click at [373, 135] on input "Create Publisher" at bounding box center [373, 129] width 45 height 13
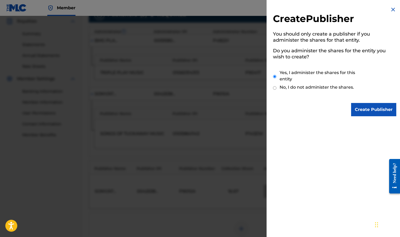
click at [361, 113] on input "Create Publisher" at bounding box center [373, 109] width 45 height 13
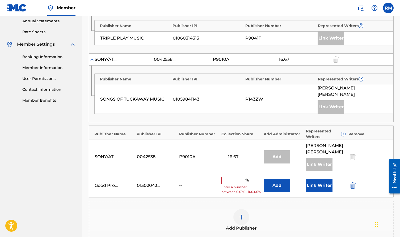
scroll to position [195, 0]
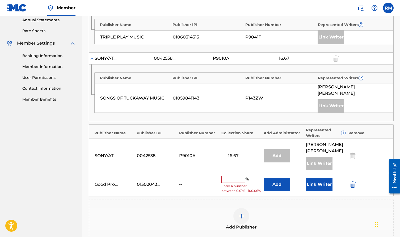
click at [280, 178] on button "Add" at bounding box center [276, 184] width 27 height 13
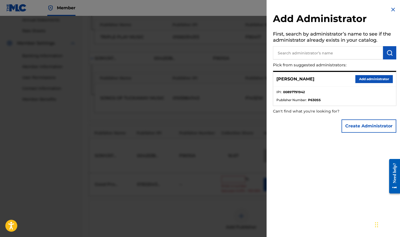
click at [365, 80] on button "Add administrator" at bounding box center [373, 79] width 37 height 8
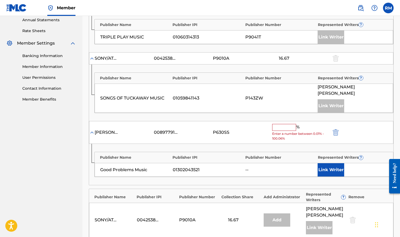
click at [289, 124] on input "text" at bounding box center [284, 127] width 24 height 7
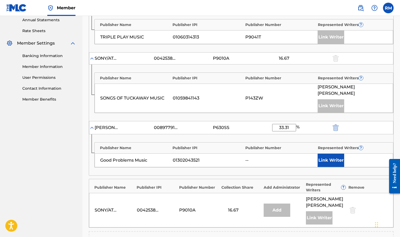
type input "33.31"
click at [322, 154] on button "Link Writer" at bounding box center [330, 160] width 27 height 13
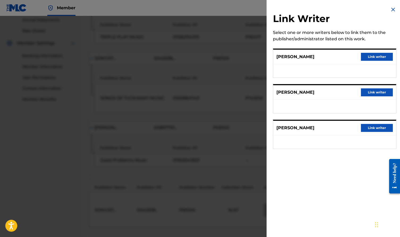
click at [371, 126] on button "Link writer" at bounding box center [377, 128] width 32 height 8
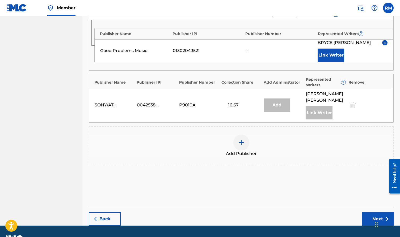
scroll to position [309, 0]
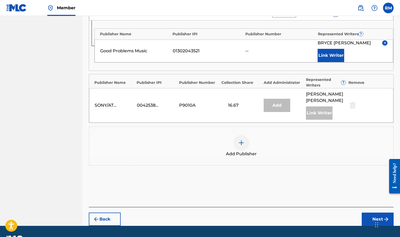
click at [379, 213] on button "Next" at bounding box center [377, 219] width 32 height 13
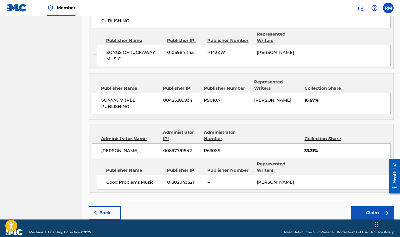
scroll to position [325, 0]
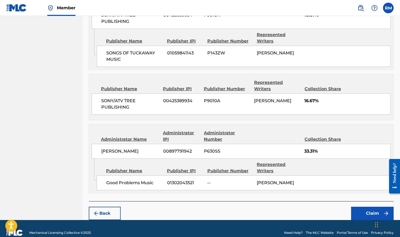
click at [361, 207] on button "Claim" at bounding box center [372, 213] width 42 height 13
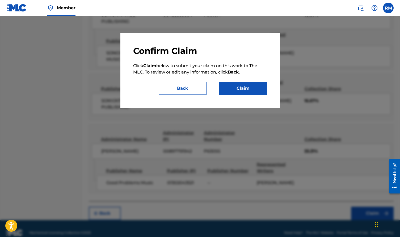
click at [253, 90] on button "Claim" at bounding box center [243, 88] width 48 height 13
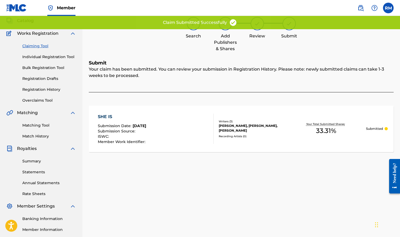
scroll to position [20, 0]
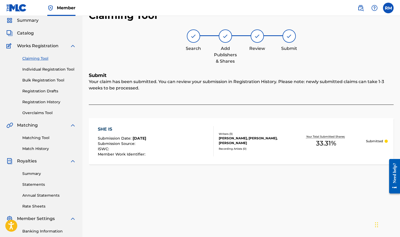
click at [32, 59] on link "Claiming Tool" at bounding box center [49, 59] width 54 height 6
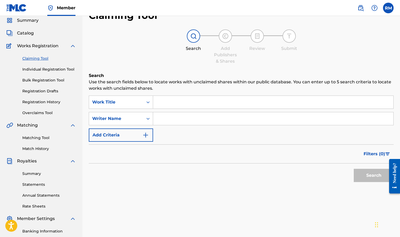
scroll to position [0, 0]
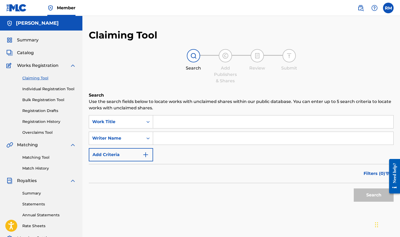
click at [169, 144] on input "Search Form" at bounding box center [273, 138] width 240 height 13
type input "[PERSON_NAME]"
drag, startPoint x: 176, startPoint y: 147, endPoint x: 383, endPoint y: 195, distance: 212.7
click at [383, 195] on button "Search" at bounding box center [373, 195] width 40 height 13
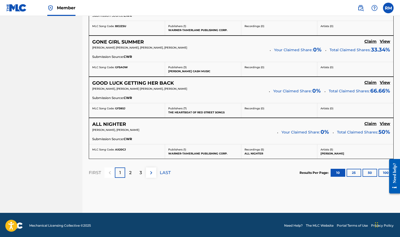
click at [152, 173] on img at bounding box center [151, 173] width 6 height 6
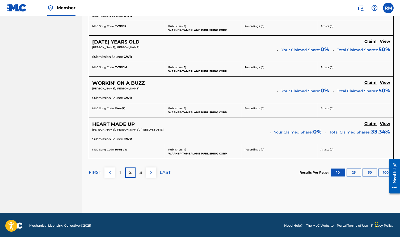
click at [152, 171] on img at bounding box center [151, 172] width 6 height 6
click at [151, 170] on img at bounding box center [151, 173] width 6 height 6
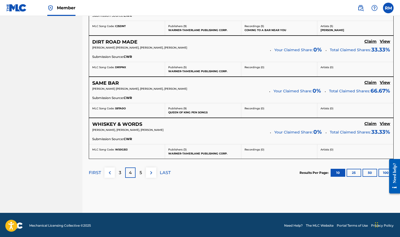
click at [151, 170] on img at bounding box center [151, 173] width 6 height 6
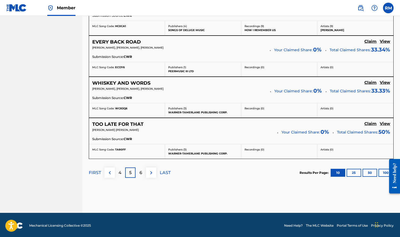
click at [148, 171] on img at bounding box center [151, 173] width 6 height 6
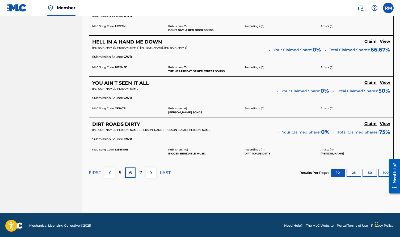
click at [151, 170] on img at bounding box center [151, 173] width 6 height 6
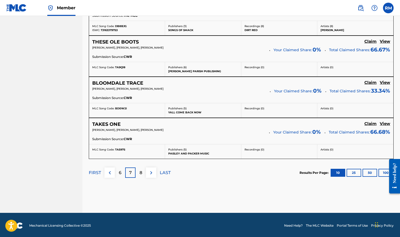
click at [152, 170] on img at bounding box center [151, 173] width 6 height 6
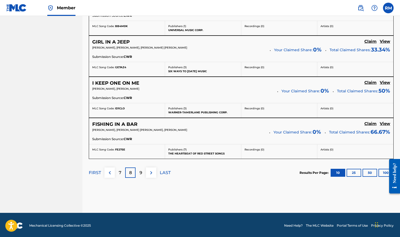
click at [151, 172] on img at bounding box center [151, 173] width 6 height 6
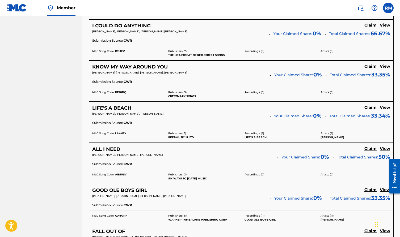
scroll to position [357, 0]
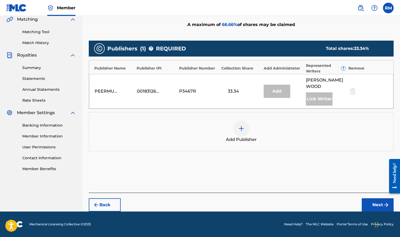
scroll to position [119, 0]
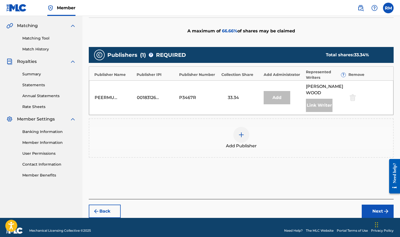
click at [239, 132] on img at bounding box center [241, 135] width 6 height 6
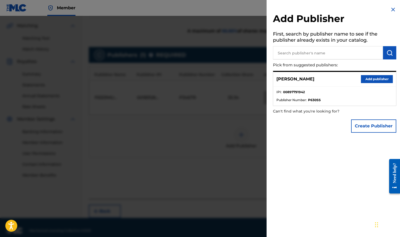
click at [367, 123] on button "Create Publisher" at bounding box center [373, 125] width 45 height 13
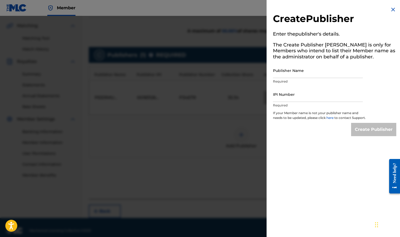
click at [297, 75] on input "Publisher Name" at bounding box center [318, 70] width 90 height 15
type input "Good Problems Music"
click at [294, 97] on input "IPI Number" at bounding box center [318, 94] width 90 height 15
paste input "01302043521"
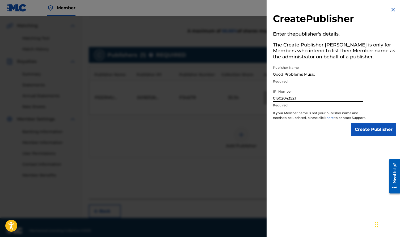
type input "01302043521"
click at [360, 136] on input "Create Publisher" at bounding box center [373, 129] width 45 height 13
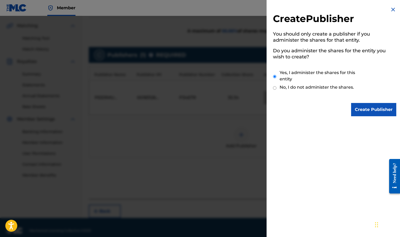
click at [363, 110] on input "Create Publisher" at bounding box center [373, 109] width 45 height 13
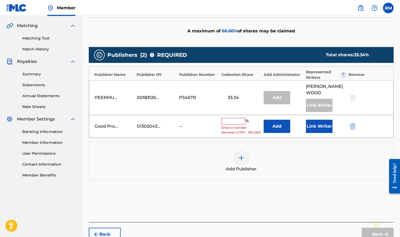
click at [238, 118] on input "text" at bounding box center [233, 121] width 24 height 7
click at [273, 124] on button "Add" at bounding box center [276, 126] width 27 height 13
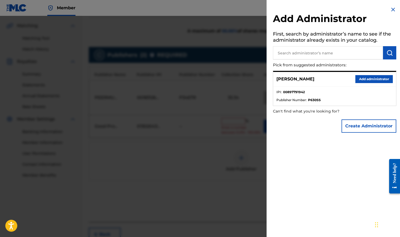
click at [363, 80] on button "Add administrator" at bounding box center [373, 79] width 37 height 8
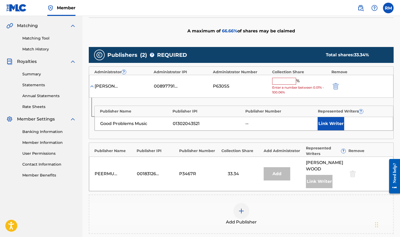
click at [332, 123] on button "Link Writer" at bounding box center [330, 123] width 27 height 13
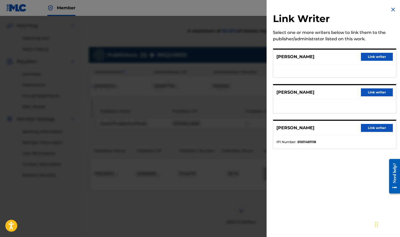
click at [370, 94] on button "Link writer" at bounding box center [377, 92] width 32 height 8
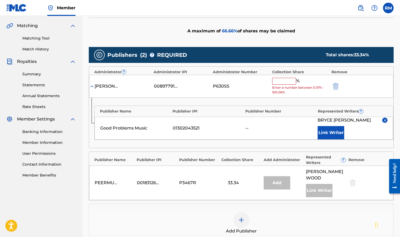
click at [281, 81] on input "text" at bounding box center [284, 81] width 24 height 7
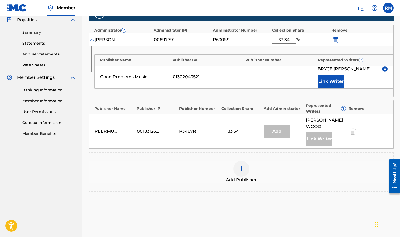
scroll to position [161, 0]
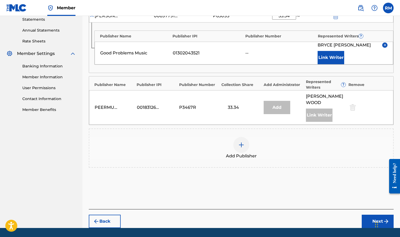
type input "33.34"
click at [373, 215] on button "Next" at bounding box center [377, 221] width 32 height 13
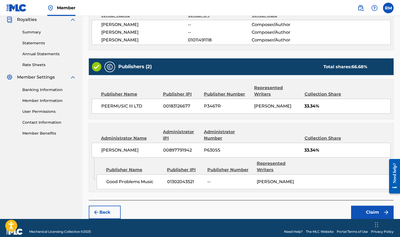
click at [367, 206] on button "Claim" at bounding box center [372, 212] width 42 height 13
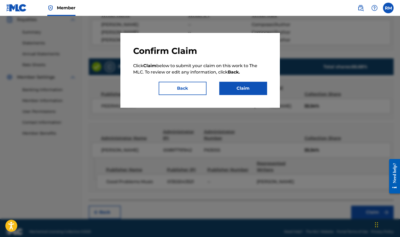
click at [247, 87] on button "Claim" at bounding box center [243, 88] width 48 height 13
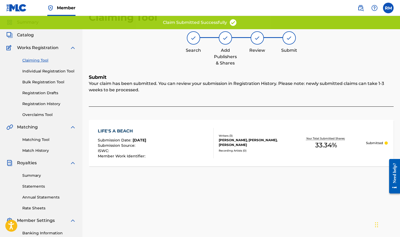
scroll to position [12, 0]
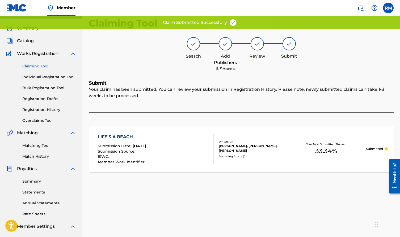
click at [39, 66] on link "Claiming Tool" at bounding box center [49, 66] width 54 height 6
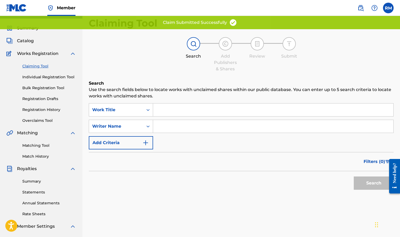
scroll to position [0, 0]
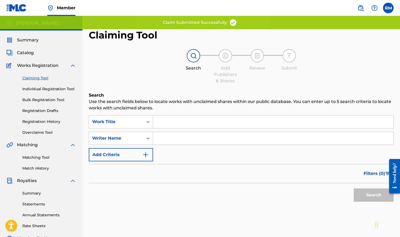
click at [173, 138] on input "Search Form" at bounding box center [273, 138] width 240 height 13
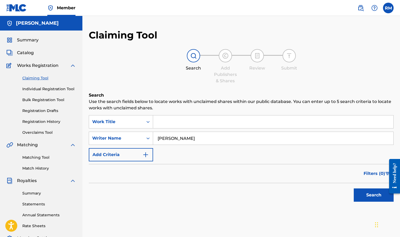
type input "[PERSON_NAME]"
click at [379, 198] on button "Search" at bounding box center [373, 195] width 40 height 13
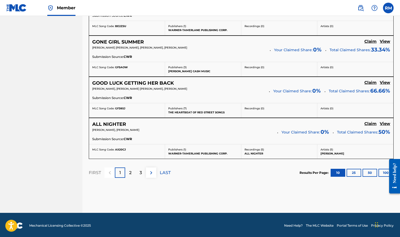
click at [150, 173] on img at bounding box center [151, 173] width 6 height 6
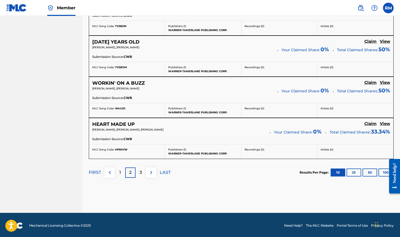
click at [151, 172] on img at bounding box center [151, 172] width 6 height 6
click at [154, 172] on img at bounding box center [151, 173] width 6 height 6
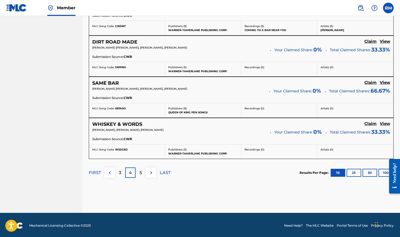
click at [149, 170] on img at bounding box center [151, 173] width 6 height 6
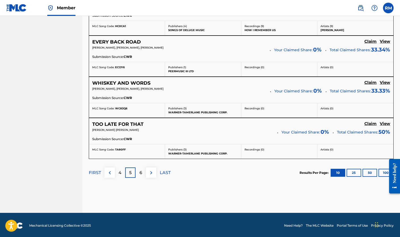
click at [152, 174] on img at bounding box center [151, 173] width 6 height 6
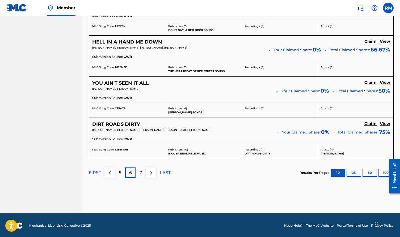
click at [151, 171] on img at bounding box center [151, 173] width 6 height 6
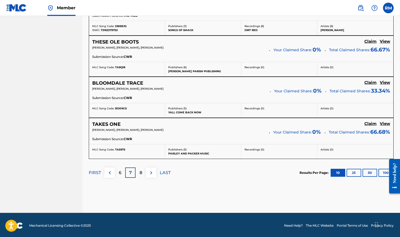
click at [151, 170] on img at bounding box center [151, 173] width 6 height 6
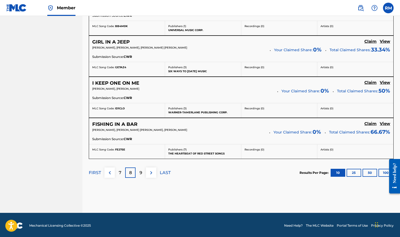
click at [150, 171] on img at bounding box center [151, 173] width 6 height 6
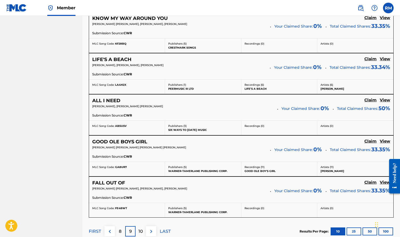
scroll to position [408, 0]
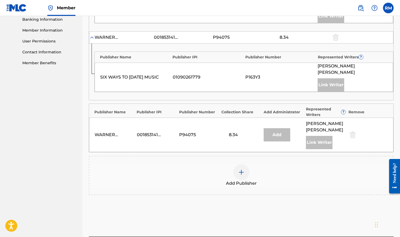
scroll to position [241, 0]
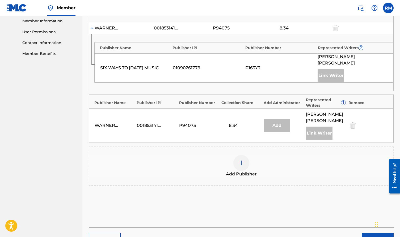
click at [240, 155] on div at bounding box center [241, 163] width 16 height 16
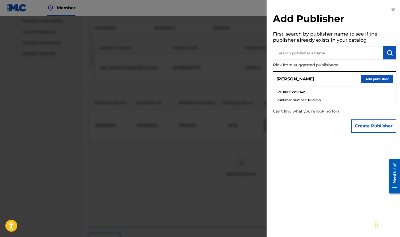
click at [363, 127] on button "Create Publisher" at bounding box center [373, 125] width 45 height 13
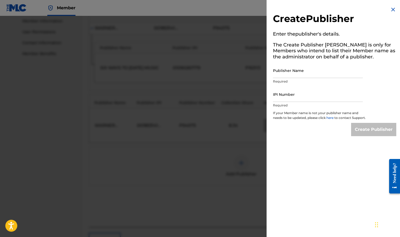
click at [298, 72] on input "Publisher Name" at bounding box center [318, 70] width 90 height 15
type input "Good Problems Music"
click at [298, 97] on input "IPI Number" at bounding box center [318, 94] width 90 height 15
paste input "01302043521"
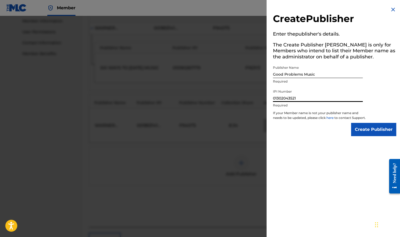
type input "01302043521"
click at [361, 133] on input "Create Publisher" at bounding box center [373, 129] width 45 height 13
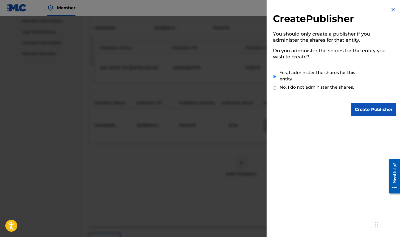
click at [362, 107] on input "Create Publisher" at bounding box center [373, 109] width 45 height 13
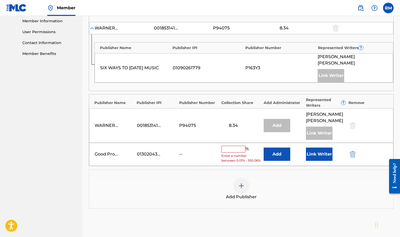
click at [274, 148] on button "Add" at bounding box center [276, 154] width 27 height 13
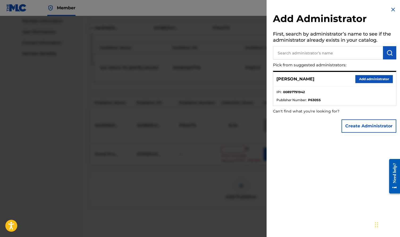
click at [367, 79] on button "Add administrator" at bounding box center [373, 79] width 37 height 8
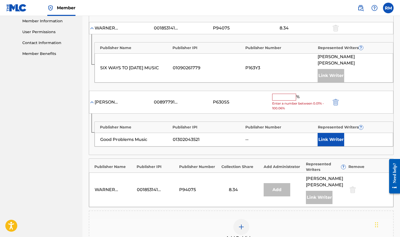
click at [285, 94] on input "text" at bounding box center [284, 97] width 24 height 7
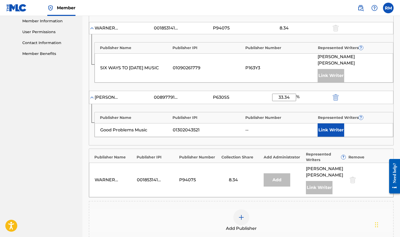
type input "33.34"
click at [341, 123] on button "Link Writer" at bounding box center [330, 129] width 27 height 13
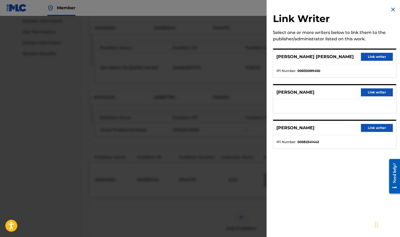
click at [371, 93] on button "Link writer" at bounding box center [377, 92] width 32 height 8
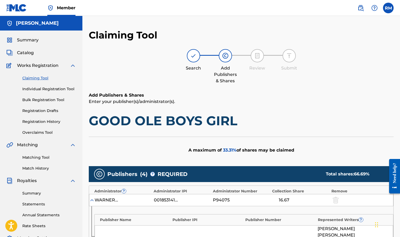
scroll to position [0, 0]
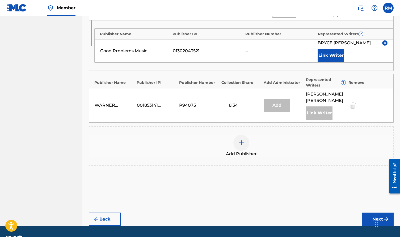
click at [370, 213] on button "Next" at bounding box center [377, 219] width 32 height 13
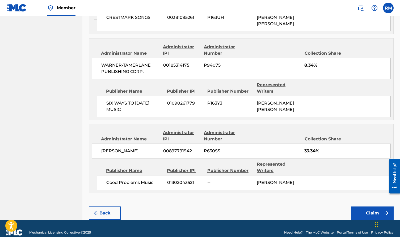
scroll to position [338, 0]
click at [365, 207] on button "Claim" at bounding box center [372, 213] width 42 height 13
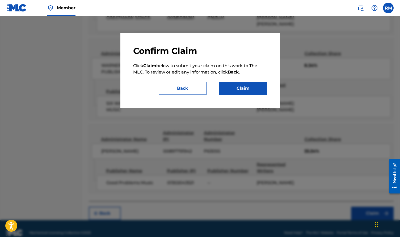
click at [233, 89] on button "Claim" at bounding box center [243, 88] width 48 height 13
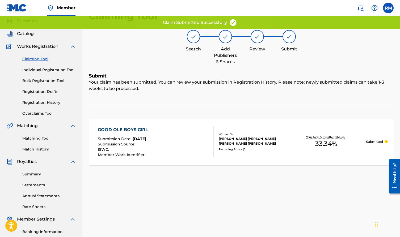
scroll to position [11, 0]
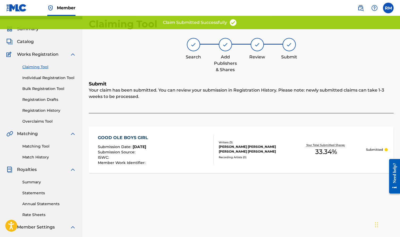
click at [33, 66] on link "Claiming Tool" at bounding box center [49, 67] width 54 height 6
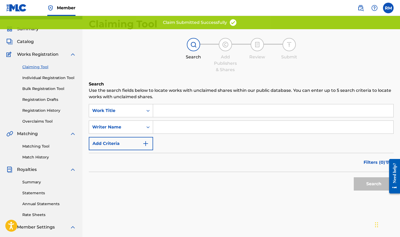
scroll to position [0, 0]
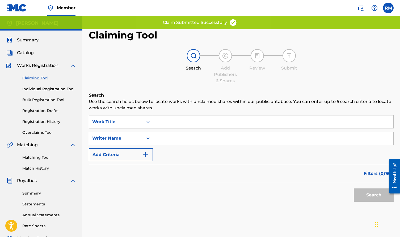
click at [176, 140] on input "Search Form" at bounding box center [273, 138] width 240 height 13
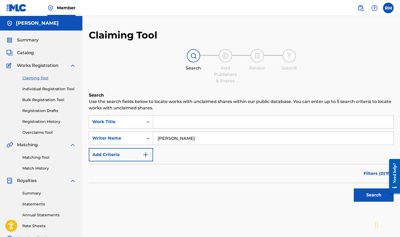
type input "[PERSON_NAME]"
click at [365, 195] on button "Search" at bounding box center [373, 195] width 40 height 13
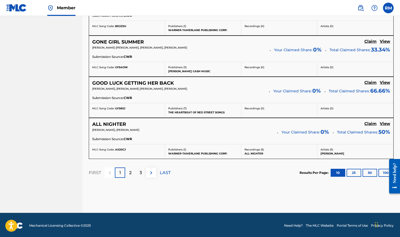
click at [149, 173] on img at bounding box center [151, 173] width 6 height 6
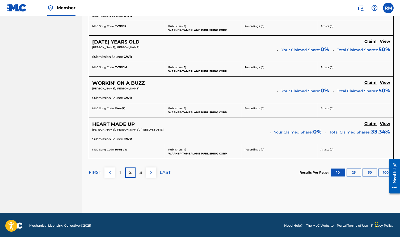
click at [150, 170] on img at bounding box center [151, 172] width 6 height 6
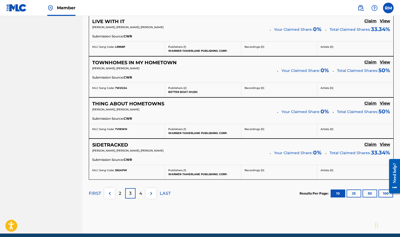
scroll to position [459, 0]
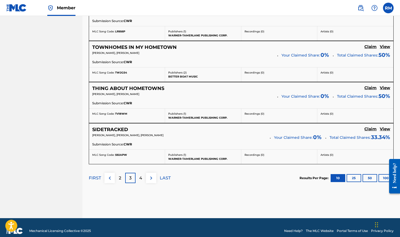
click at [150, 177] on img at bounding box center [151, 178] width 6 height 6
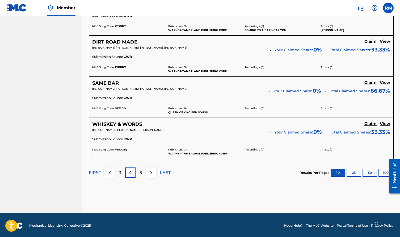
click at [151, 171] on img at bounding box center [151, 173] width 6 height 6
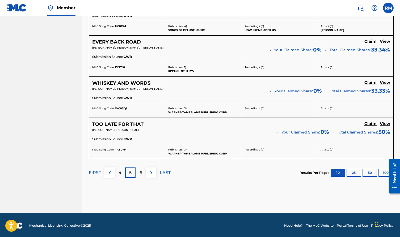
click at [155, 172] on button at bounding box center [151, 173] width 10 height 10
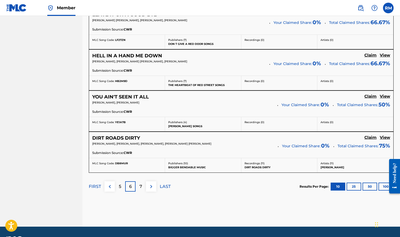
click at [151, 184] on img at bounding box center [151, 186] width 6 height 6
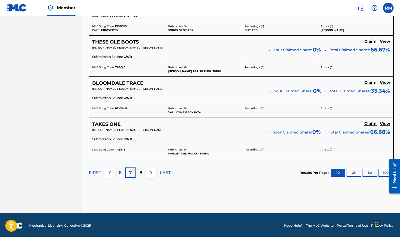
click at [151, 172] on img at bounding box center [151, 173] width 6 height 6
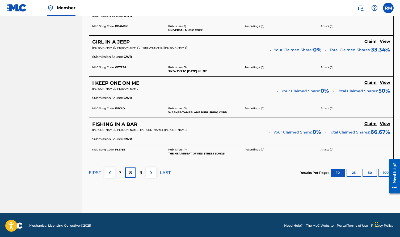
click at [153, 172] on img at bounding box center [151, 173] width 6 height 6
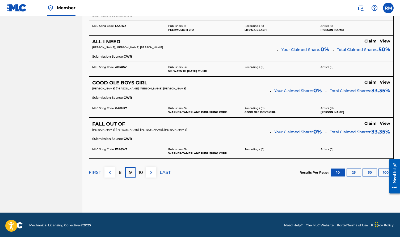
scroll to position [465, 0]
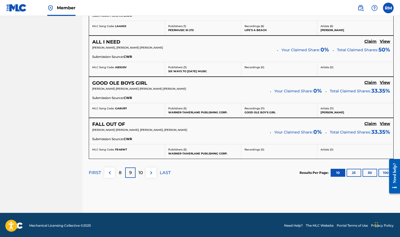
click at [151, 173] on img at bounding box center [151, 173] width 6 height 6
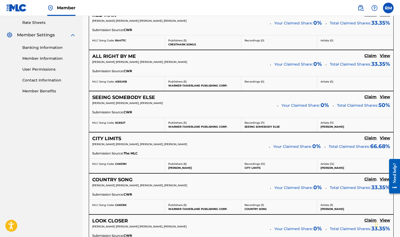
scroll to position [211, 0]
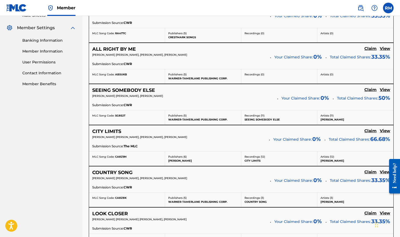
click at [369, 10] on h5 "Claim" at bounding box center [370, 7] width 12 height 5
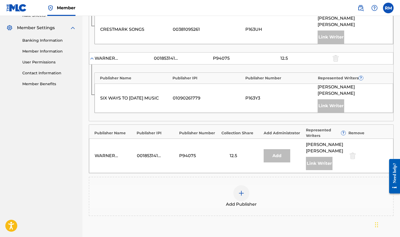
click at [244, 190] on img at bounding box center [241, 193] width 6 height 6
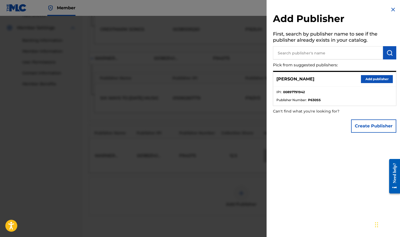
click at [365, 127] on button "Create Publisher" at bounding box center [373, 125] width 45 height 13
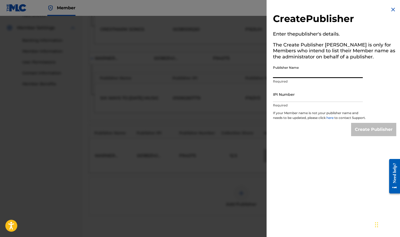
click at [294, 73] on input "Publisher Name" at bounding box center [318, 70] width 90 height 15
type input "Good Problems Music"
click at [295, 99] on input "IPI Number" at bounding box center [318, 94] width 90 height 15
paste input "01302043521"
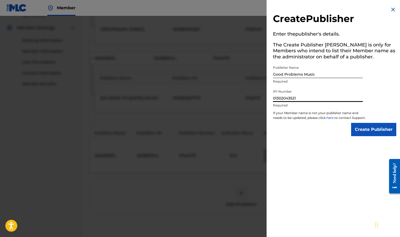
type input "01302043521"
click at [360, 135] on input "Create Publisher" at bounding box center [373, 129] width 45 height 13
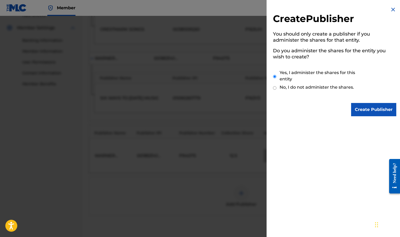
click at [369, 110] on input "Create Publisher" at bounding box center [373, 109] width 45 height 13
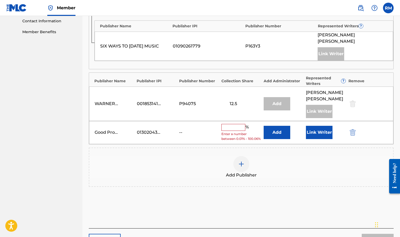
scroll to position [273, 0]
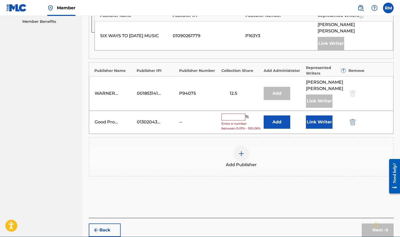
click at [275, 116] on button "Add" at bounding box center [276, 122] width 27 height 13
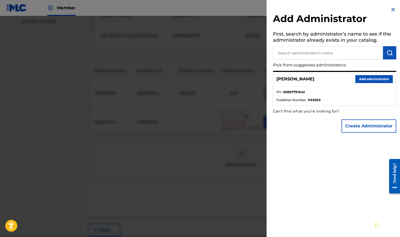
click at [366, 76] on button "Add administrator" at bounding box center [373, 79] width 37 height 8
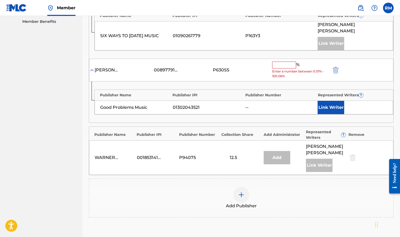
click at [282, 62] on input "text" at bounding box center [284, 65] width 24 height 7
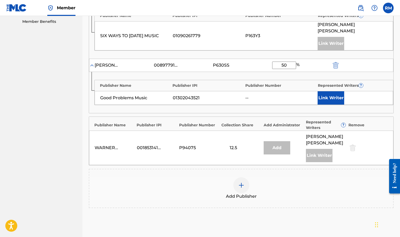
type input "50"
click at [329, 91] on button "Link Writer" at bounding box center [330, 97] width 27 height 13
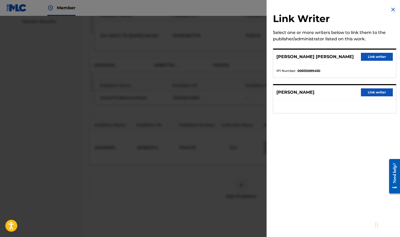
click at [369, 94] on button "Link writer" at bounding box center [377, 92] width 32 height 8
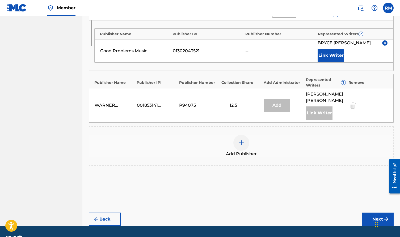
click at [381, 213] on button "Next" at bounding box center [377, 219] width 32 height 13
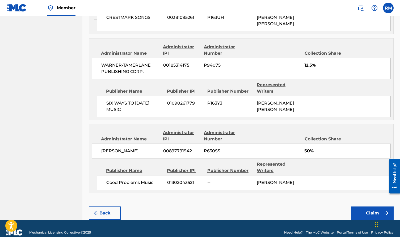
scroll to position [330, 0]
click at [369, 207] on button "Claim" at bounding box center [372, 213] width 42 height 13
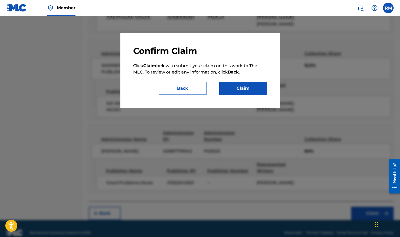
click at [242, 83] on button "Claim" at bounding box center [243, 88] width 48 height 13
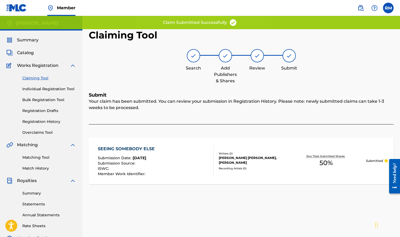
scroll to position [0, 0]
click at [37, 78] on link "Claiming Tool" at bounding box center [49, 78] width 54 height 6
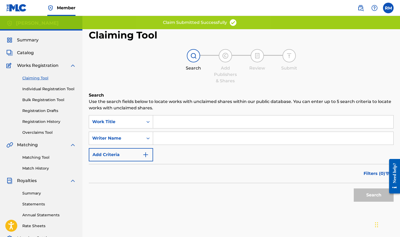
click at [165, 144] on input "Search Form" at bounding box center [273, 138] width 240 height 13
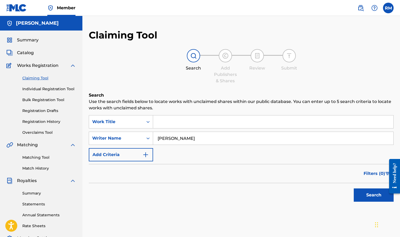
type input "[PERSON_NAME]"
click at [369, 198] on button "Search" at bounding box center [373, 195] width 40 height 13
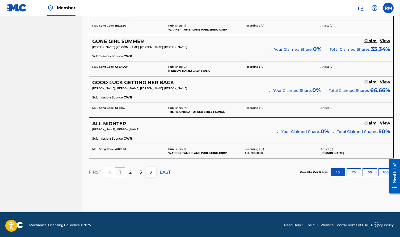
scroll to position [465, 0]
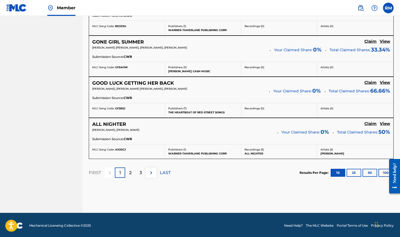
click at [153, 173] on img at bounding box center [151, 173] width 6 height 6
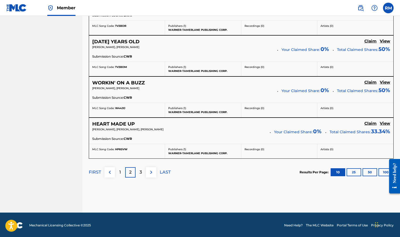
scroll to position [465, 0]
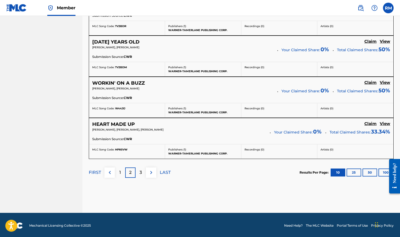
click at [337, 173] on button "10" at bounding box center [337, 173] width 15 height 8
click at [355, 172] on button "25" at bounding box center [353, 173] width 15 height 8
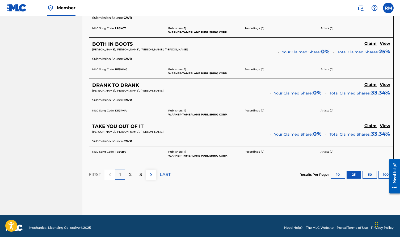
click at [149, 172] on img at bounding box center [151, 175] width 6 height 6
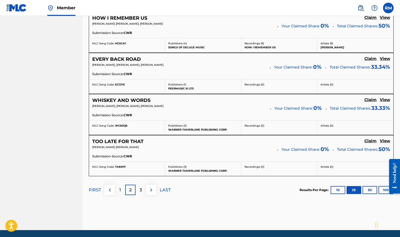
click at [152, 187] on img at bounding box center [151, 190] width 6 height 6
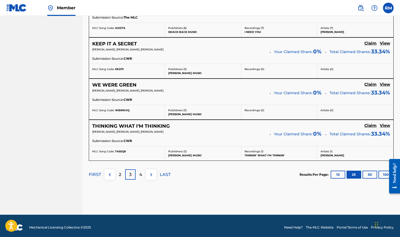
click at [151, 172] on img at bounding box center [151, 175] width 6 height 6
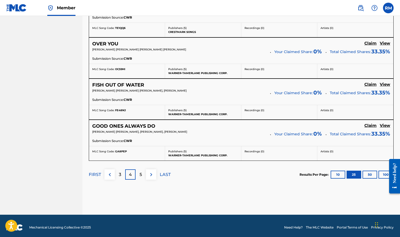
click at [152, 172] on img at bounding box center [151, 175] width 6 height 6
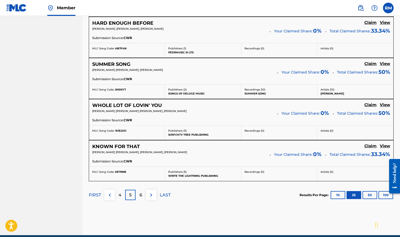
scroll to position [1062, 0]
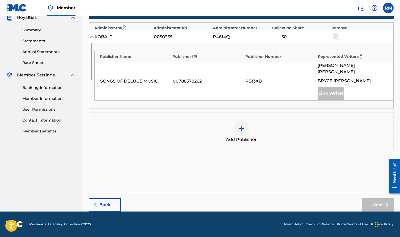
scroll to position [163, 0]
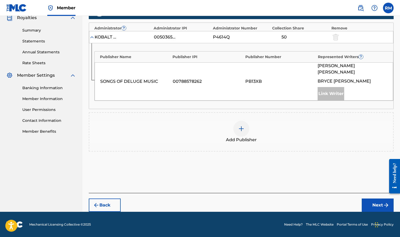
click at [242, 130] on img at bounding box center [241, 129] width 6 height 6
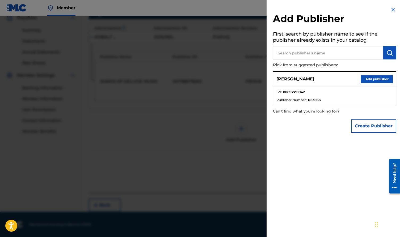
click at [366, 125] on button "Create Publisher" at bounding box center [373, 125] width 45 height 13
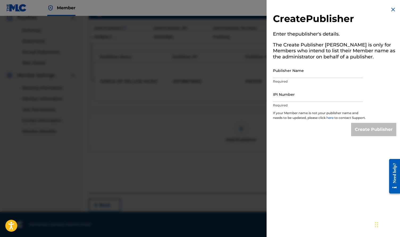
click at [306, 73] on input "Publisher Name" at bounding box center [318, 70] width 90 height 15
type input "Good Problems Music"
click at [303, 100] on input "IPI Number" at bounding box center [318, 94] width 90 height 15
paste input "01302043521"
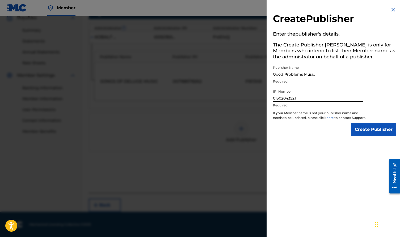
type input "01302043521"
click at [372, 136] on input "Create Publisher" at bounding box center [373, 129] width 45 height 13
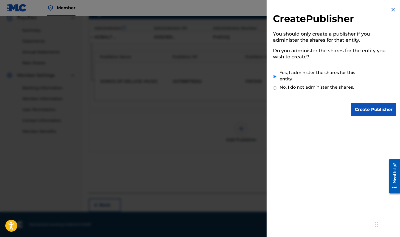
click at [368, 109] on input "Create Publisher" at bounding box center [373, 109] width 45 height 13
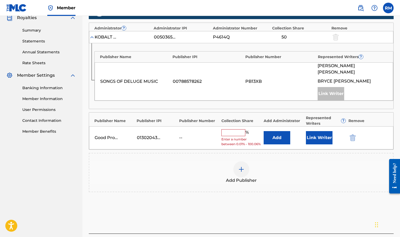
click at [269, 136] on button "Add" at bounding box center [276, 137] width 27 height 13
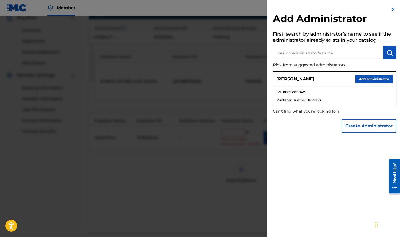
click at [362, 78] on button "Add administrator" at bounding box center [373, 79] width 37 height 8
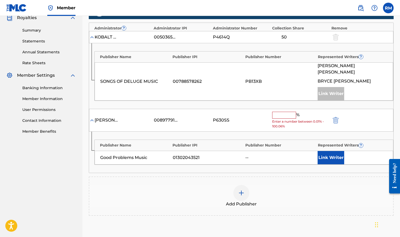
click at [277, 114] on input "text" at bounding box center [284, 115] width 24 height 7
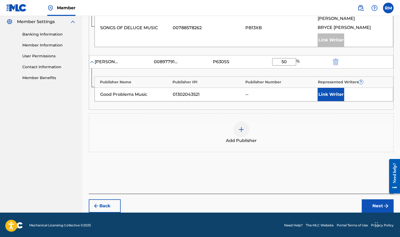
scroll to position [216, 0]
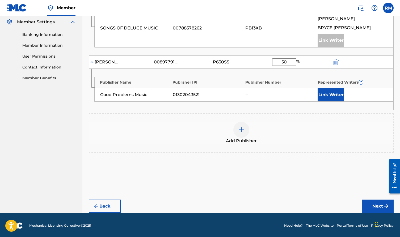
type input "50"
click at [326, 95] on button "Link Writer" at bounding box center [330, 94] width 27 height 13
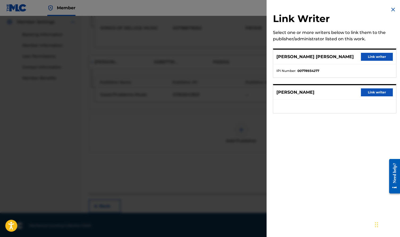
click at [373, 94] on button "Link writer" at bounding box center [377, 92] width 32 height 8
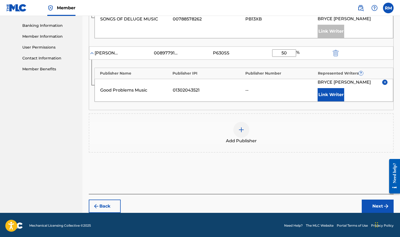
click at [379, 203] on button "Next" at bounding box center [377, 206] width 32 height 13
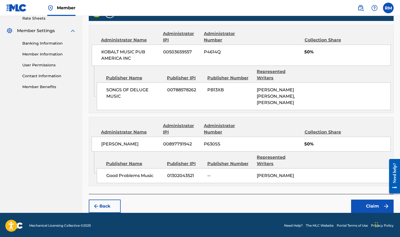
click at [370, 206] on button "Claim" at bounding box center [372, 206] width 42 height 13
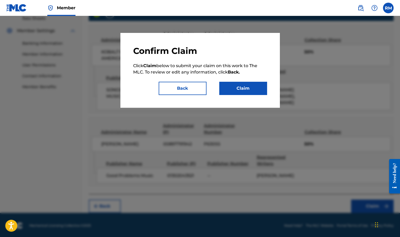
click at [236, 84] on button "Claim" at bounding box center [243, 88] width 48 height 13
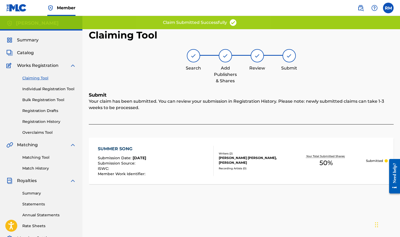
scroll to position [0, 0]
click at [41, 78] on link "Claiming Tool" at bounding box center [49, 78] width 54 height 6
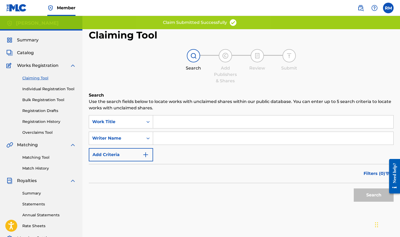
click at [178, 140] on input "Search Form" at bounding box center [273, 138] width 240 height 13
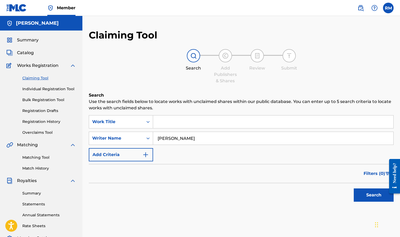
type input "[PERSON_NAME]"
click at [370, 196] on button "Search" at bounding box center [373, 195] width 40 height 13
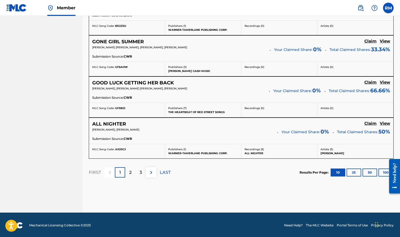
scroll to position [465, 0]
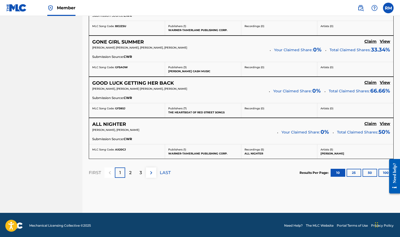
click at [150, 173] on img at bounding box center [151, 173] width 6 height 6
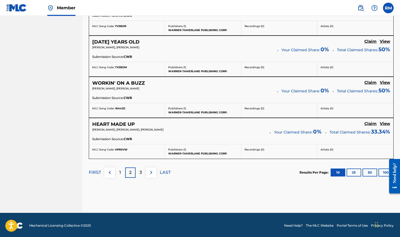
click at [151, 171] on img at bounding box center [151, 172] width 6 height 6
click at [153, 170] on img at bounding box center [151, 173] width 6 height 6
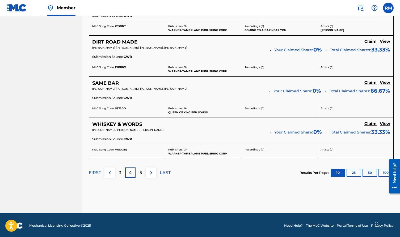
click at [151, 170] on img at bounding box center [151, 173] width 6 height 6
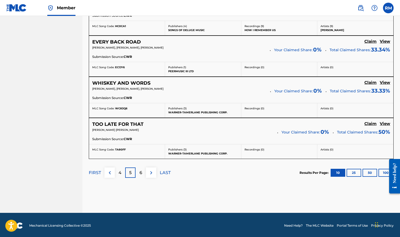
click at [152, 171] on img at bounding box center [151, 173] width 6 height 6
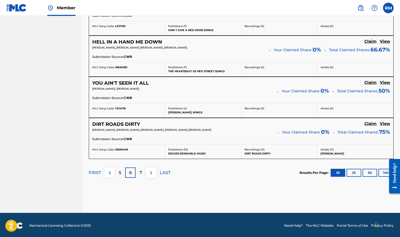
click at [151, 168] on button at bounding box center [151, 173] width 10 height 10
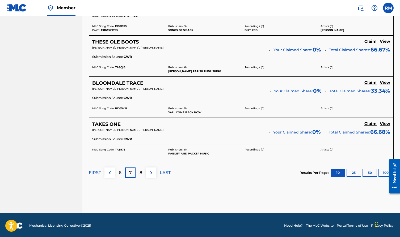
click at [150, 173] on img at bounding box center [151, 173] width 6 height 6
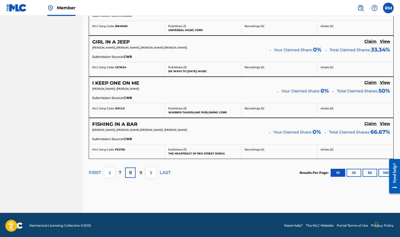
click at [152, 173] on img at bounding box center [151, 173] width 6 height 6
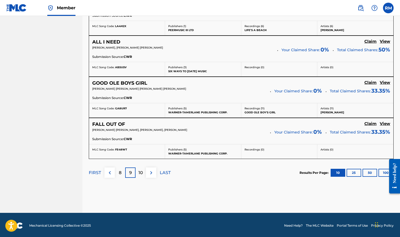
click at [150, 170] on img at bounding box center [151, 173] width 6 height 6
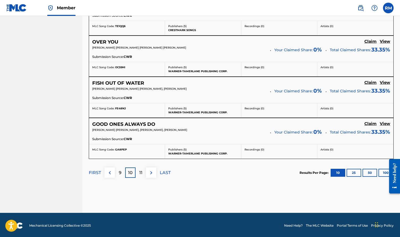
click at [150, 170] on img at bounding box center [151, 173] width 6 height 6
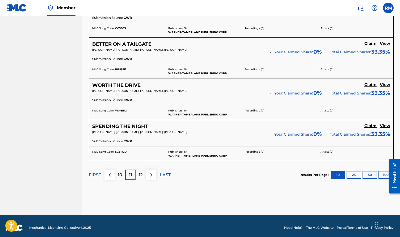
scroll to position [464, 0]
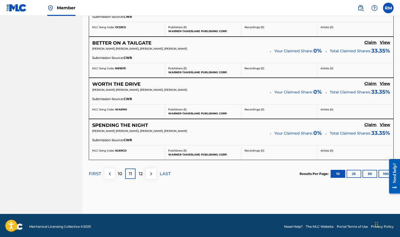
click at [141, 171] on p "12" at bounding box center [141, 174] width 4 height 6
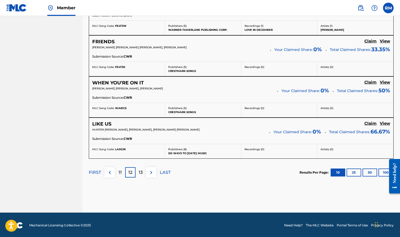
scroll to position [465, 0]
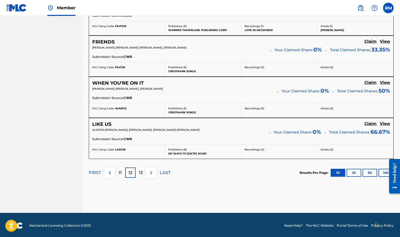
click at [149, 173] on img at bounding box center [151, 173] width 6 height 6
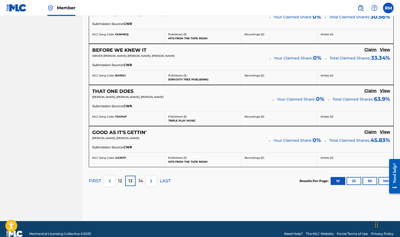
scroll to position [459, 0]
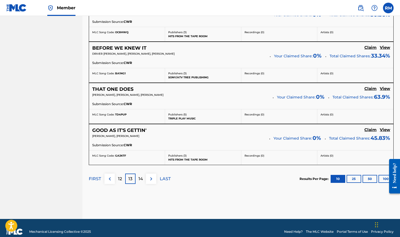
click at [151, 179] on img at bounding box center [151, 179] width 6 height 6
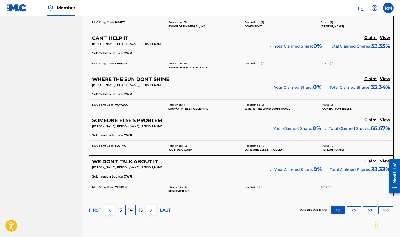
scroll to position [427, 0]
click at [148, 209] on img at bounding box center [151, 210] width 6 height 6
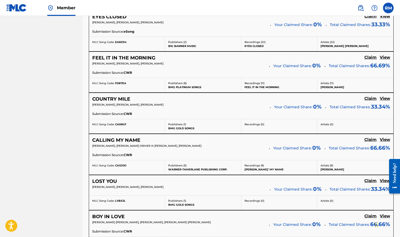
scroll to position [362, 0]
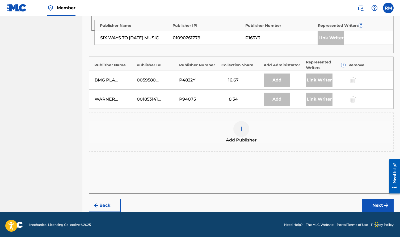
scroll to position [301, 0]
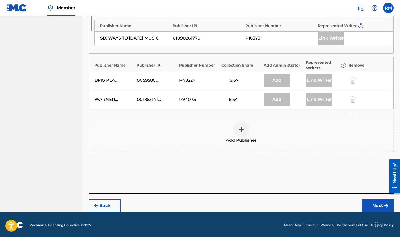
click at [241, 129] on img at bounding box center [241, 129] width 6 height 6
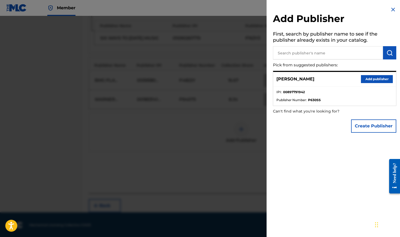
click at [372, 124] on button "Create Publisher" at bounding box center [373, 125] width 45 height 13
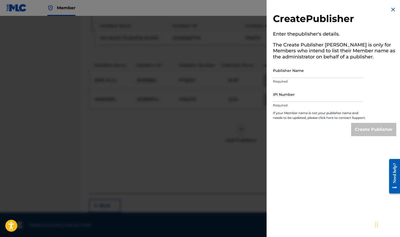
click at [298, 72] on input "Publisher Name" at bounding box center [318, 70] width 90 height 15
type input "Good Problems Music"
click at [289, 100] on input "IPI Number" at bounding box center [318, 94] width 90 height 15
paste input "01302043521"
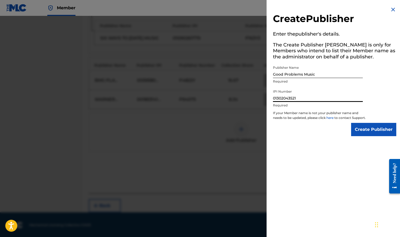
type input "01302043521"
click at [366, 134] on input "Create Publisher" at bounding box center [373, 129] width 45 height 13
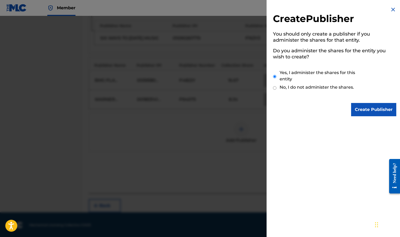
click at [365, 109] on input "Create Publisher" at bounding box center [373, 109] width 45 height 13
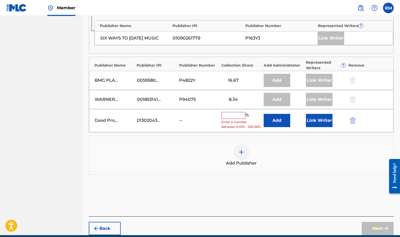
click at [275, 124] on button "Add" at bounding box center [276, 120] width 27 height 13
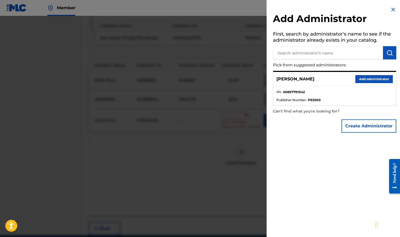
click at [369, 79] on button "Add administrator" at bounding box center [373, 79] width 37 height 8
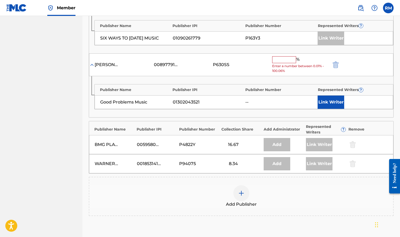
click at [282, 58] on input "text" at bounding box center [284, 59] width 24 height 7
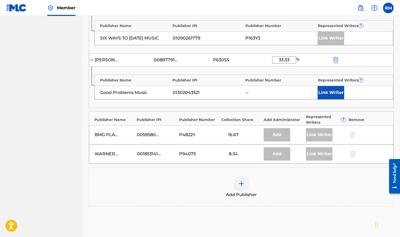
type input "33.33"
click at [329, 92] on button "Link Writer" at bounding box center [330, 92] width 27 height 13
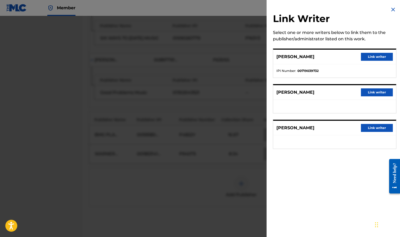
click at [375, 93] on button "Link writer" at bounding box center [377, 92] width 32 height 8
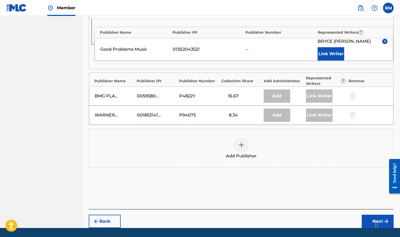
click at [366, 220] on button "Next" at bounding box center [377, 221] width 32 height 13
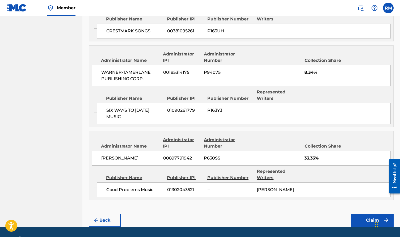
scroll to position [448, 0]
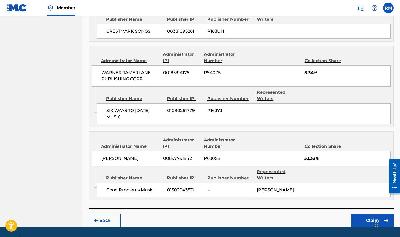
click at [369, 214] on button "Claim" at bounding box center [372, 220] width 42 height 13
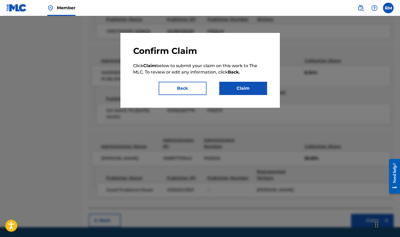
click at [246, 90] on button "Claim" at bounding box center [243, 88] width 48 height 13
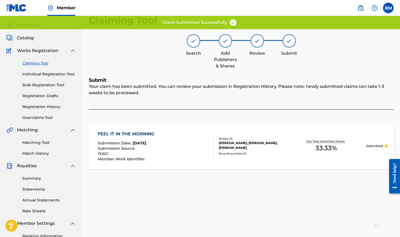
scroll to position [11, 0]
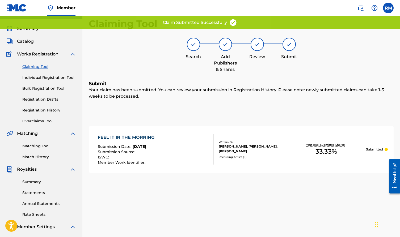
click at [39, 66] on link "Claiming Tool" at bounding box center [49, 67] width 54 height 6
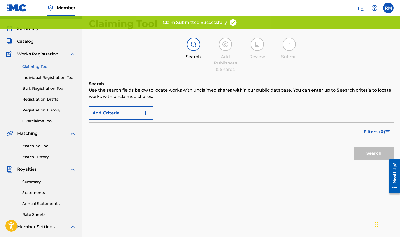
scroll to position [0, 0]
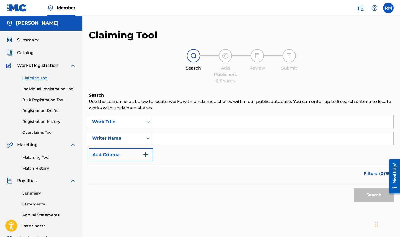
click at [161, 140] on input "Search Form" at bounding box center [273, 138] width 240 height 13
type input "[PERSON_NAME]"
click at [374, 196] on button "Search" at bounding box center [373, 195] width 40 height 13
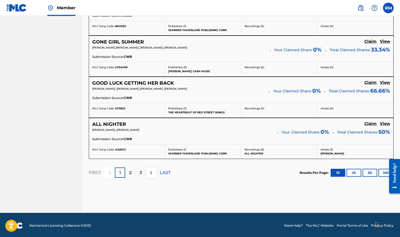
click at [151, 173] on img at bounding box center [151, 173] width 6 height 6
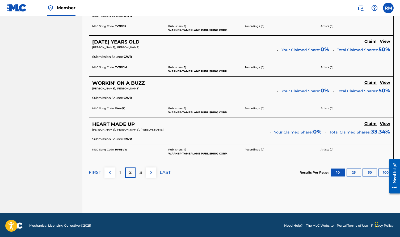
click at [153, 169] on img at bounding box center [151, 172] width 6 height 6
click at [150, 170] on img at bounding box center [151, 173] width 6 height 6
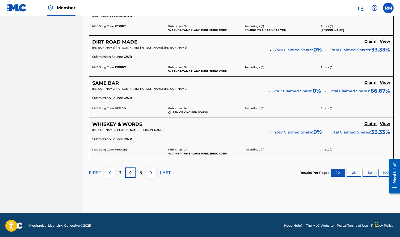
click at [152, 170] on img at bounding box center [151, 173] width 6 height 6
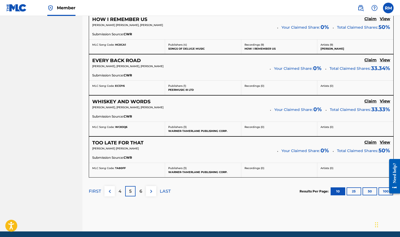
click at [151, 191] on img at bounding box center [151, 191] width 6 height 6
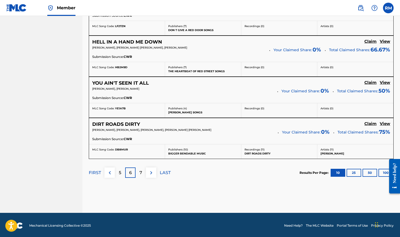
click at [152, 172] on img at bounding box center [151, 173] width 6 height 6
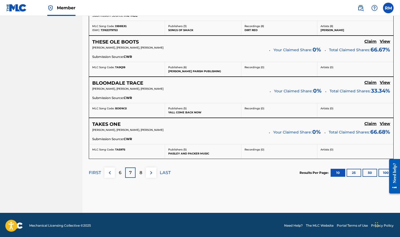
click at [149, 170] on img at bounding box center [151, 173] width 6 height 6
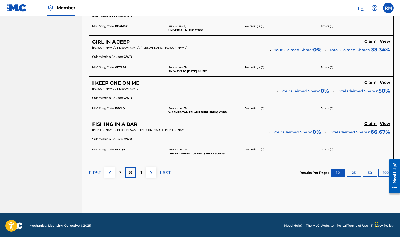
click at [149, 172] on img at bounding box center [151, 173] width 6 height 6
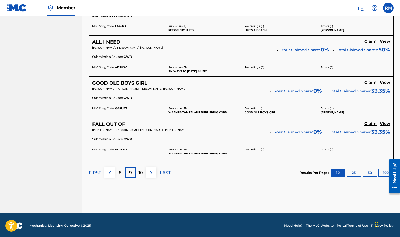
click at [151, 171] on img at bounding box center [151, 173] width 6 height 6
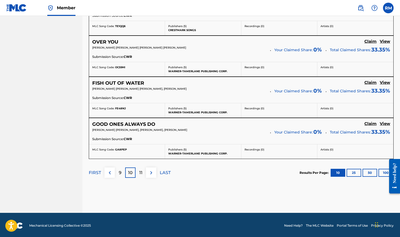
click at [150, 172] on img at bounding box center [151, 173] width 6 height 6
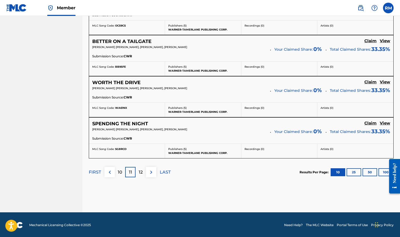
scroll to position [465, 0]
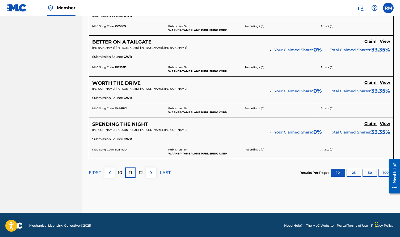
click at [151, 172] on img at bounding box center [151, 173] width 6 height 6
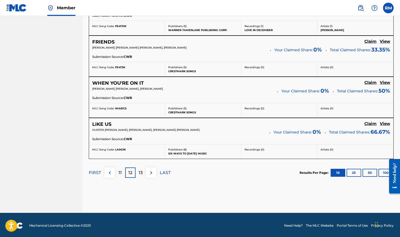
click at [154, 173] on img at bounding box center [151, 173] width 6 height 6
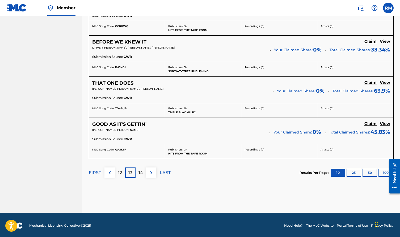
click at [151, 170] on img at bounding box center [151, 173] width 6 height 6
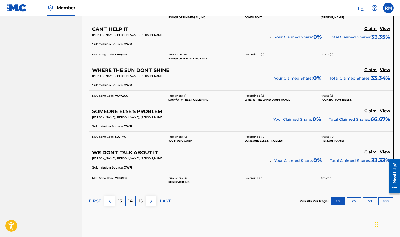
scroll to position [438, 0]
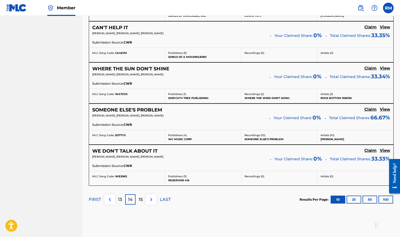
click at [151, 197] on img at bounding box center [151, 199] width 6 height 6
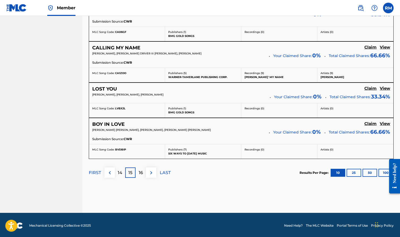
click at [150, 173] on img at bounding box center [151, 173] width 6 height 6
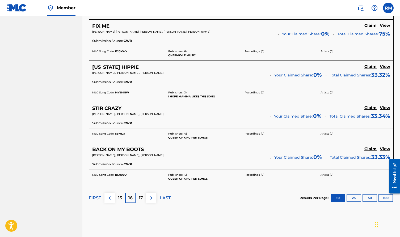
scroll to position [439, 0]
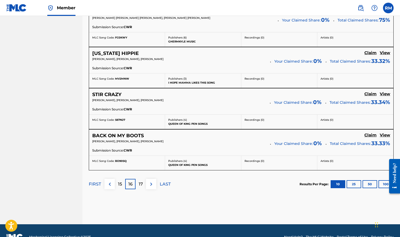
click at [147, 185] on button at bounding box center [151, 184] width 10 height 10
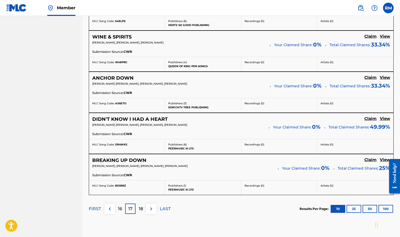
scroll to position [429, 0]
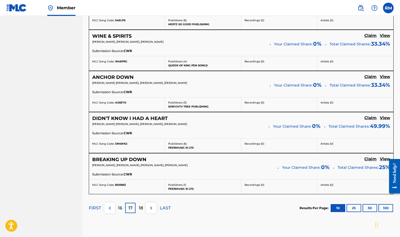
click at [150, 208] on img at bounding box center [151, 208] width 6 height 6
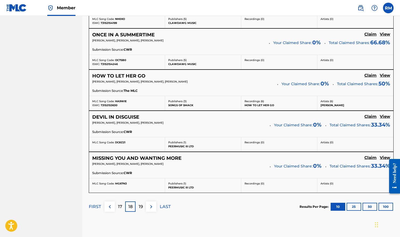
scroll to position [432, 0]
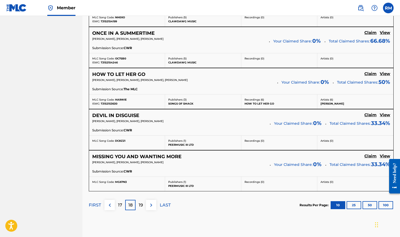
click at [152, 204] on img at bounding box center [151, 205] width 6 height 6
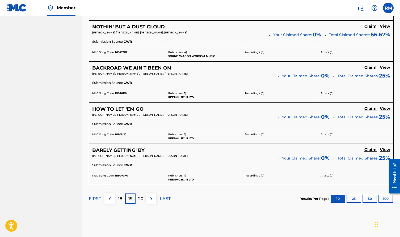
scroll to position [440, 0]
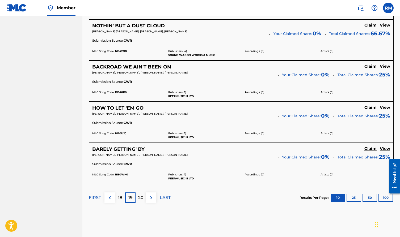
click at [151, 197] on img at bounding box center [151, 198] width 6 height 6
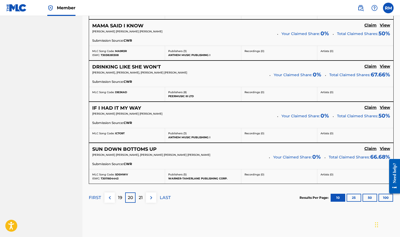
scroll to position [443, 0]
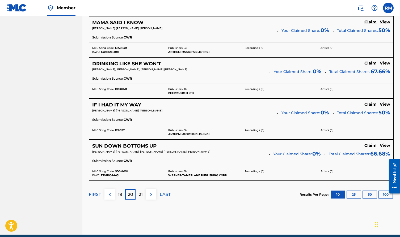
click at [151, 191] on img at bounding box center [151, 194] width 6 height 6
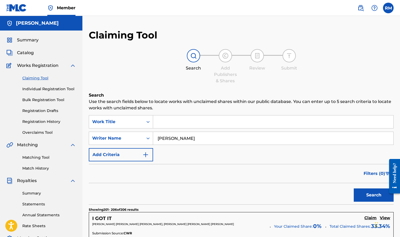
scroll to position [0, 0]
click at [51, 89] on link "Individual Registration Tool" at bounding box center [49, 89] width 54 height 6
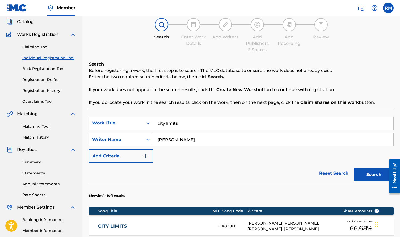
scroll to position [20, 0]
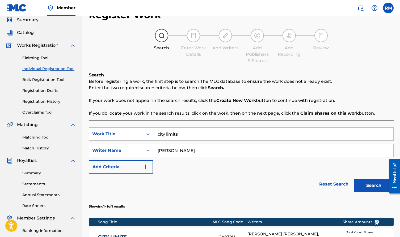
click at [41, 58] on link "Claiming Tool" at bounding box center [49, 58] width 54 height 6
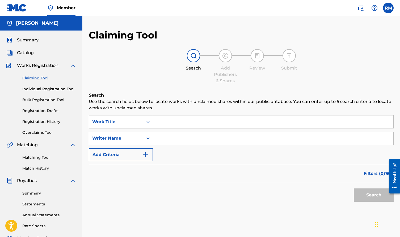
click at [169, 123] on input "Search Form" at bounding box center [273, 122] width 240 height 13
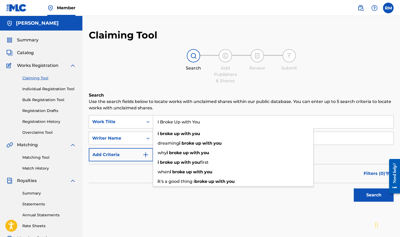
type input "I Broke Up with You"
click at [224, 204] on div "Search Use the search fields below to locate works with unclaimed shares within…" at bounding box center [241, 161] width 305 height 139
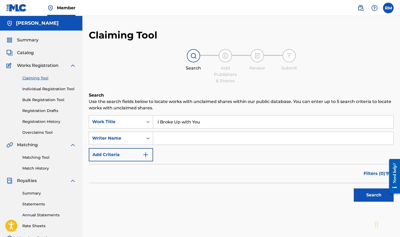
click at [185, 139] on input "Search Form" at bounding box center [273, 138] width 240 height 13
click at [359, 194] on button "Search" at bounding box center [373, 195] width 40 height 13
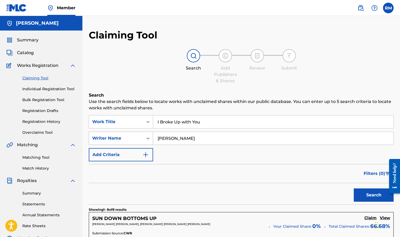
drag, startPoint x: 176, startPoint y: 138, endPoint x: 151, endPoint y: 138, distance: 24.7
click at [151, 138] on div "SearchWithCriteriaaf3d4e59-4044-4747-9015-9eb5e665655d Writer Name [PERSON_NAME]" at bounding box center [241, 138] width 305 height 13
type input "[PERSON_NAME]"
click at [370, 195] on button "Search" at bounding box center [373, 195] width 40 height 13
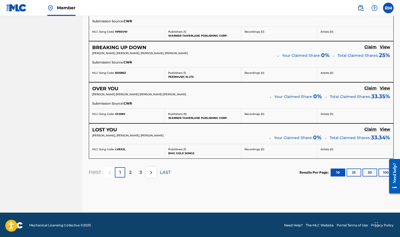
scroll to position [459, 0]
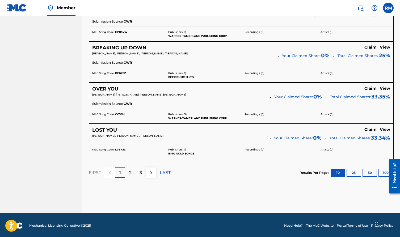
click at [132, 171] on div "2" at bounding box center [130, 173] width 10 height 10
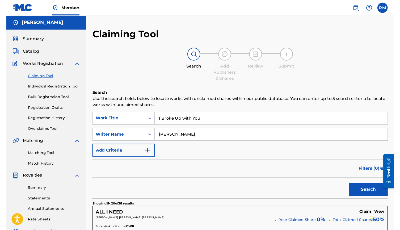
scroll to position [0, 0]
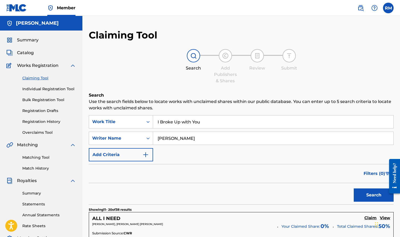
click at [122, 154] on button "Add Criteria" at bounding box center [121, 154] width 64 height 13
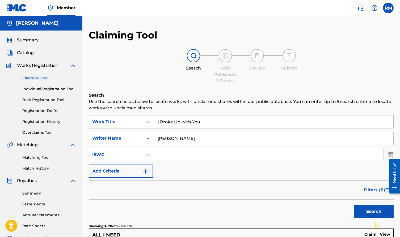
click at [167, 156] on input "Search Form" at bounding box center [268, 154] width 230 height 13
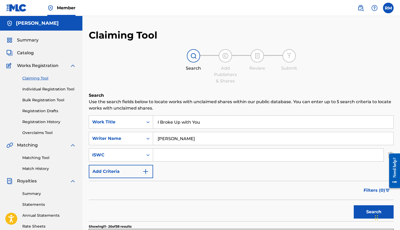
click at [144, 172] on img "Search Form" at bounding box center [145, 171] width 6 height 6
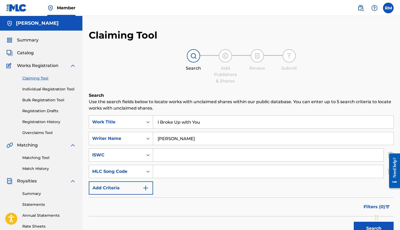
click at [141, 187] on button "Add Criteria" at bounding box center [121, 187] width 64 height 13
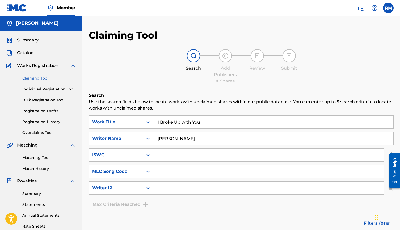
click at [172, 186] on input "Search Form" at bounding box center [268, 187] width 230 height 13
click at [170, 155] on input "Search Form" at bounding box center [268, 154] width 230 height 13
click at [169, 183] on input "Search Form" at bounding box center [268, 187] width 230 height 13
paste input "00897791942"
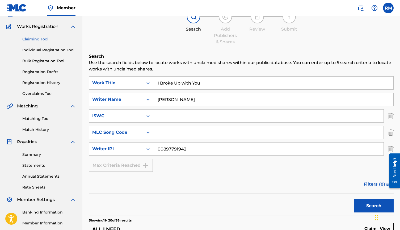
scroll to position [41, 0]
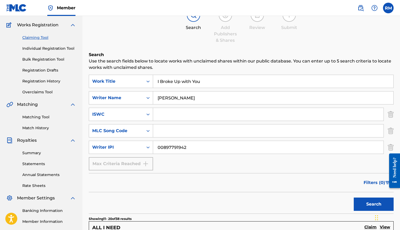
type input "00897791942"
click at [370, 204] on button "Search" at bounding box center [373, 203] width 40 height 13
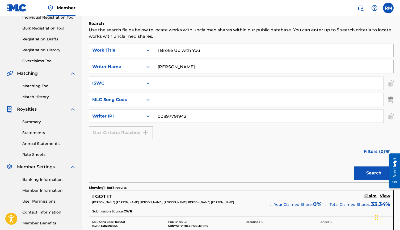
scroll to position [72, 0]
click at [158, 67] on input "[PERSON_NAME]" at bounding box center [273, 66] width 240 height 13
type input "[PERSON_NAME]"
click at [366, 177] on button "Search" at bounding box center [373, 172] width 40 height 13
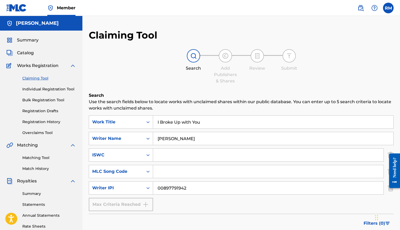
scroll to position [0, 0]
click at [39, 87] on link "Individual Registration Tool" at bounding box center [49, 89] width 54 height 6
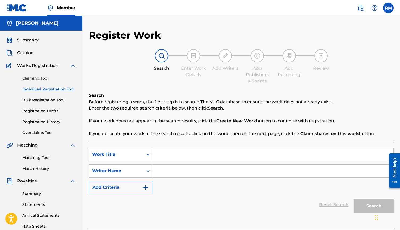
click at [176, 156] on input "Search Form" at bounding box center [273, 154] width 240 height 13
type input "I Broke Up with You"
click at [177, 172] on input "Search Form" at bounding box center [273, 170] width 240 height 13
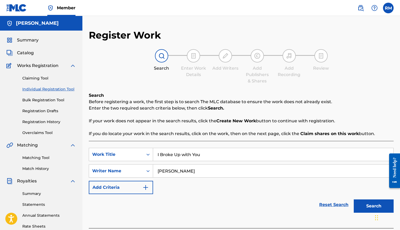
type input "[PERSON_NAME]"
click at [364, 207] on button "Search" at bounding box center [373, 205] width 40 height 13
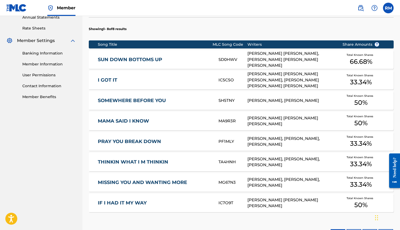
scroll to position [204, 0]
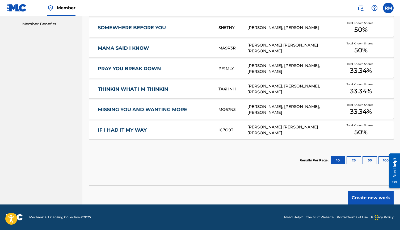
click at [359, 197] on button "Create new work" at bounding box center [371, 197] width 46 height 13
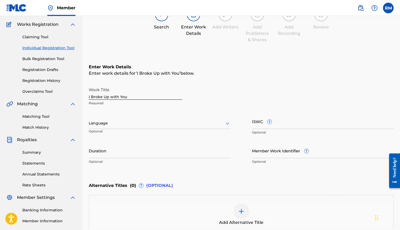
scroll to position [40, 0]
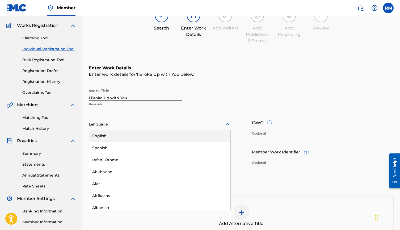
click at [209, 121] on div at bounding box center [160, 124] width 142 height 7
click at [145, 135] on div "English" at bounding box center [159, 136] width 141 height 12
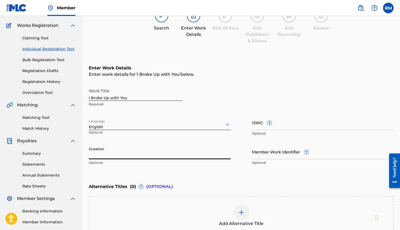
click at [111, 153] on input "Duration" at bounding box center [160, 151] width 142 height 15
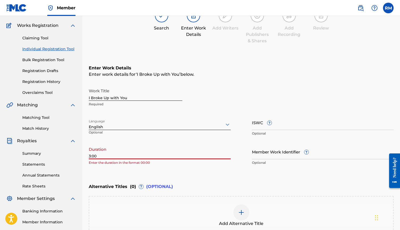
click at [164, 155] on input "3:00" at bounding box center [160, 151] width 142 height 15
type input "3:00"
click at [164, 164] on p "Enter the duration in the format 00:00" at bounding box center [160, 162] width 142 height 5
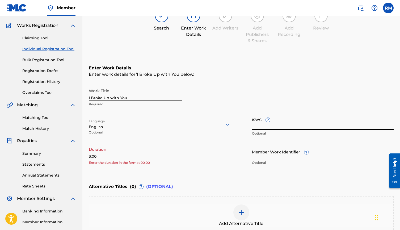
click at [288, 123] on input "ISWC ?" at bounding box center [323, 122] width 142 height 15
paste input "T-300.037.890-1"
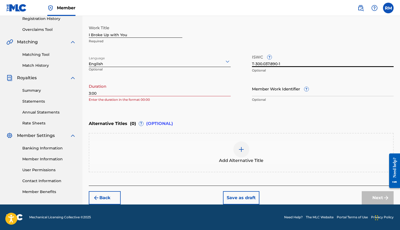
scroll to position [103, 0]
type input "T-300.037.890-1"
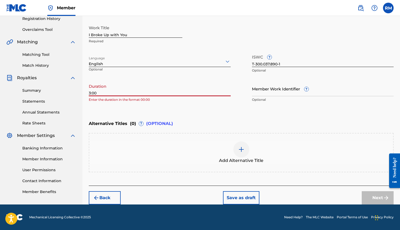
click at [123, 92] on input "3:00" at bounding box center [160, 88] width 142 height 15
type input "3"
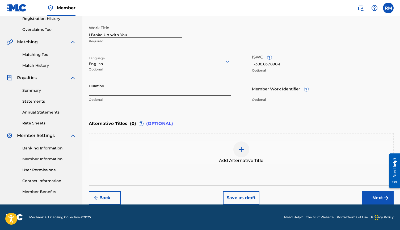
click at [114, 106] on div "Enter Work Details Enter work details for ‘ I Broke Up with You ’ below. Work T…" at bounding box center [241, 53] width 305 height 129
click at [373, 196] on button "Next" at bounding box center [377, 197] width 32 height 13
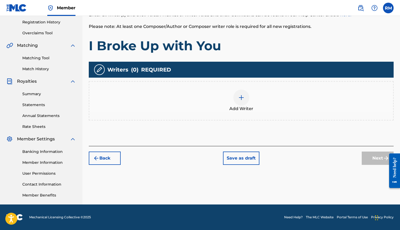
click at [242, 98] on img at bounding box center [241, 97] width 6 height 6
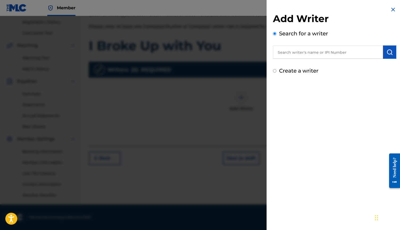
click at [349, 54] on input "text" at bounding box center [328, 51] width 110 height 13
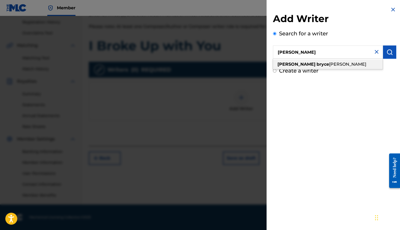
click at [329, 65] on span "[PERSON_NAME]" at bounding box center [347, 64] width 37 height 5
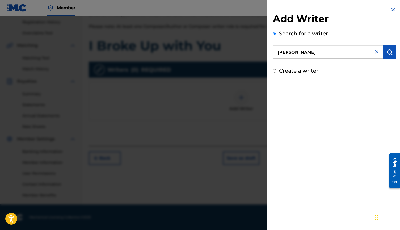
type input "[PERSON_NAME]"
click at [390, 52] on img "submit" at bounding box center [389, 52] width 6 height 6
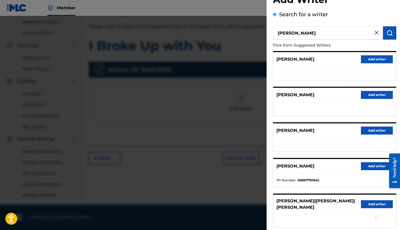
scroll to position [28, 0]
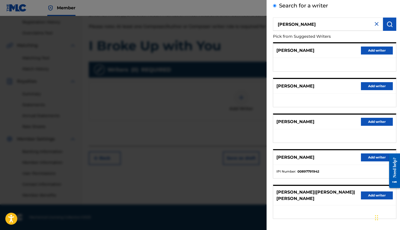
click at [368, 157] on button "Add writer" at bounding box center [377, 157] width 32 height 8
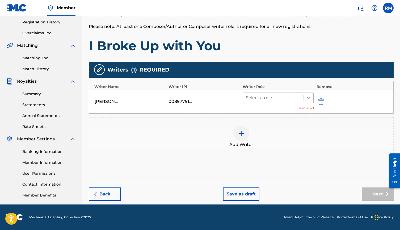
click at [307, 97] on icon at bounding box center [308, 98] width 3 height 2
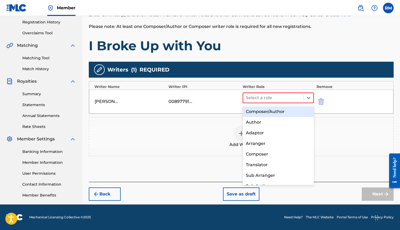
click at [282, 110] on div "Composer/Author" at bounding box center [277, 111] width 71 height 11
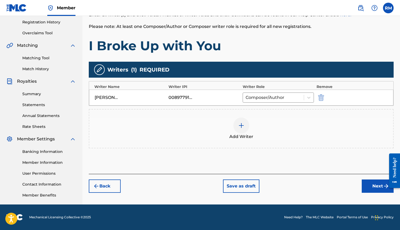
click at [241, 128] on img at bounding box center [241, 125] width 6 height 6
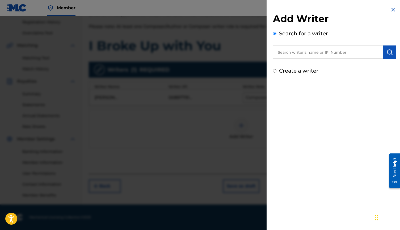
click at [307, 53] on input "text" at bounding box center [328, 51] width 110 height 13
type input "[PERSON_NAME]"
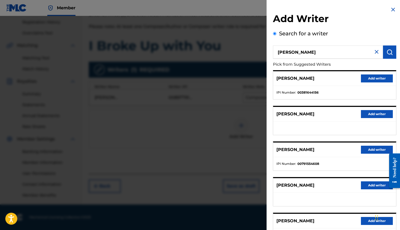
click at [374, 148] on button "Add writer" at bounding box center [377, 150] width 32 height 8
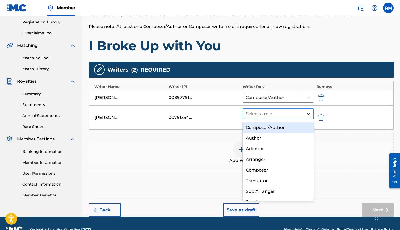
click at [307, 116] on icon at bounding box center [308, 113] width 5 height 5
click at [274, 127] on div "Composer/Author" at bounding box center [277, 127] width 71 height 11
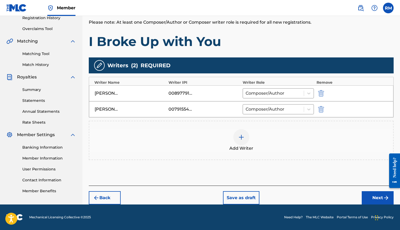
scroll to position [104, 0]
click at [381, 200] on button "Next" at bounding box center [377, 197] width 32 height 13
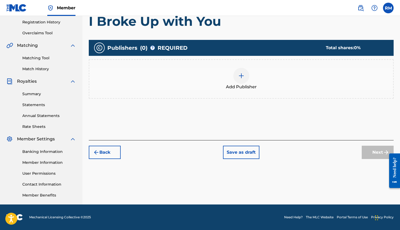
click at [243, 77] on img at bounding box center [241, 75] width 6 height 6
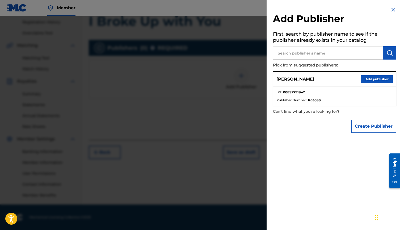
click at [364, 125] on button "Create Publisher" at bounding box center [373, 125] width 45 height 13
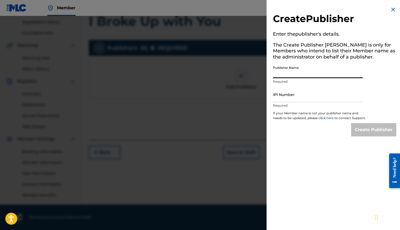
click at [307, 74] on input "Publisher Name" at bounding box center [318, 70] width 90 height 15
type input "Good Problems Music"
click at [287, 99] on input "IPI Number" at bounding box center [318, 94] width 90 height 15
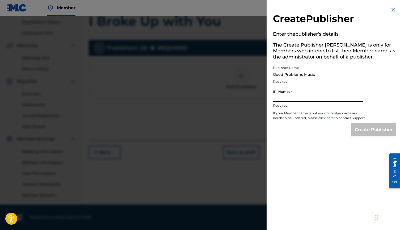
paste input "T-300.037.890-1"
type input "T"
paste input "01302043521"
type input "01302043521"
click at [373, 134] on input "Create Publisher" at bounding box center [373, 129] width 45 height 13
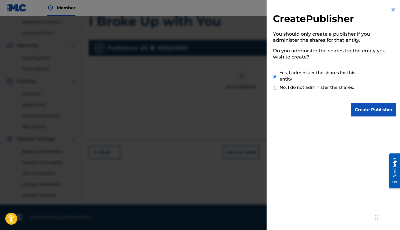
click at [363, 112] on input "Create Publisher" at bounding box center [373, 109] width 45 height 13
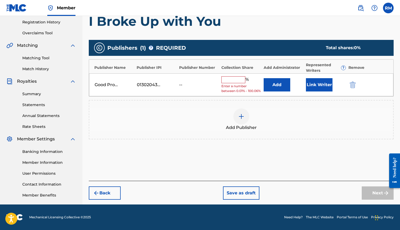
click at [274, 85] on button "Add" at bounding box center [276, 84] width 27 height 13
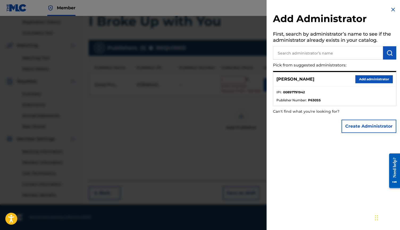
click at [364, 80] on button "Add administrator" at bounding box center [373, 79] width 37 height 8
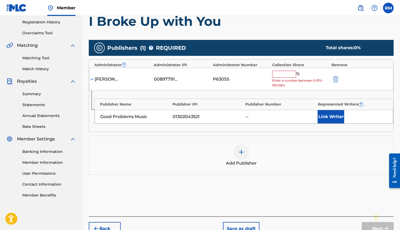
click at [281, 72] on input "text" at bounding box center [284, 74] width 24 height 7
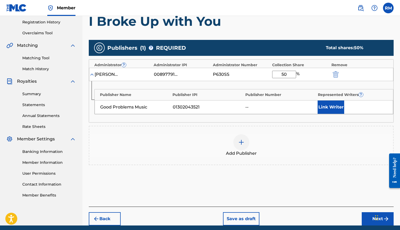
type input "50"
click at [329, 105] on button "Link Writer" at bounding box center [330, 106] width 27 height 13
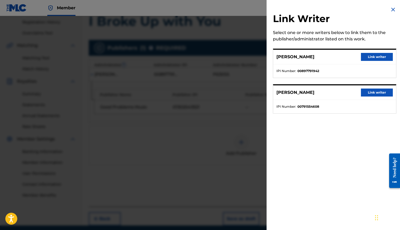
click at [367, 56] on button "Link writer" at bounding box center [377, 57] width 32 height 8
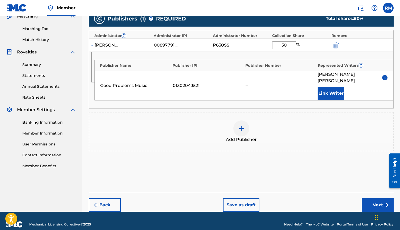
scroll to position [129, 0]
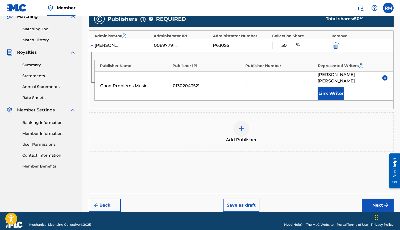
click at [378, 198] on button "Next" at bounding box center [377, 204] width 32 height 13
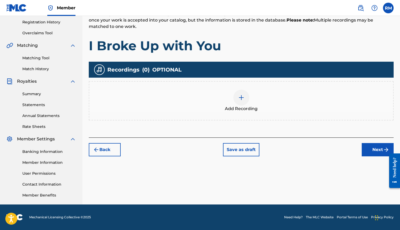
scroll to position [100, 0]
click at [368, 148] on button "Next" at bounding box center [377, 149] width 32 height 13
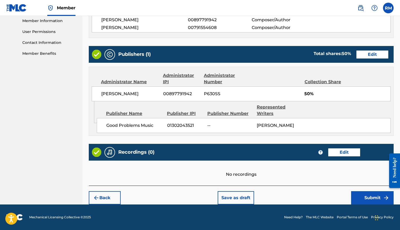
scroll to position [247, 0]
click at [361, 194] on button "Submit" at bounding box center [372, 197] width 42 height 13
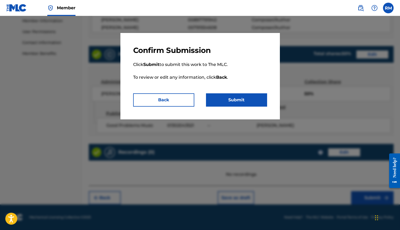
click at [236, 100] on button "Submit" at bounding box center [236, 99] width 61 height 13
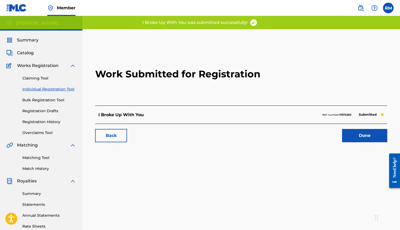
click at [353, 137] on link "Done" at bounding box center [364, 135] width 45 height 13
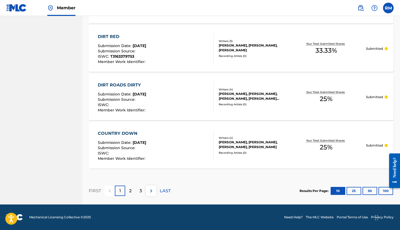
scroll to position [484, 0]
click at [131, 191] on p "2" at bounding box center [130, 190] width 2 height 6
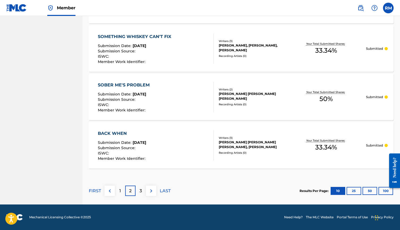
click at [140, 193] on p "3" at bounding box center [140, 190] width 2 height 6
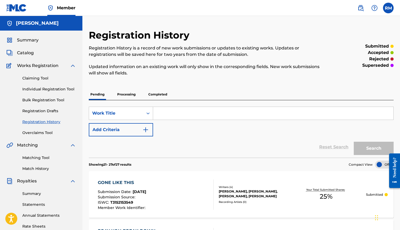
scroll to position [0, 0]
click at [25, 42] on span "Summary" at bounding box center [28, 40] width 22 height 6
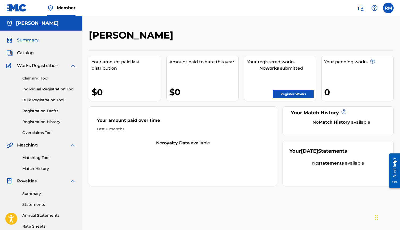
click at [388, 11] on label at bounding box center [388, 8] width 11 height 11
click at [388, 8] on input "RM [PERSON_NAME] [EMAIL_ADDRESS][DOMAIN_NAME] Notification Preferences Profile …" at bounding box center [388, 8] width 0 height 0
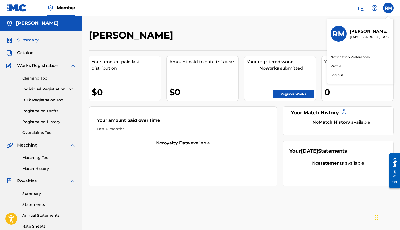
click at [337, 76] on p "Log out" at bounding box center [336, 75] width 12 height 5
click at [388, 8] on input "RM [PERSON_NAME] [EMAIL_ADDRESS][DOMAIN_NAME] Notification Preferences Profile …" at bounding box center [388, 8] width 0 height 0
